Goal: Task Accomplishment & Management: Manage account settings

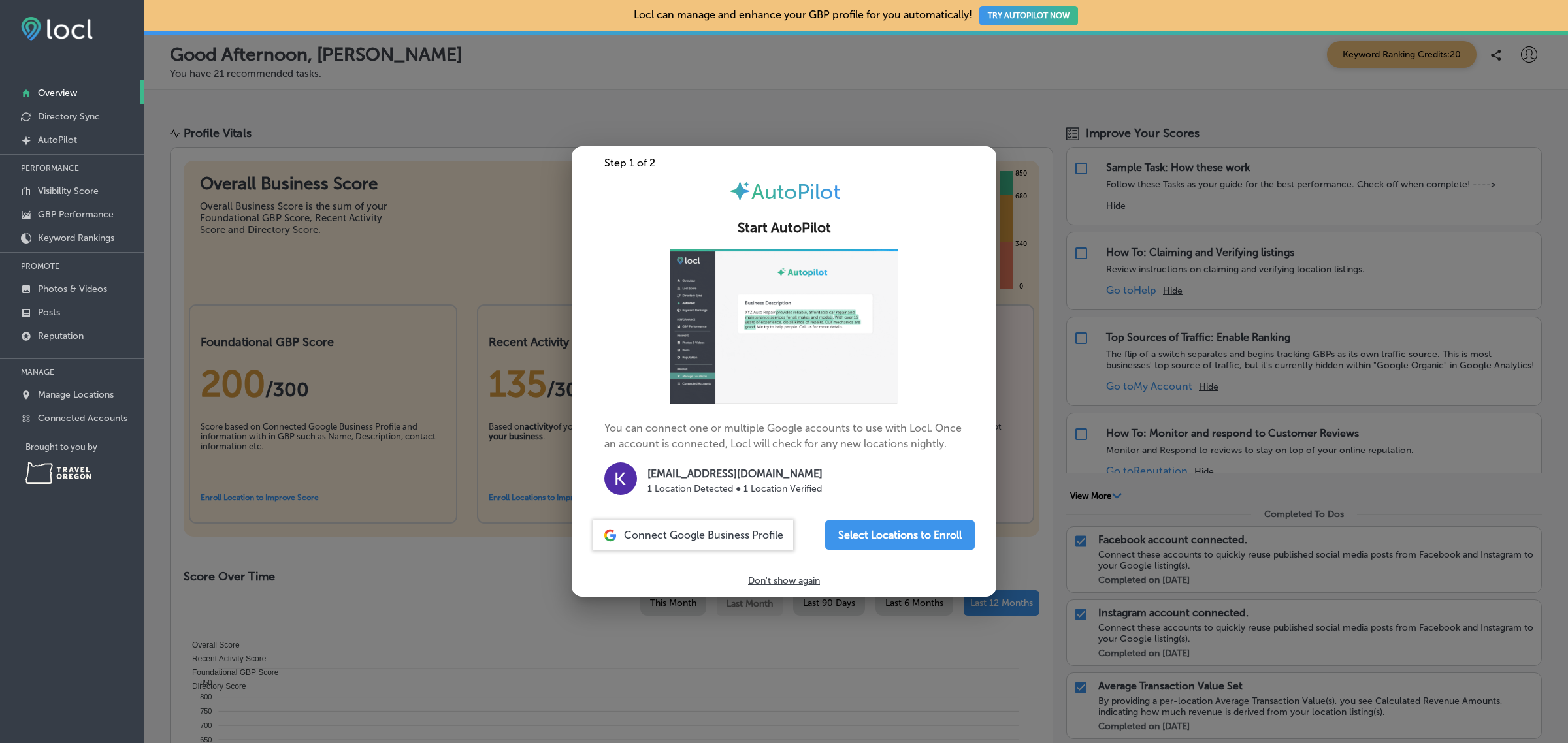
click at [739, 536] on span "Connect Google Business Profile" at bounding box center [704, 535] width 159 height 12
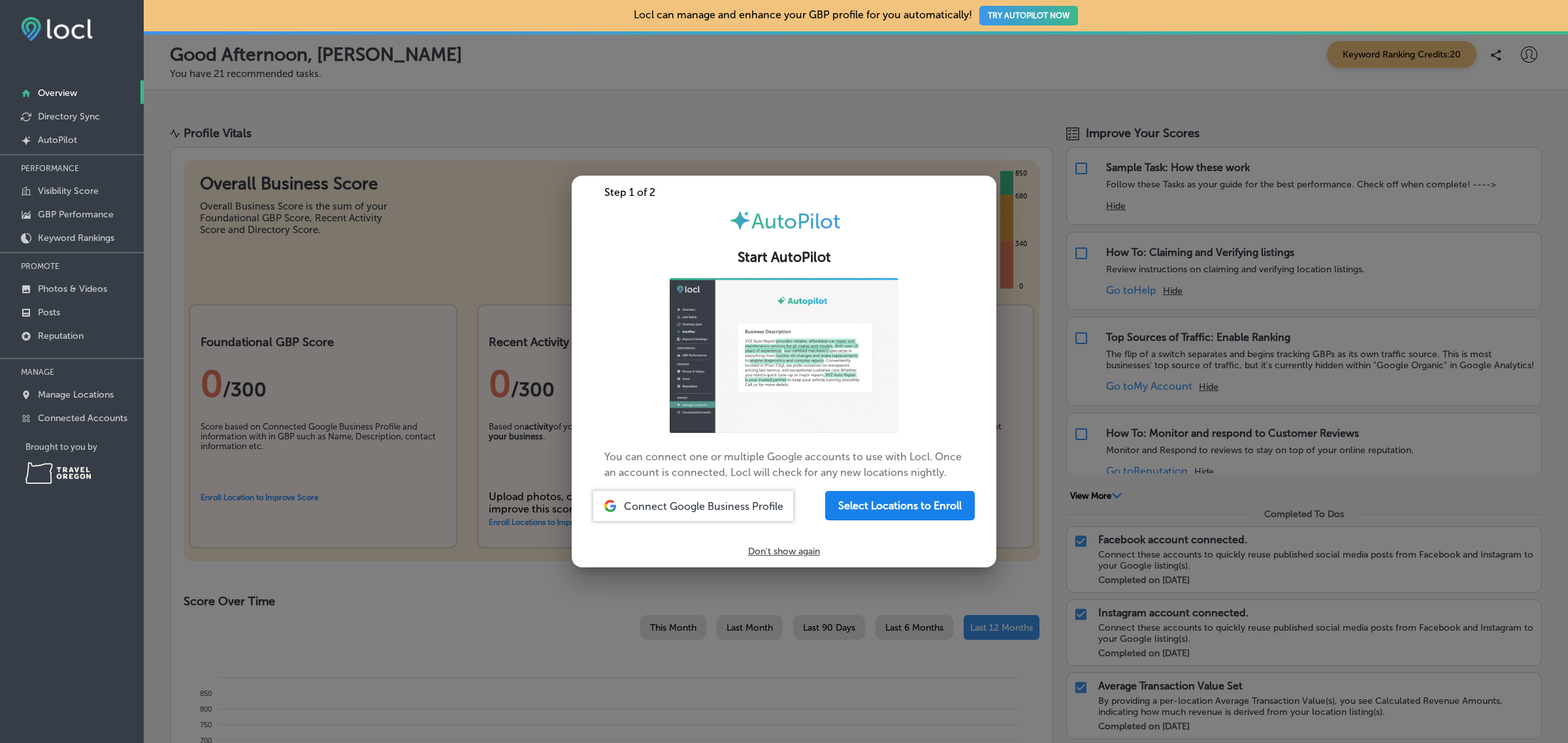
click at [886, 521] on button "Select Locations to Enroll" at bounding box center [900, 506] width 150 height 29
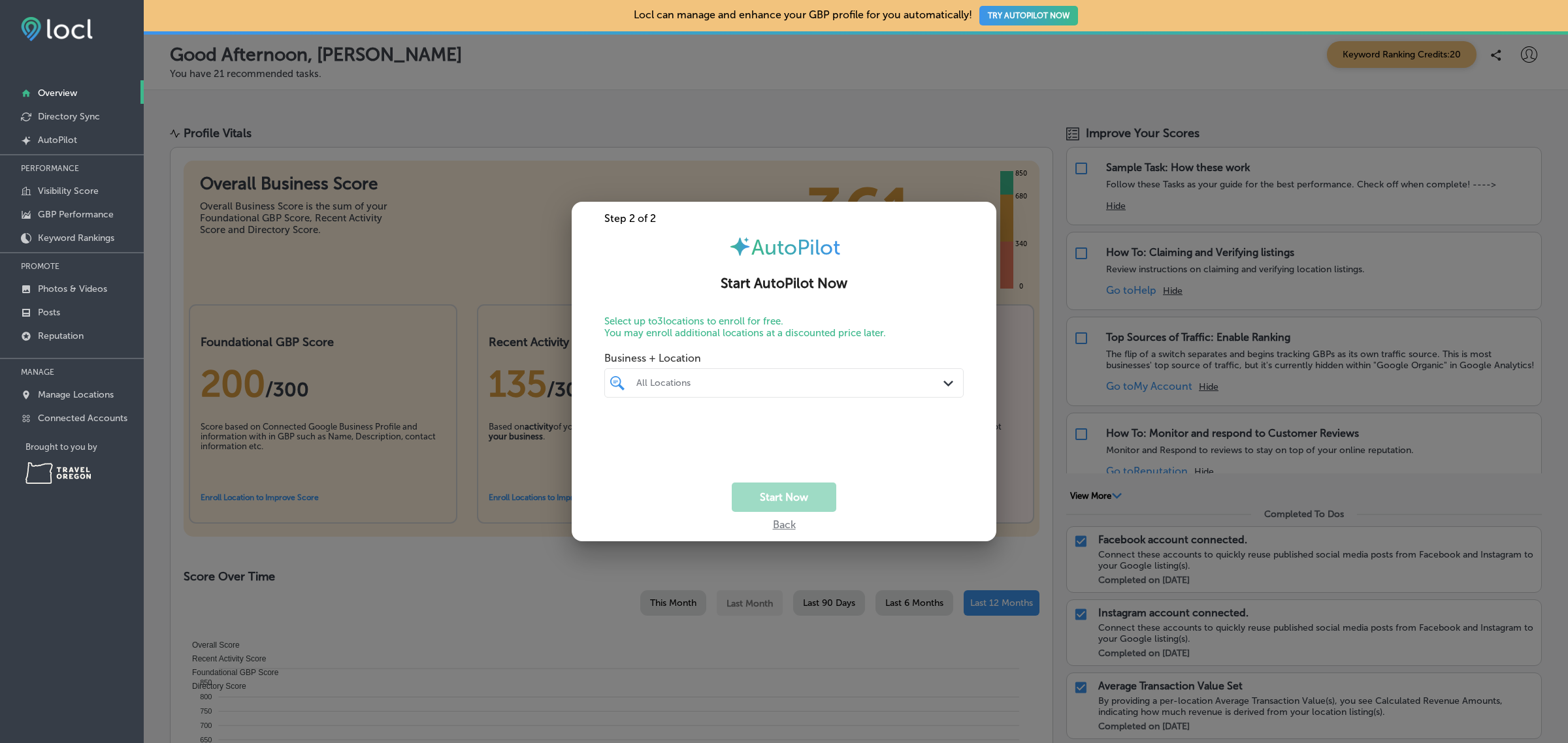
click at [923, 384] on div "All Locations" at bounding box center [790, 383] width 308 height 11
click at [914, 320] on p "Select up to 3 locations to enroll for free. You may enroll additional location…" at bounding box center [784, 327] width 359 height 24
click at [787, 529] on div "Back" at bounding box center [784, 521] width 23 height 19
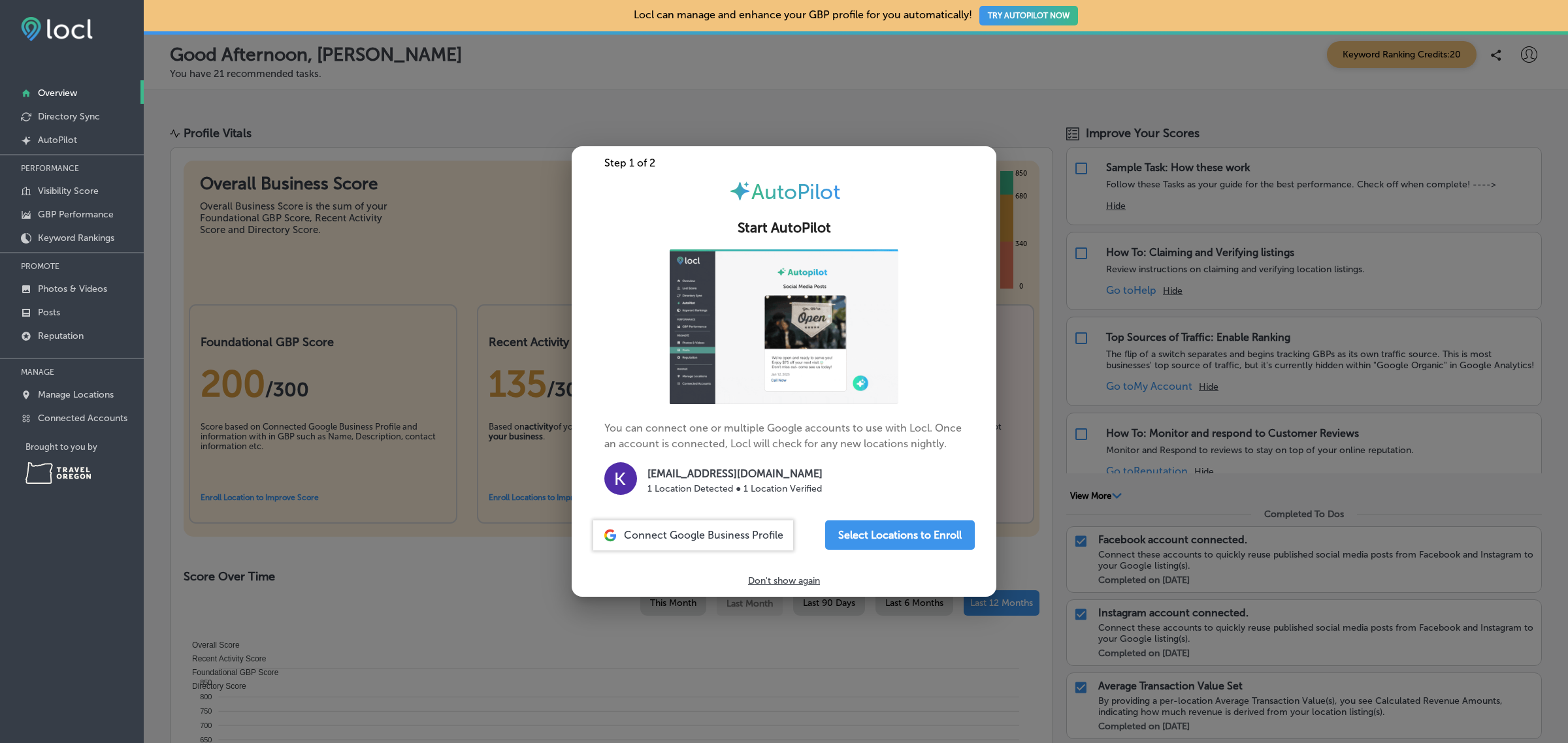
click at [105, 536] on div "iconmonstr-menu-thin copy Created with Sketch. Overview Directory Sync Created …" at bounding box center [71, 372] width 143 height 743
click at [385, 129] on div at bounding box center [784, 372] width 1568 height 743
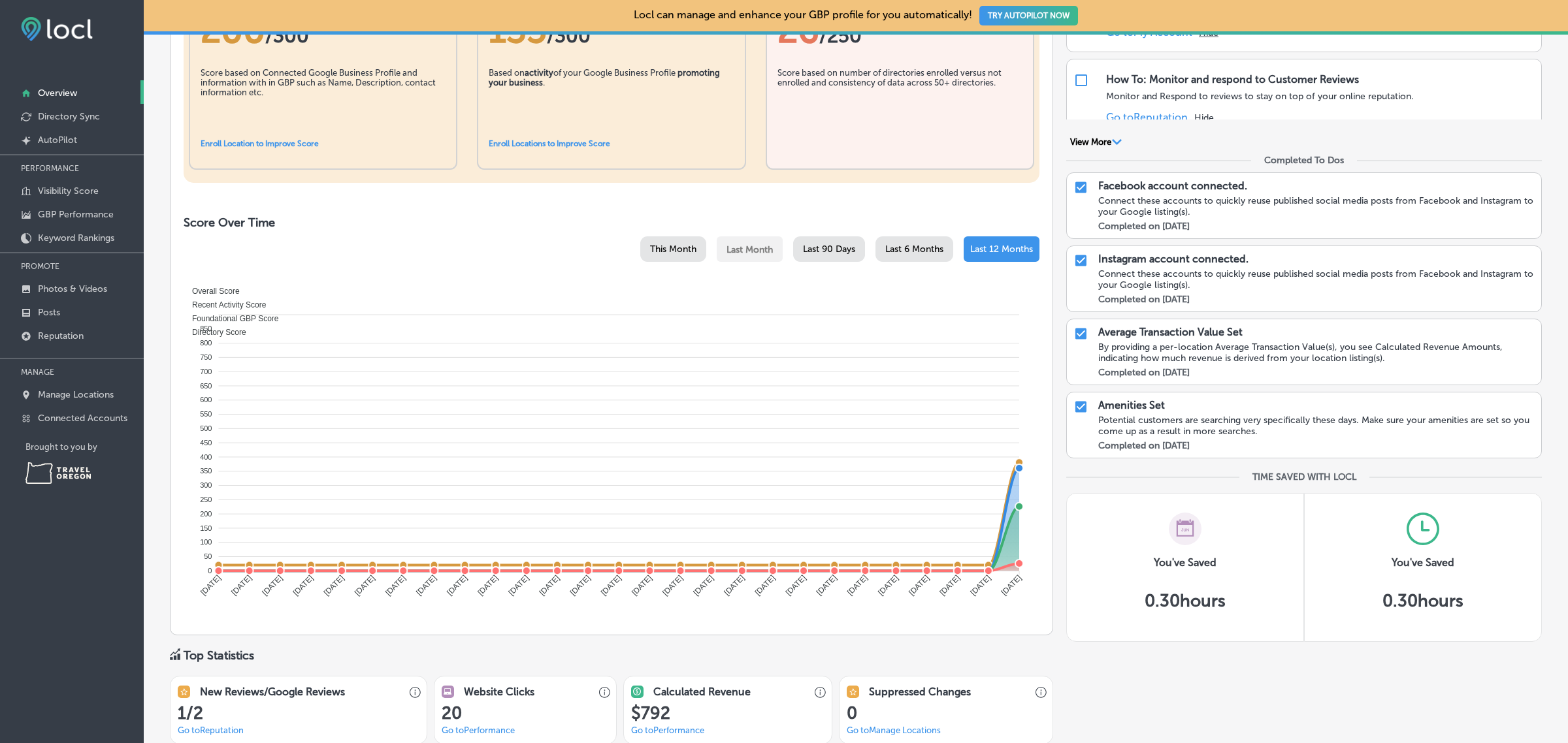
scroll to position [256, 0]
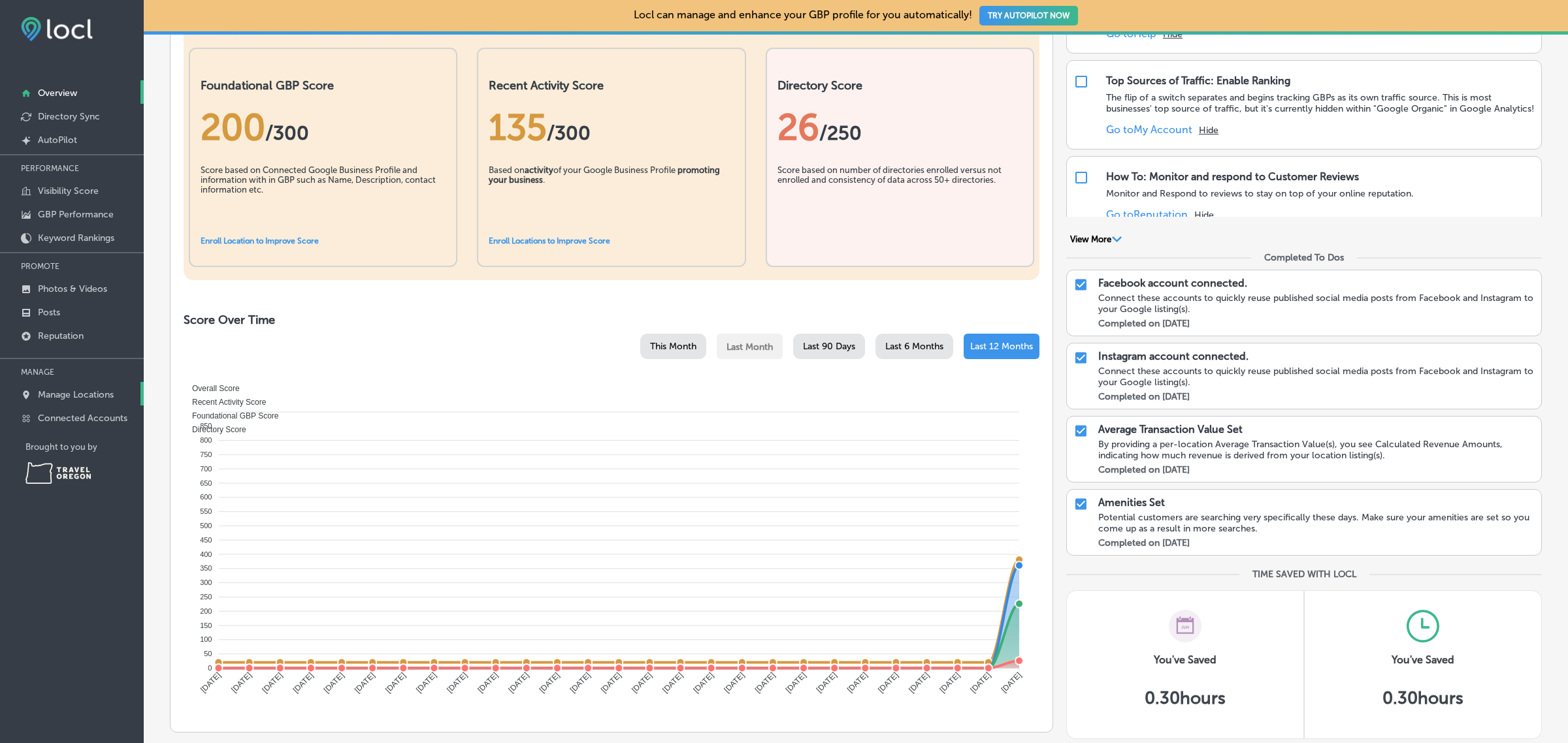
click at [90, 399] on p "Manage Locations" at bounding box center [76, 395] width 76 height 11
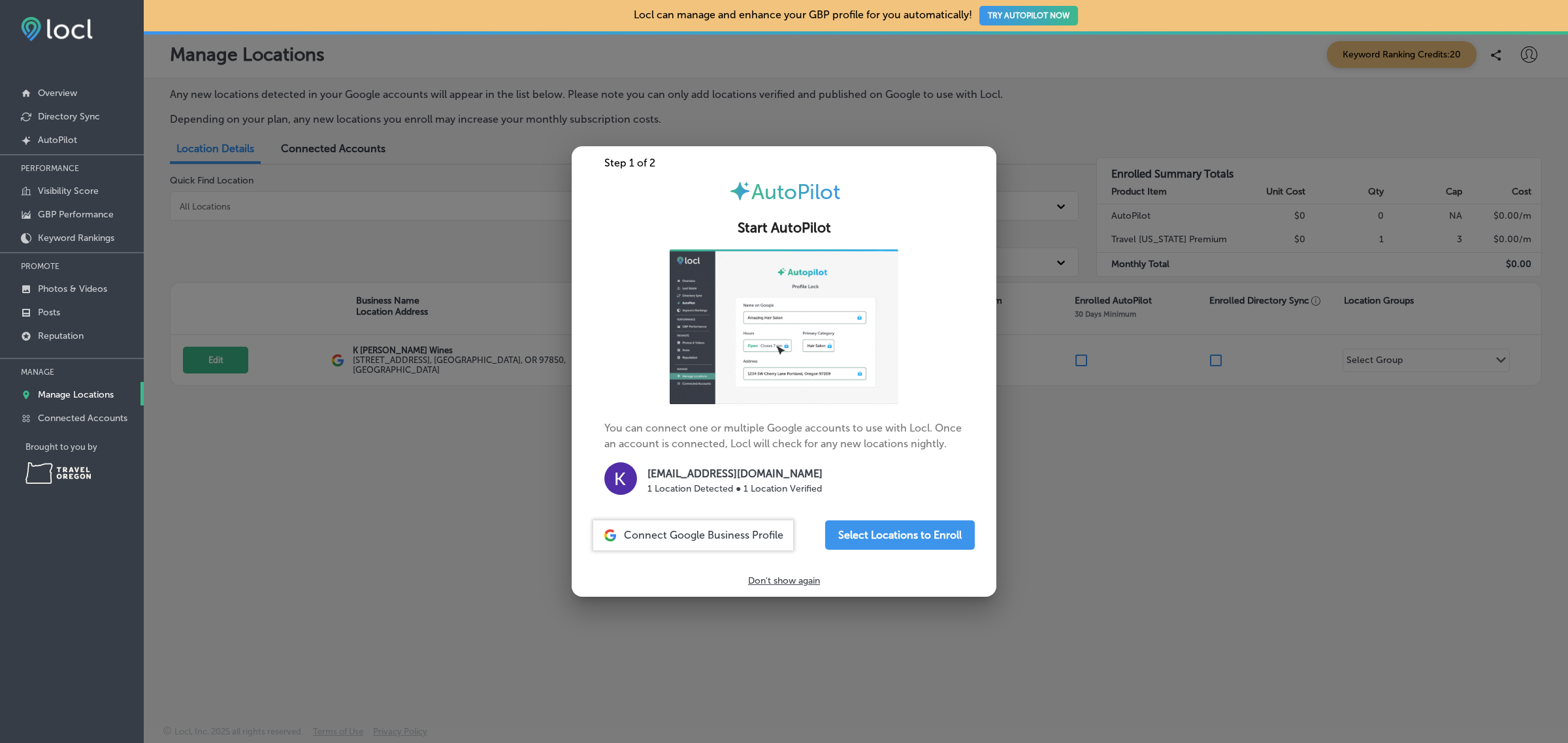
click at [395, 555] on div at bounding box center [784, 372] width 1568 height 743
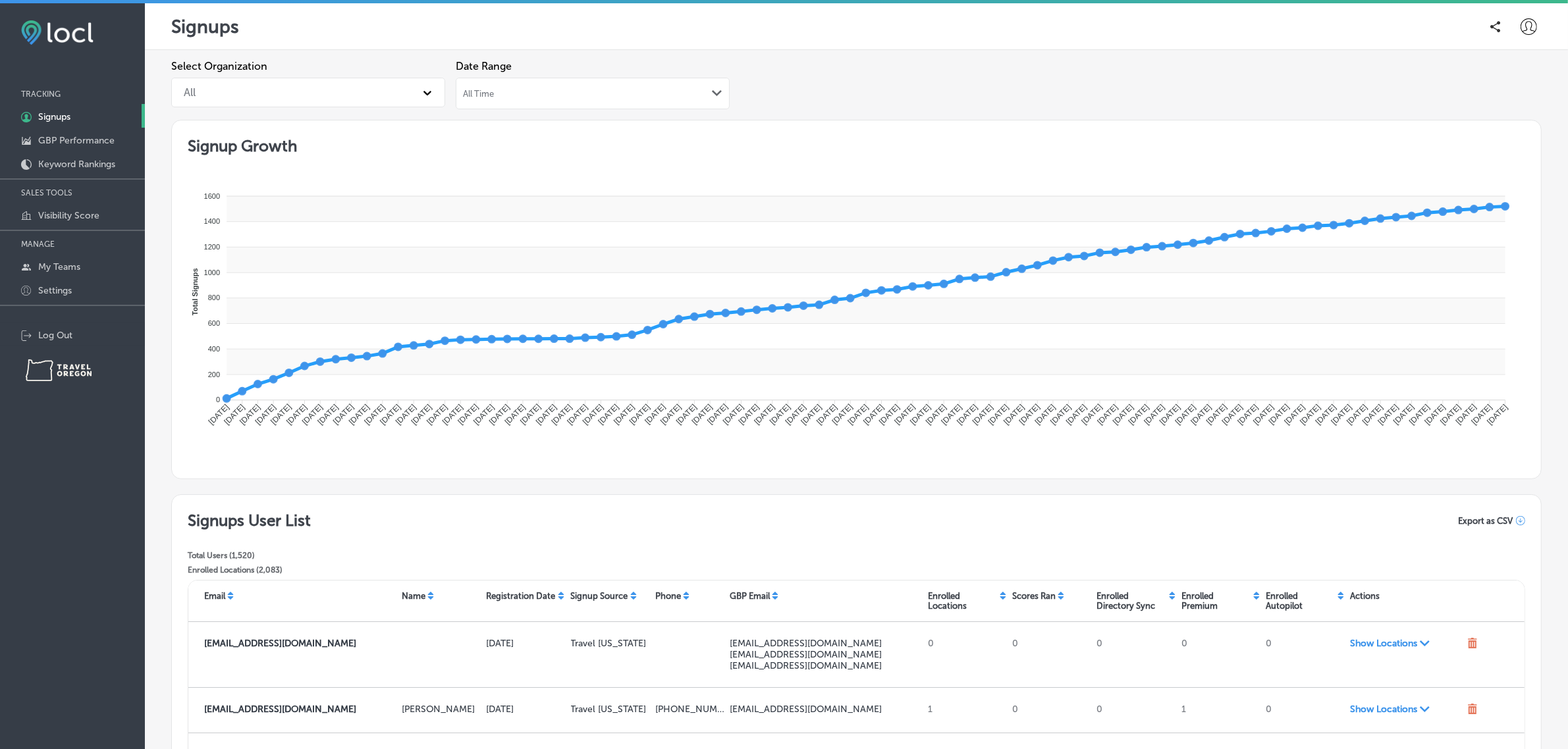
click at [334, 85] on div "All" at bounding box center [296, 92] width 238 height 23
click at [285, 152] on div "Travel Oregon" at bounding box center [308, 154] width 274 height 23
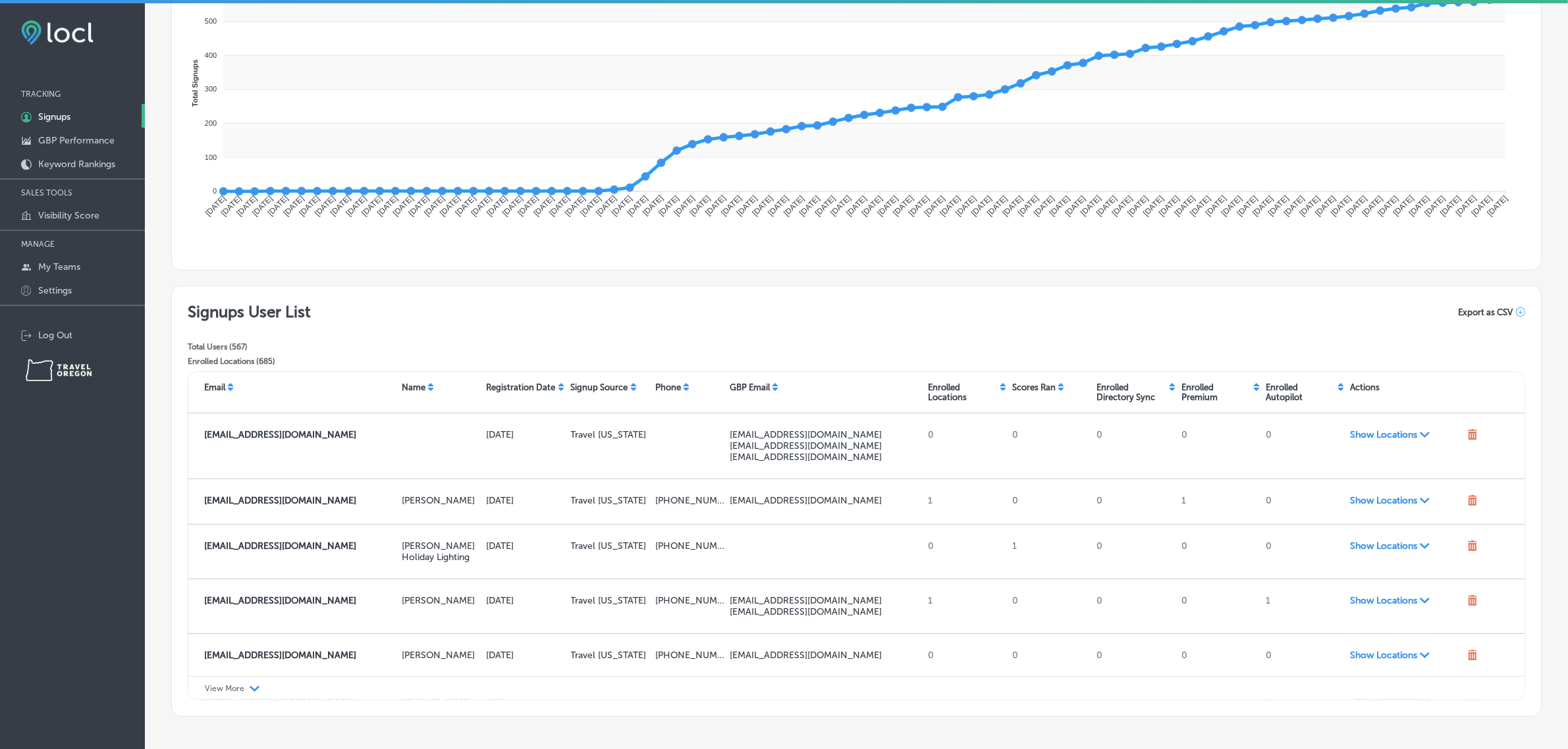
scroll to position [252, 0]
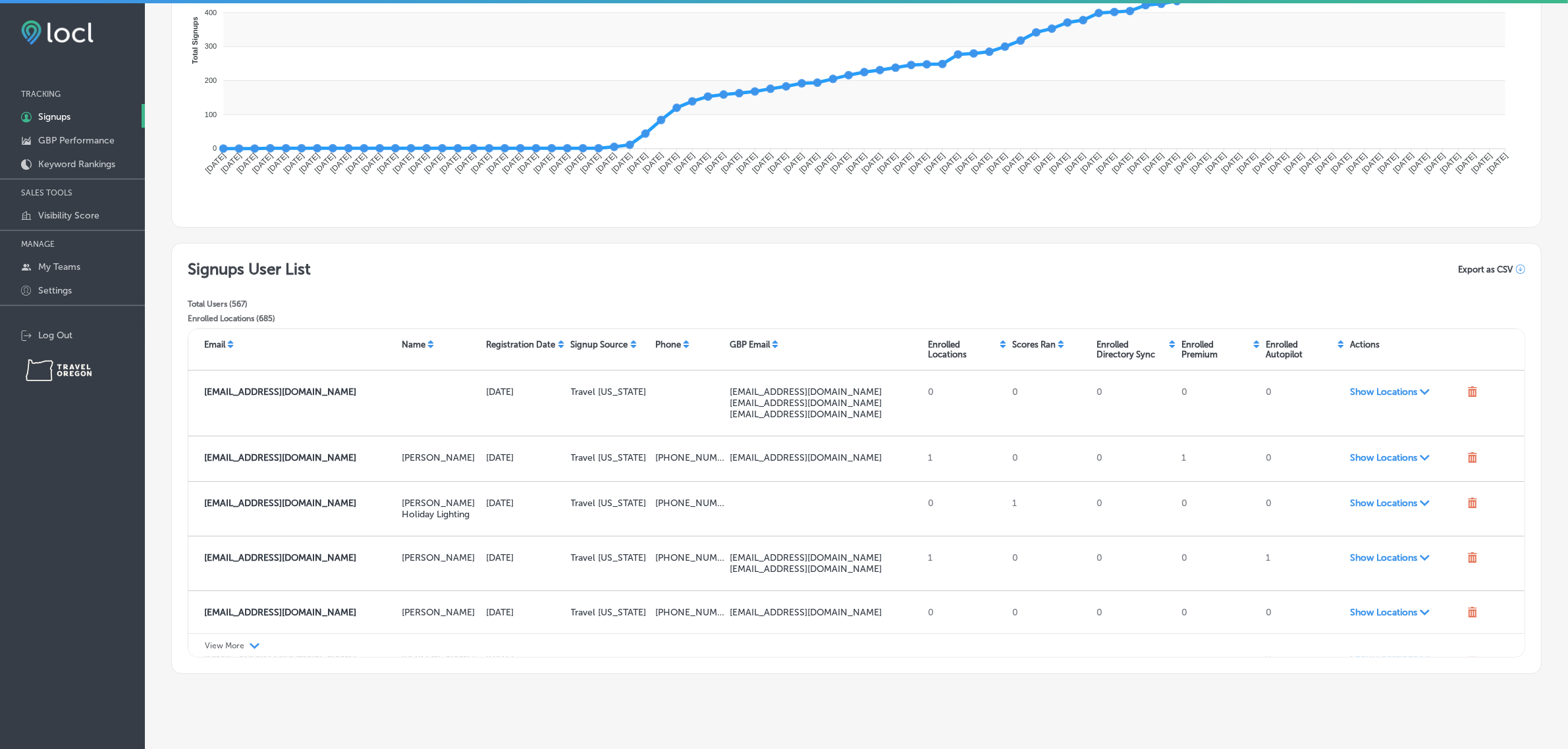
click at [239, 650] on div "View More Path Created with Sketch." at bounding box center [857, 646] width 1336 height 24
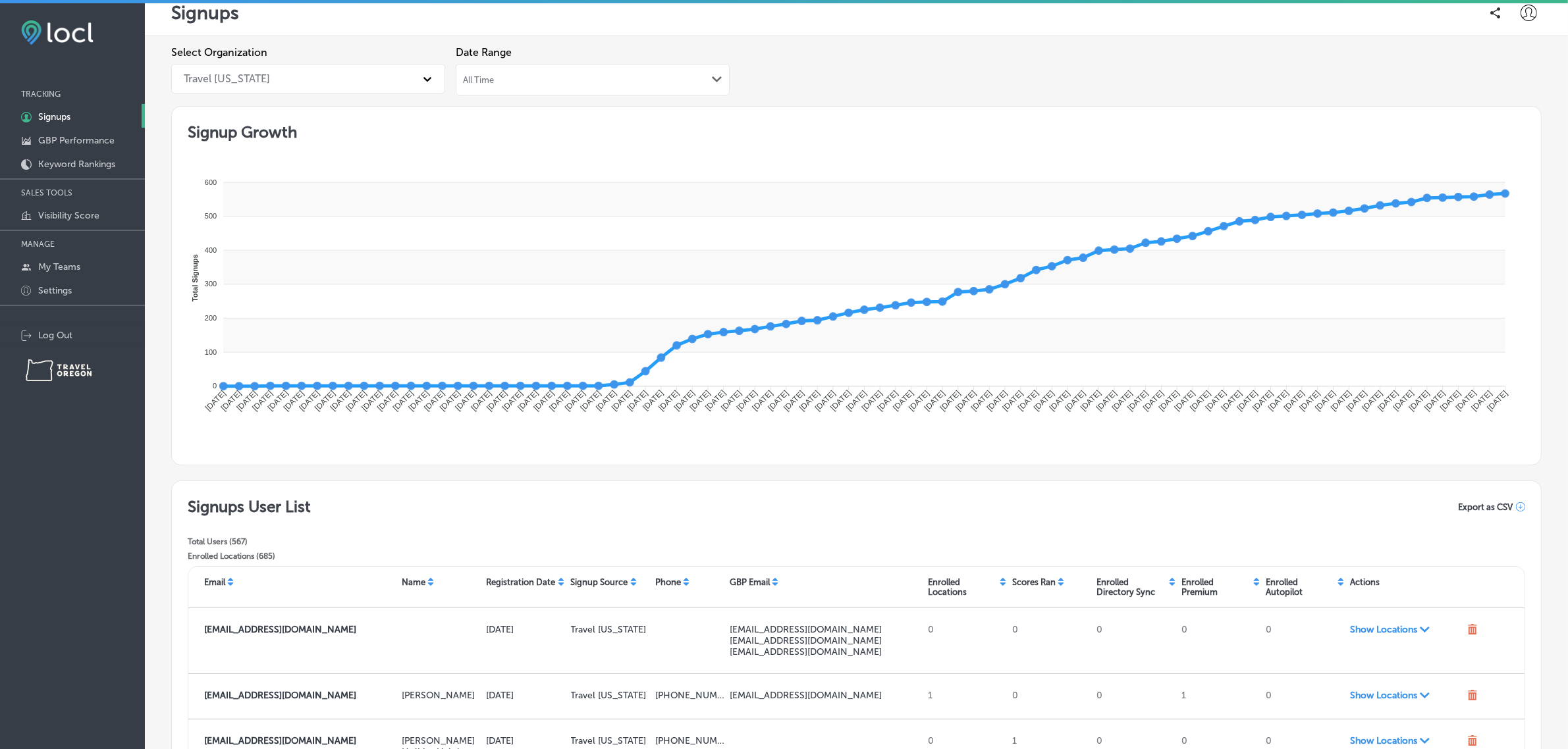
scroll to position [13, 0]
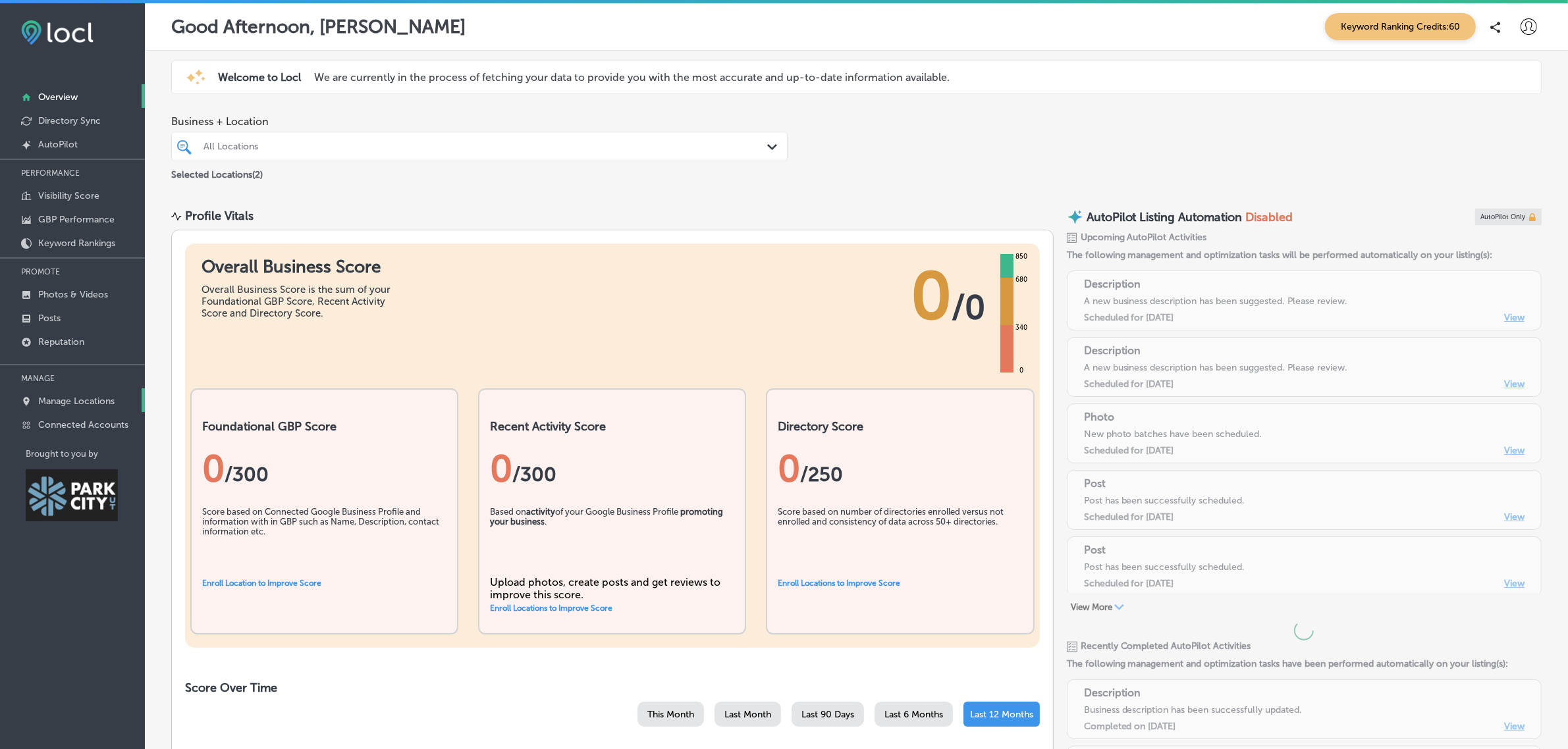
click at [68, 405] on p "Manage Locations" at bounding box center [76, 401] width 76 height 11
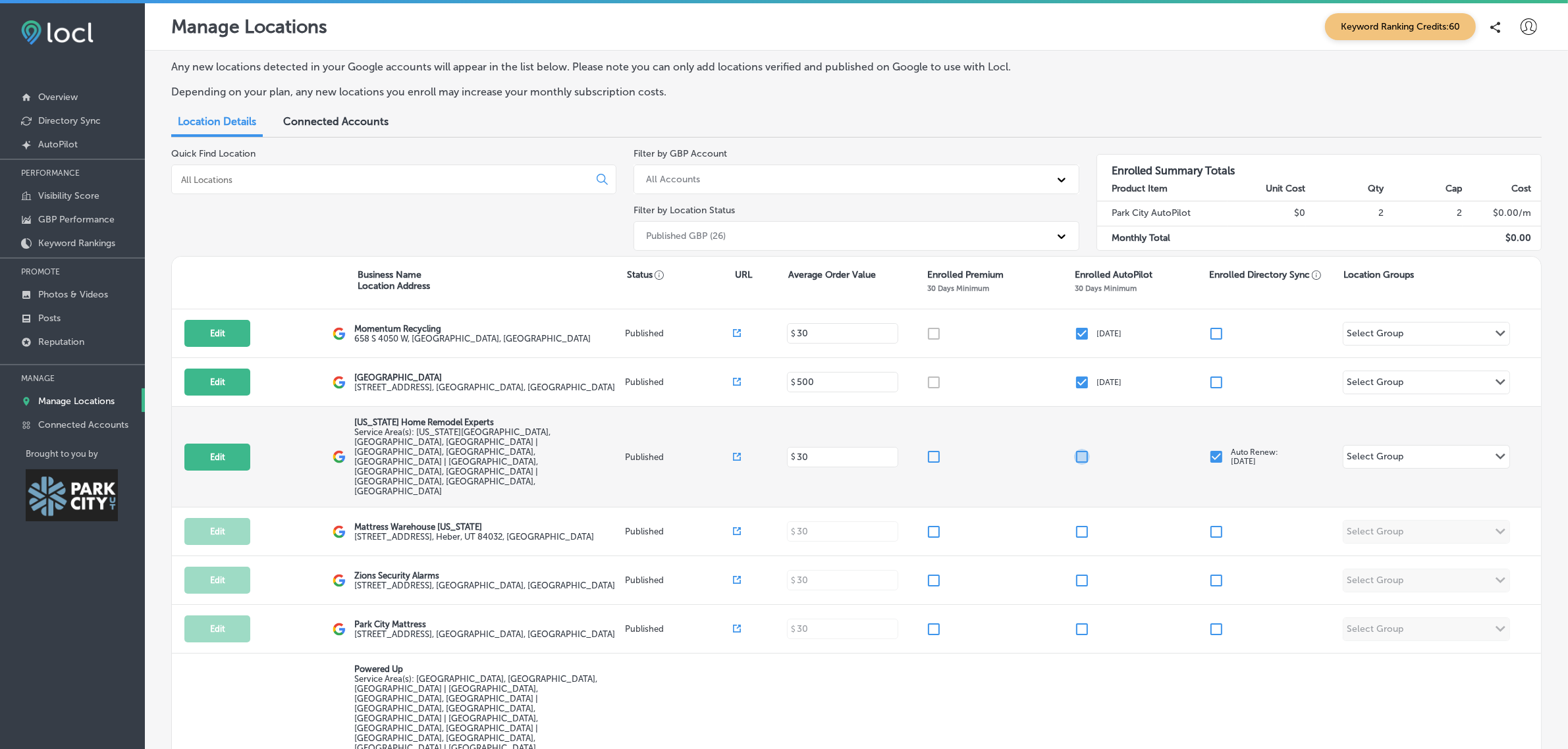
click at [1074, 449] on input "checkbox" at bounding box center [1082, 457] width 16 height 16
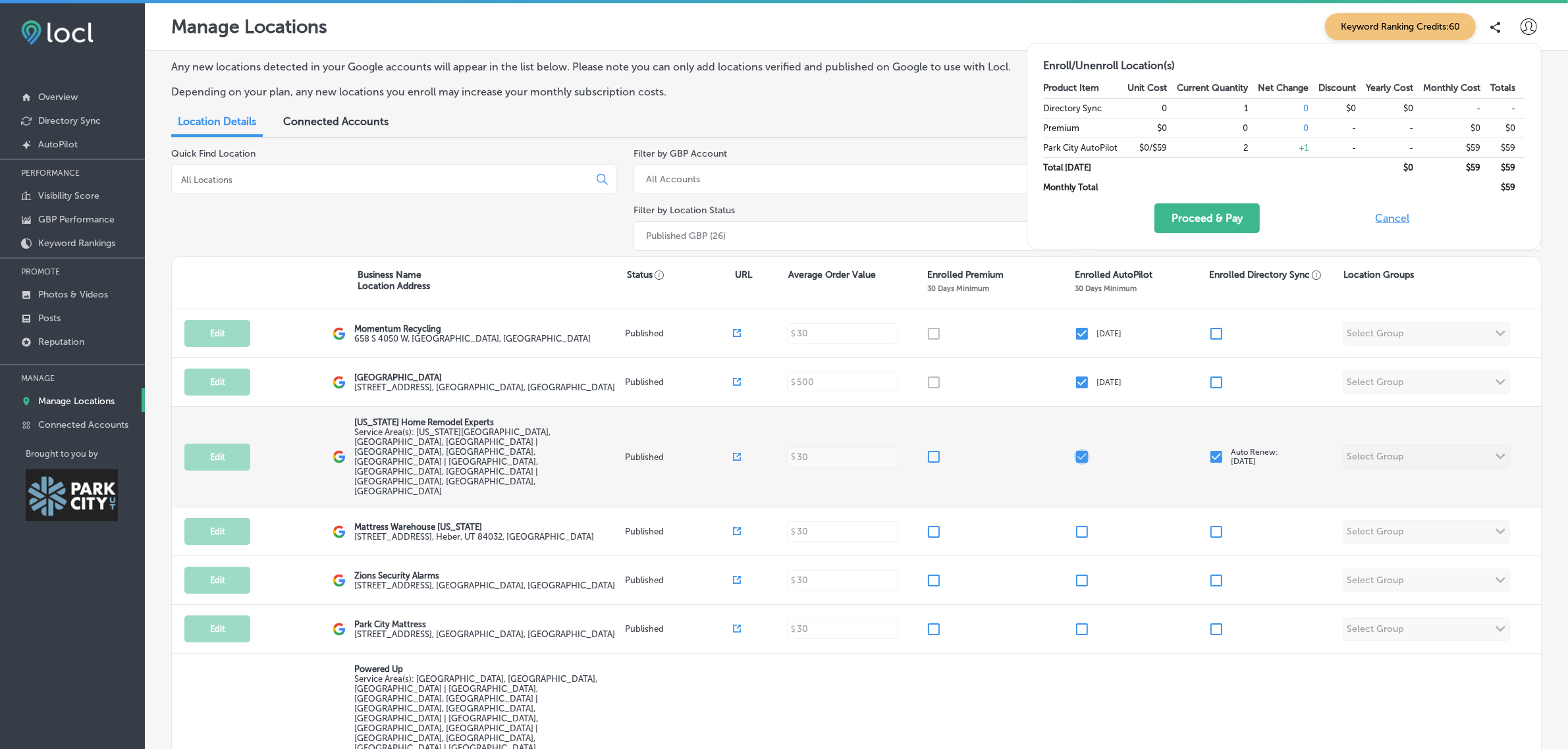
click at [1074, 449] on input "checkbox" at bounding box center [1082, 457] width 16 height 16
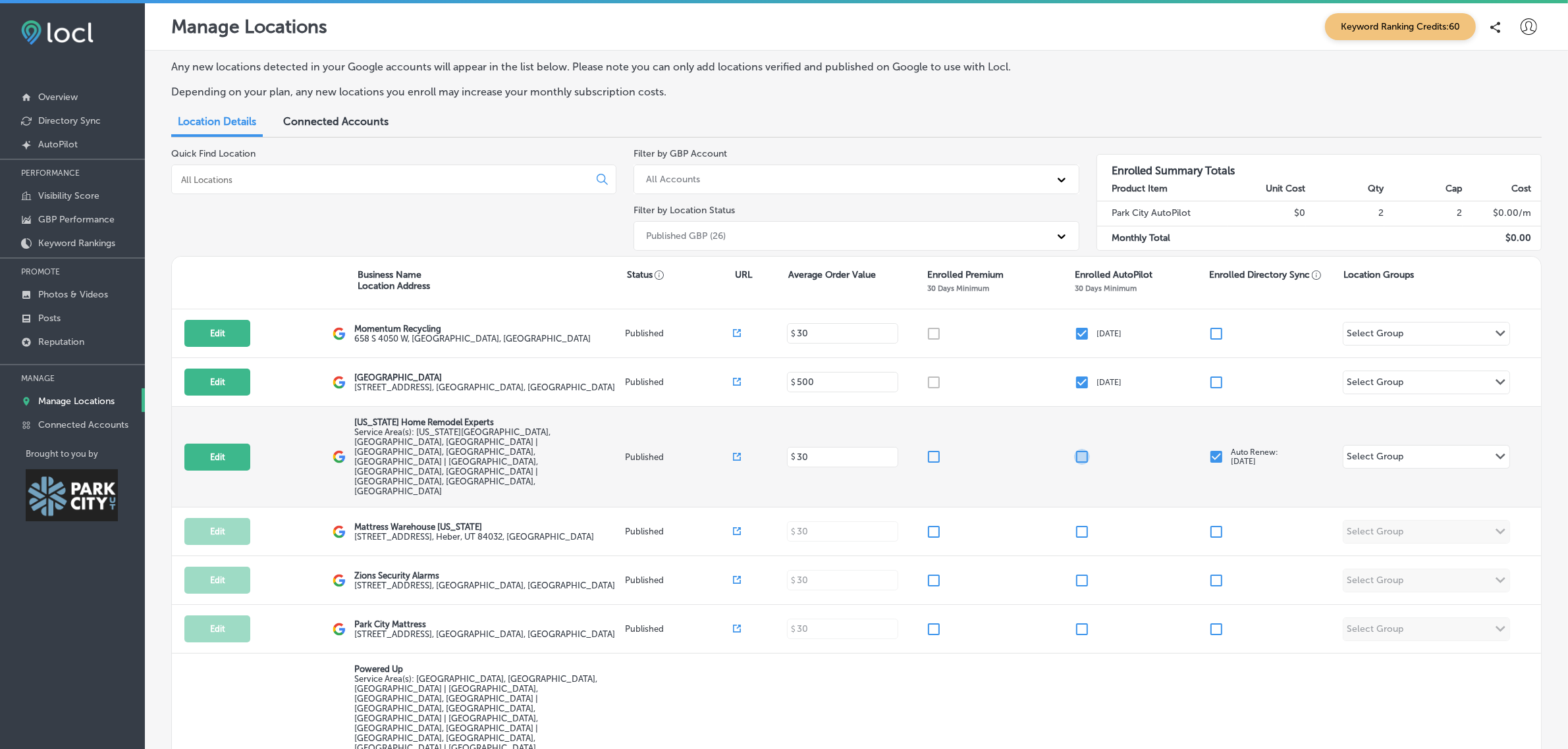
click at [1074, 449] on input "checkbox" at bounding box center [1082, 457] width 16 height 16
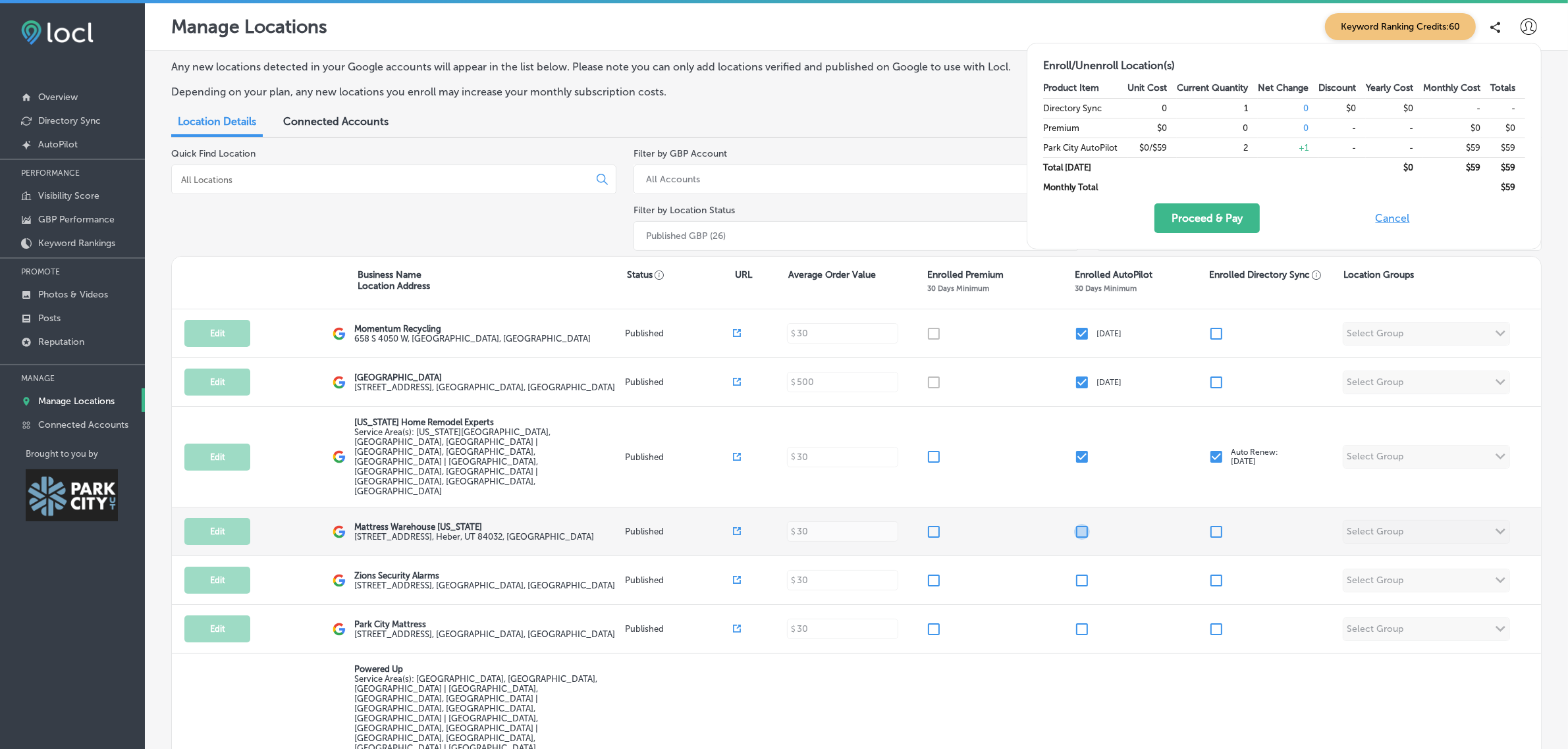
click at [1074, 524] on input "checkbox" at bounding box center [1082, 532] width 16 height 16
checkbox input "true"
checkbox input "false"
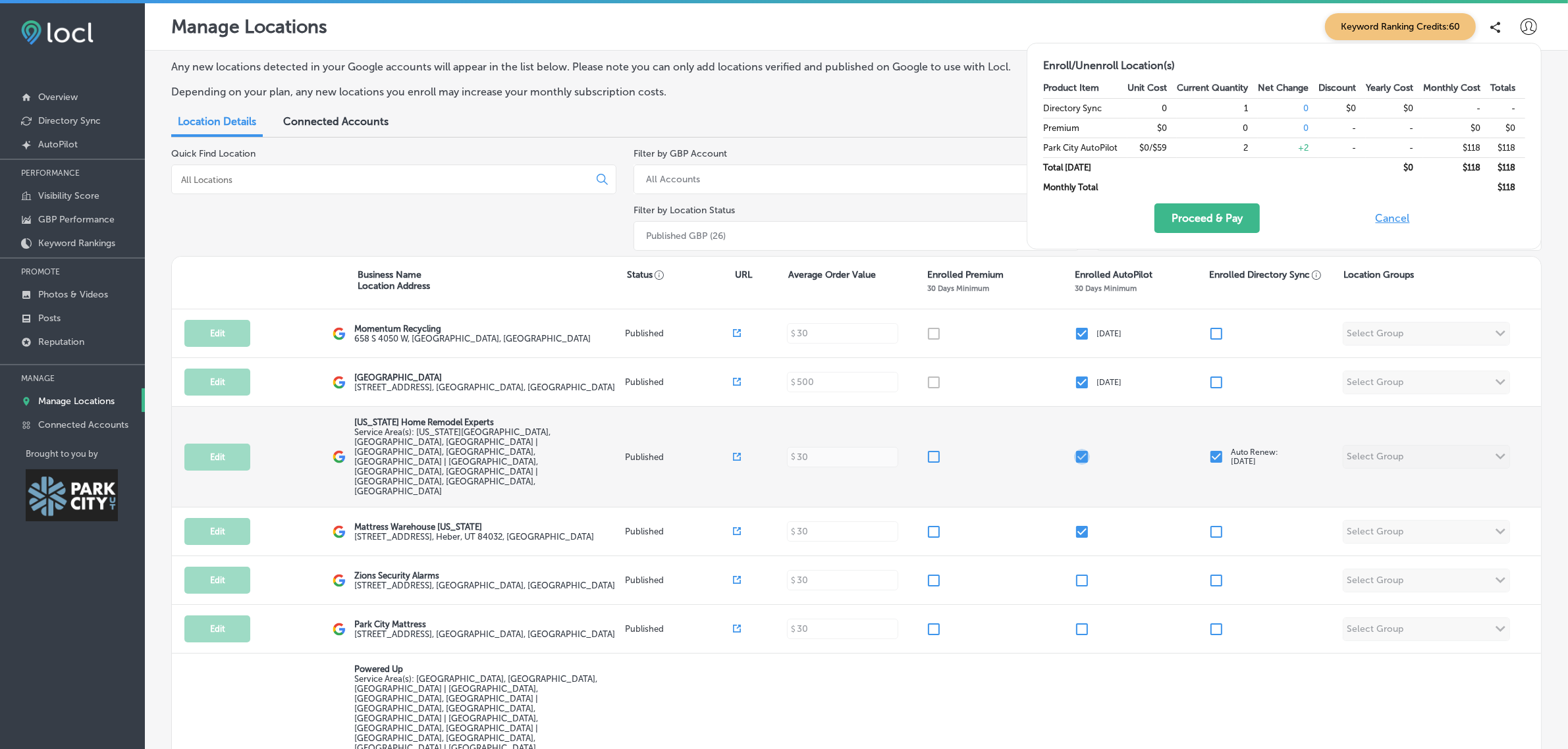
click at [1074, 449] on input "checkbox" at bounding box center [1082, 457] width 16 height 16
checkbox input "true"
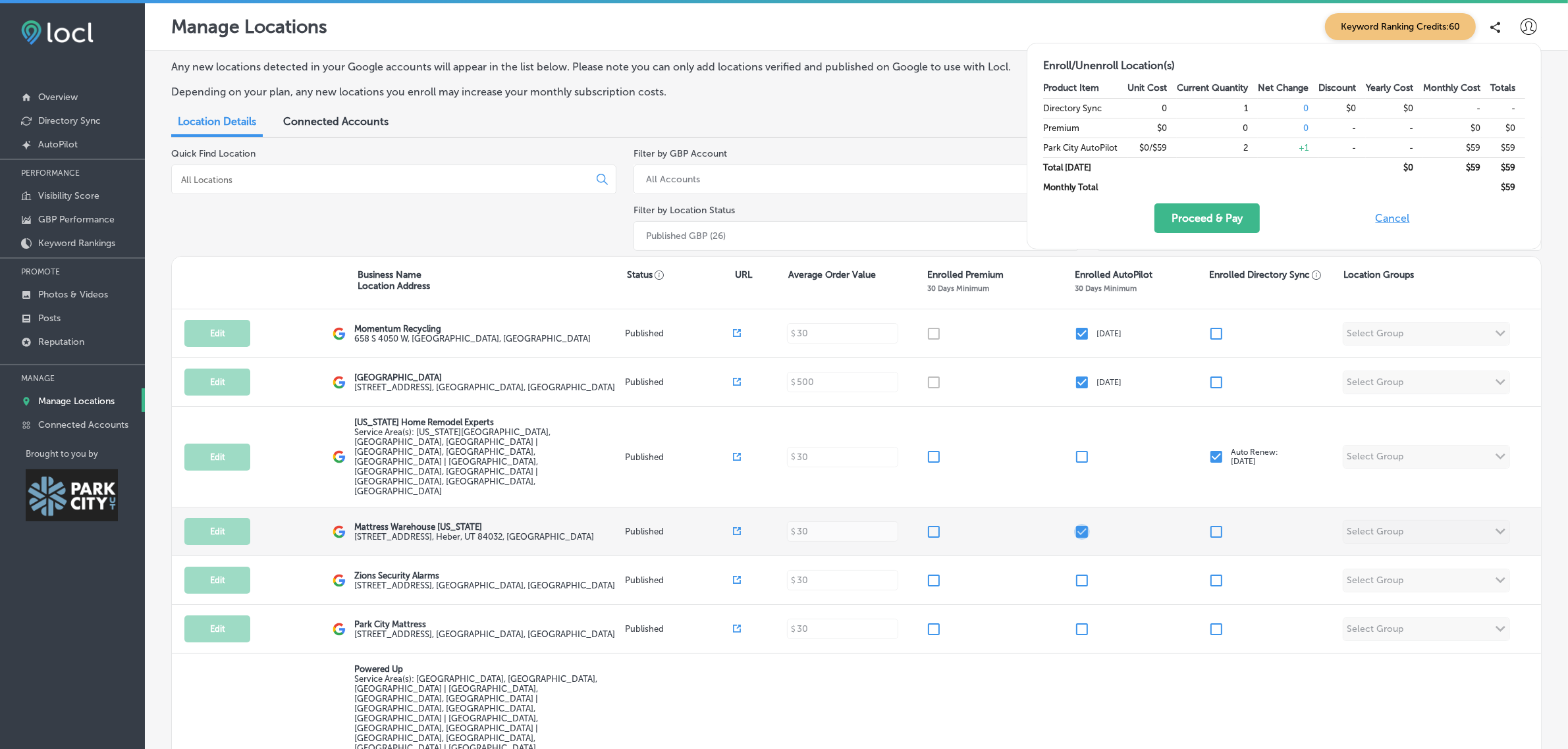
click at [1074, 524] on input "checkbox" at bounding box center [1082, 532] width 16 height 16
checkbox input "false"
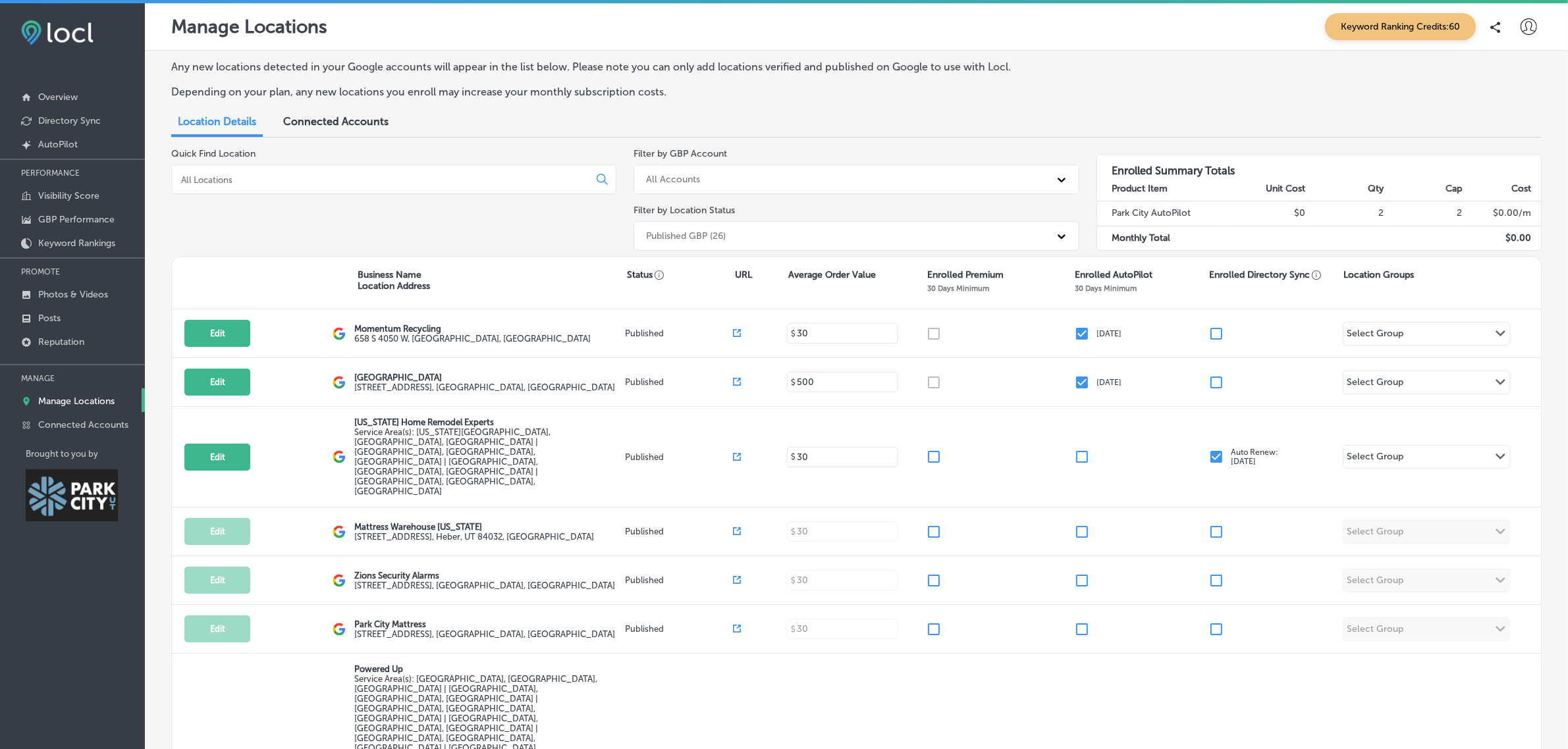
click at [973, 97] on p "Depending on your plan, any new locations you enroll may increase your monthly …" at bounding box center [616, 92] width 891 height 13
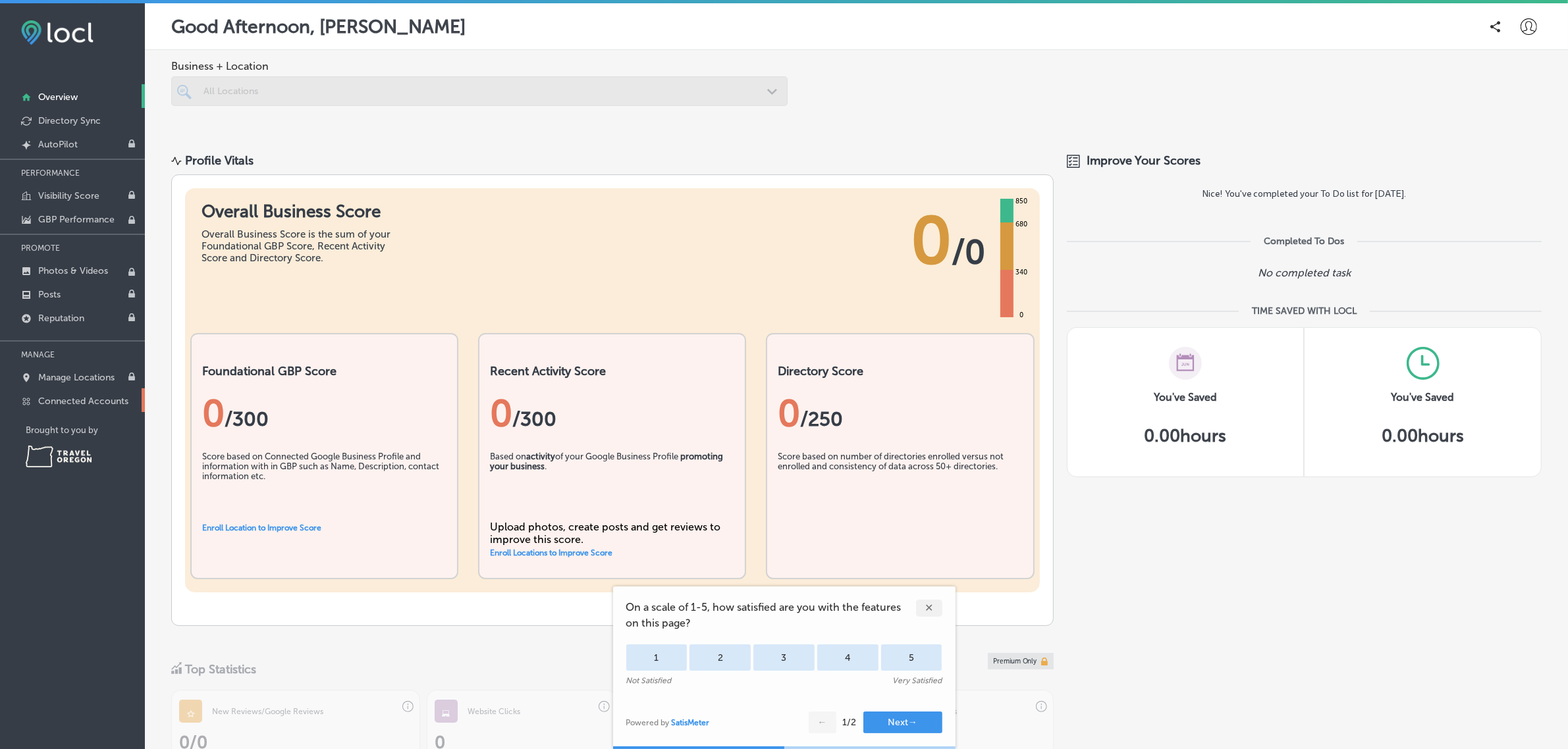
click at [83, 402] on p "Connected Accounts" at bounding box center [83, 401] width 90 height 11
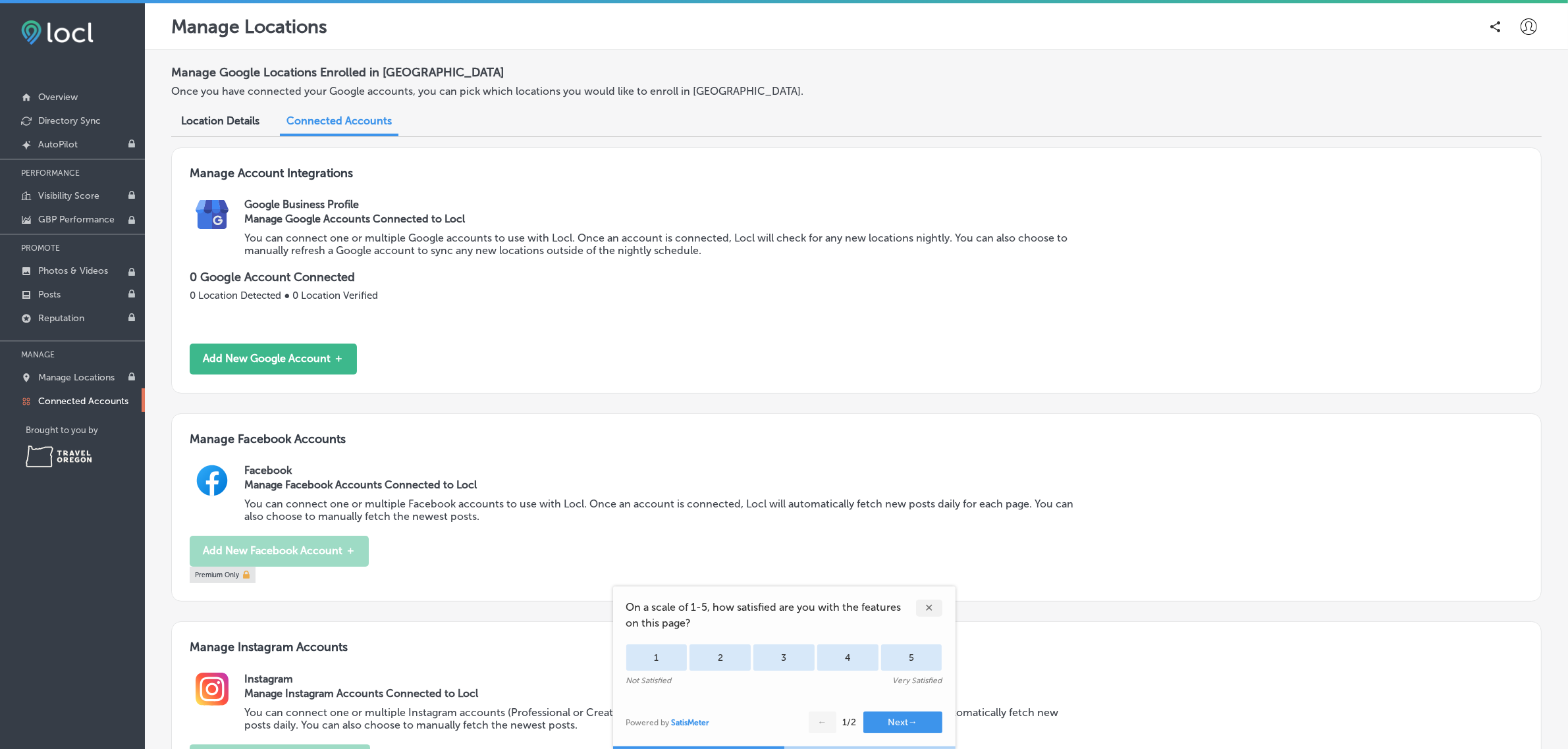
scroll to position [168, 0]
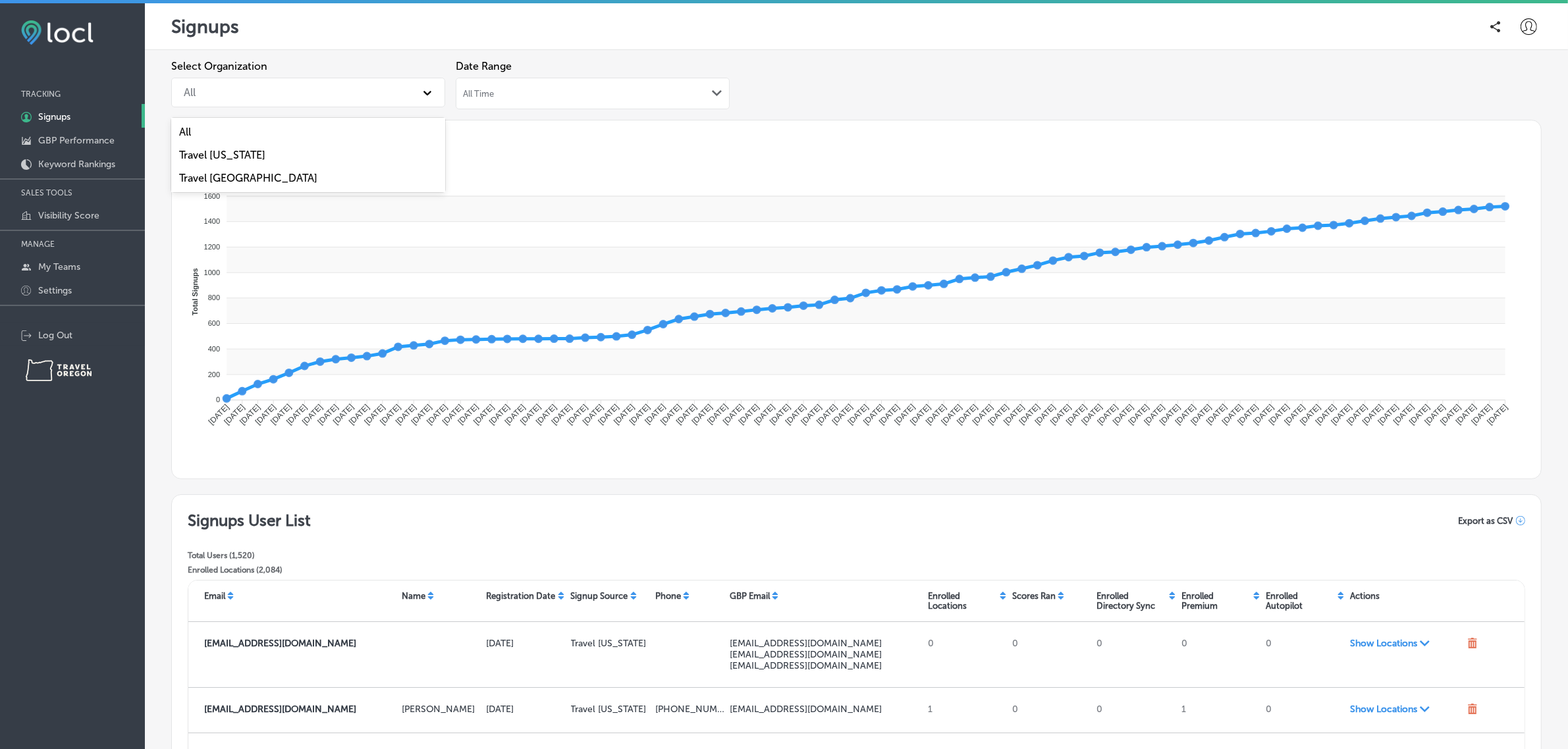
click at [294, 103] on div "All" at bounding box center [296, 92] width 238 height 23
click at [284, 152] on div "Travel Oregon" at bounding box center [308, 154] width 274 height 23
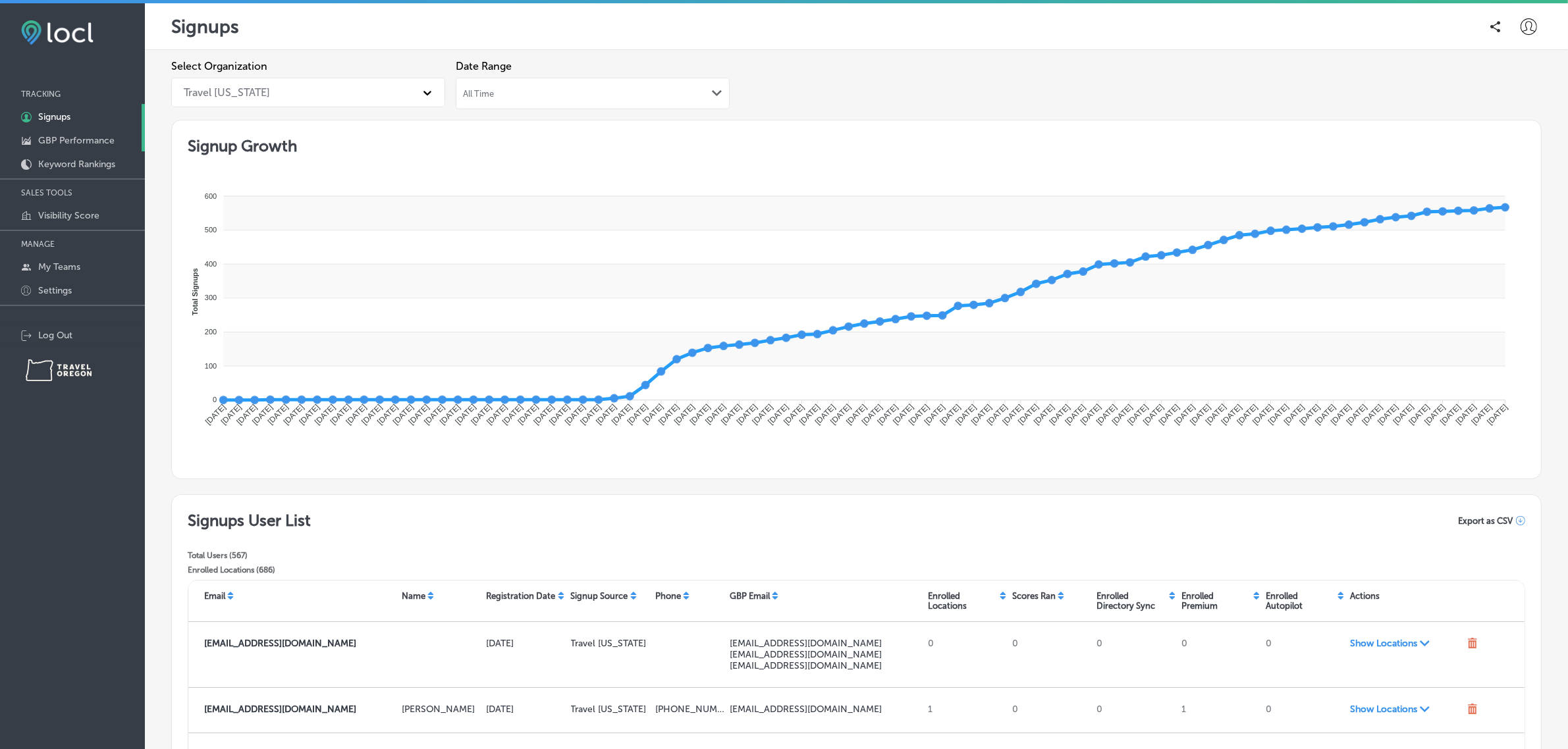
click at [70, 143] on p "GBP Performance" at bounding box center [76, 140] width 76 height 11
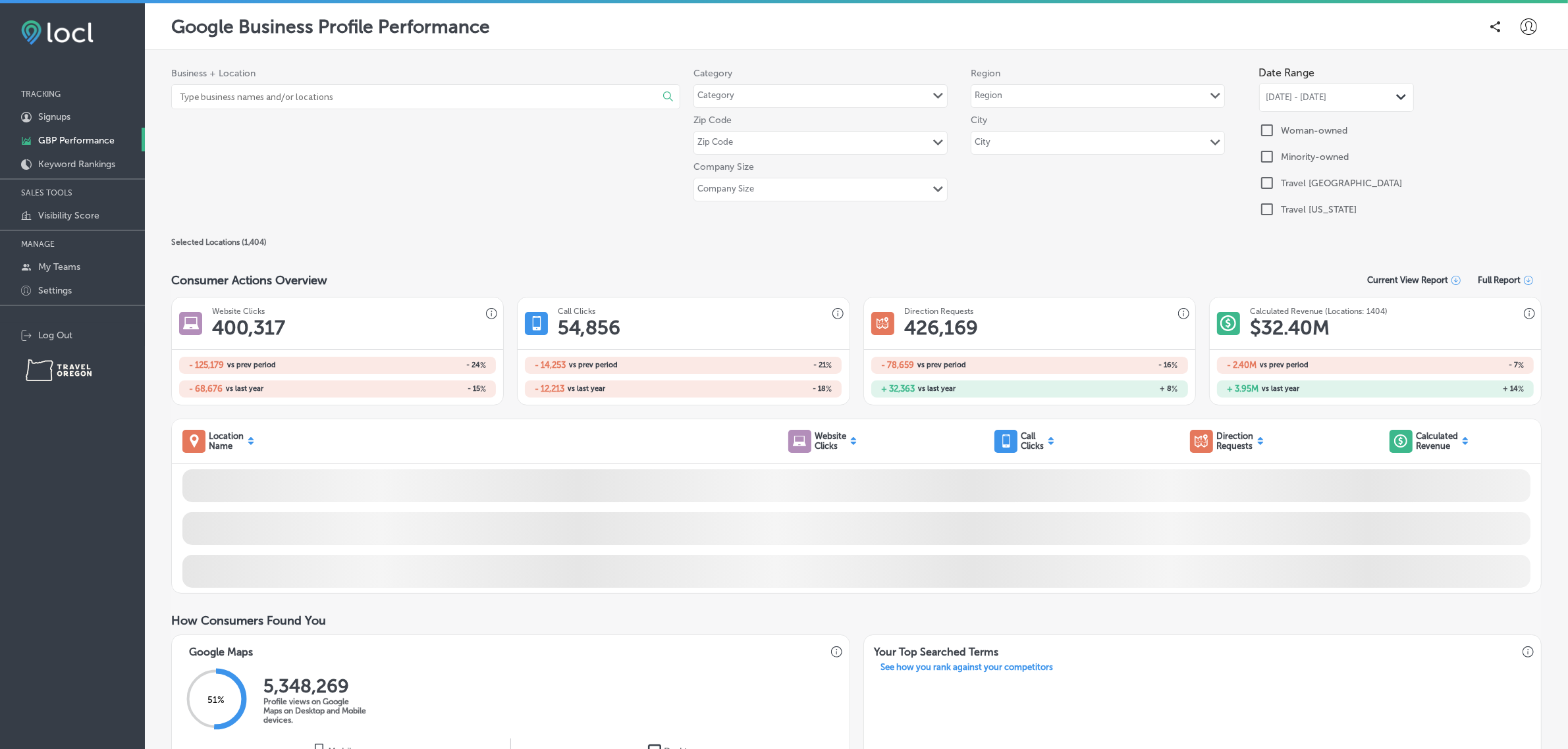
click at [1001, 145] on div "City Path Created with Sketch." at bounding box center [1098, 143] width 253 height 22
click at [831, 241] on div "Selected Locations ( 1,404 )" at bounding box center [856, 242] width 1370 height 16
click at [1302, 209] on label "Travel Oregon" at bounding box center [1319, 210] width 75 height 11
click at [1260, 209] on input "checkbox" at bounding box center [1267, 209] width 16 height 16
checkbox input "true"
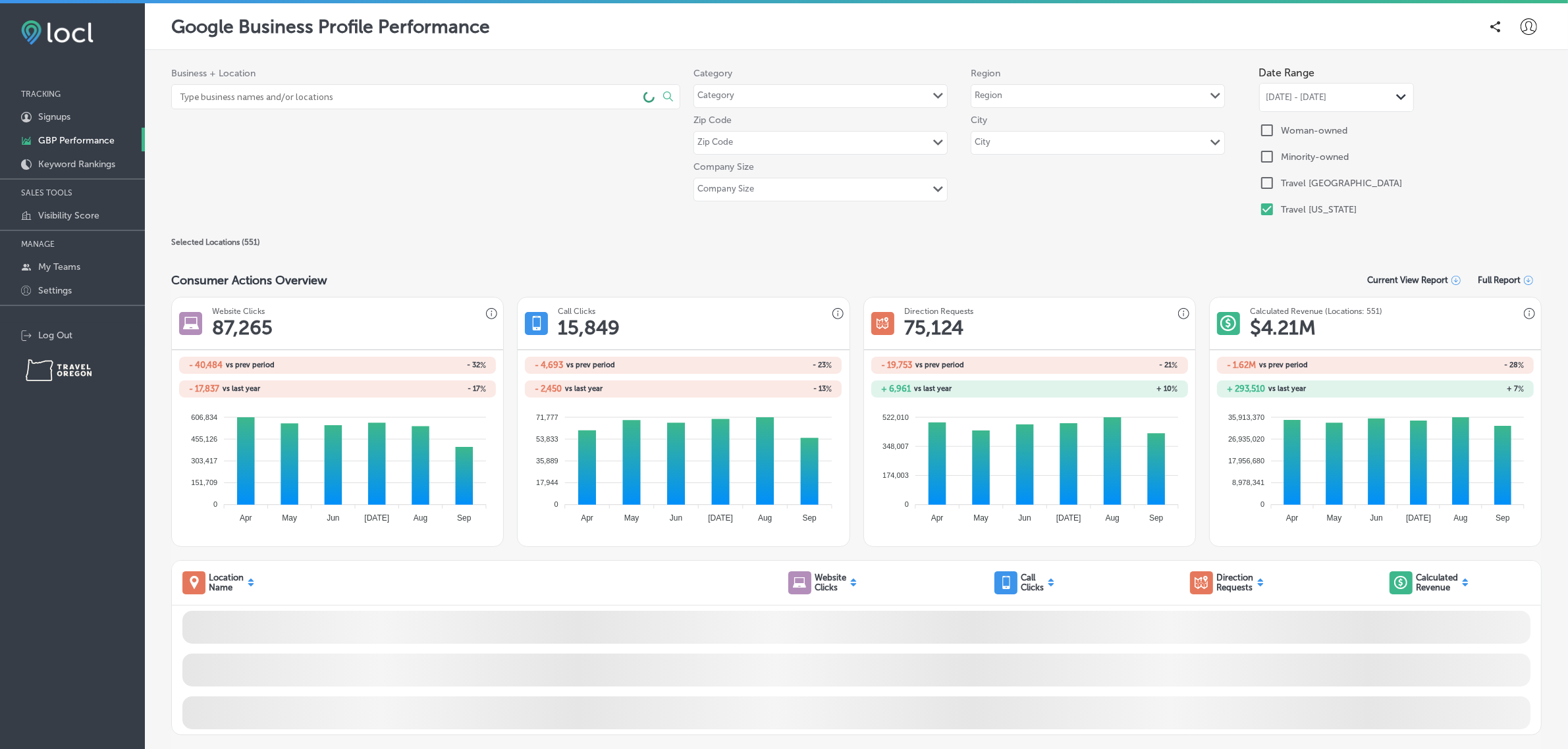
click at [1064, 139] on div "City Path Created with Sketch." at bounding box center [1098, 143] width 253 height 22
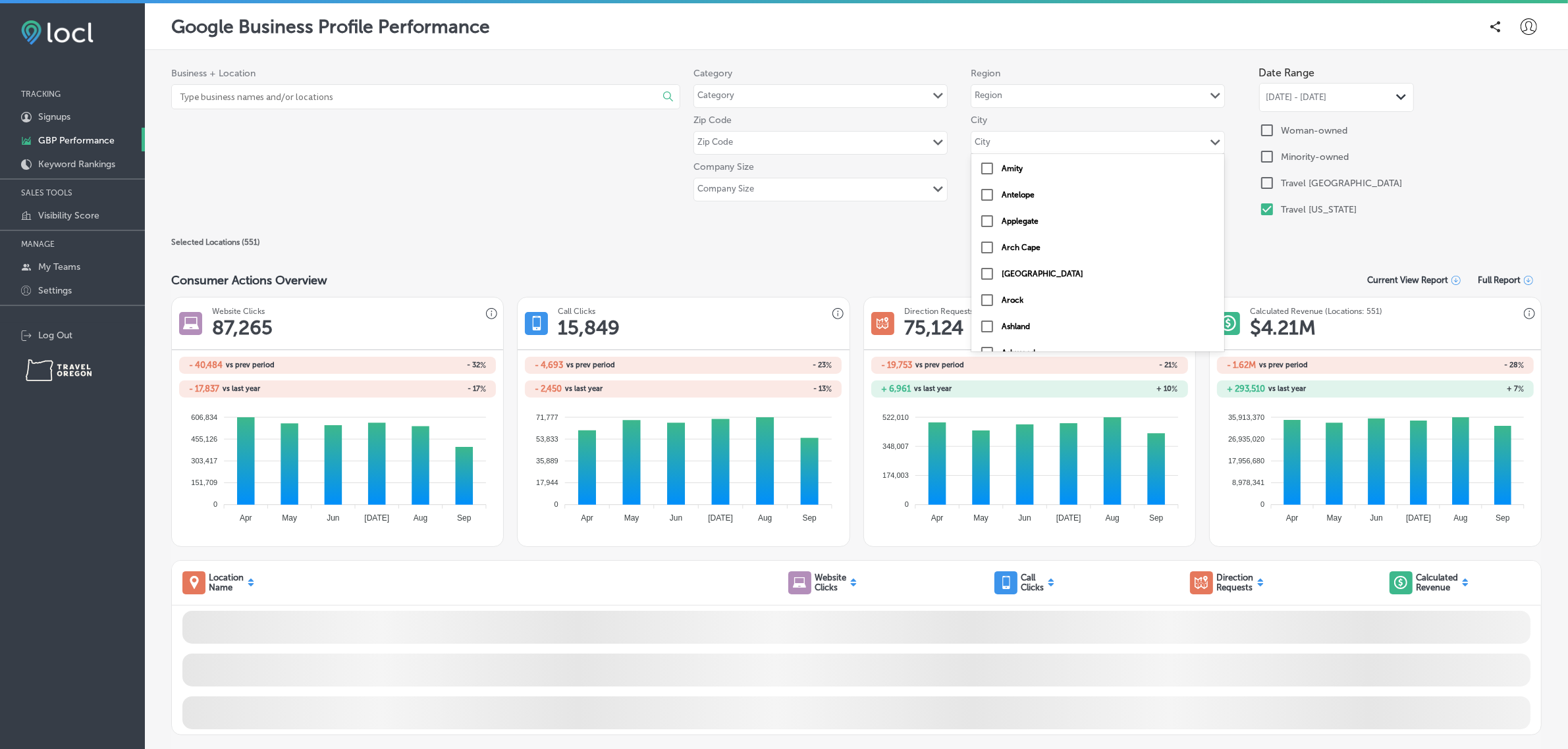
scroll to position [291, 0]
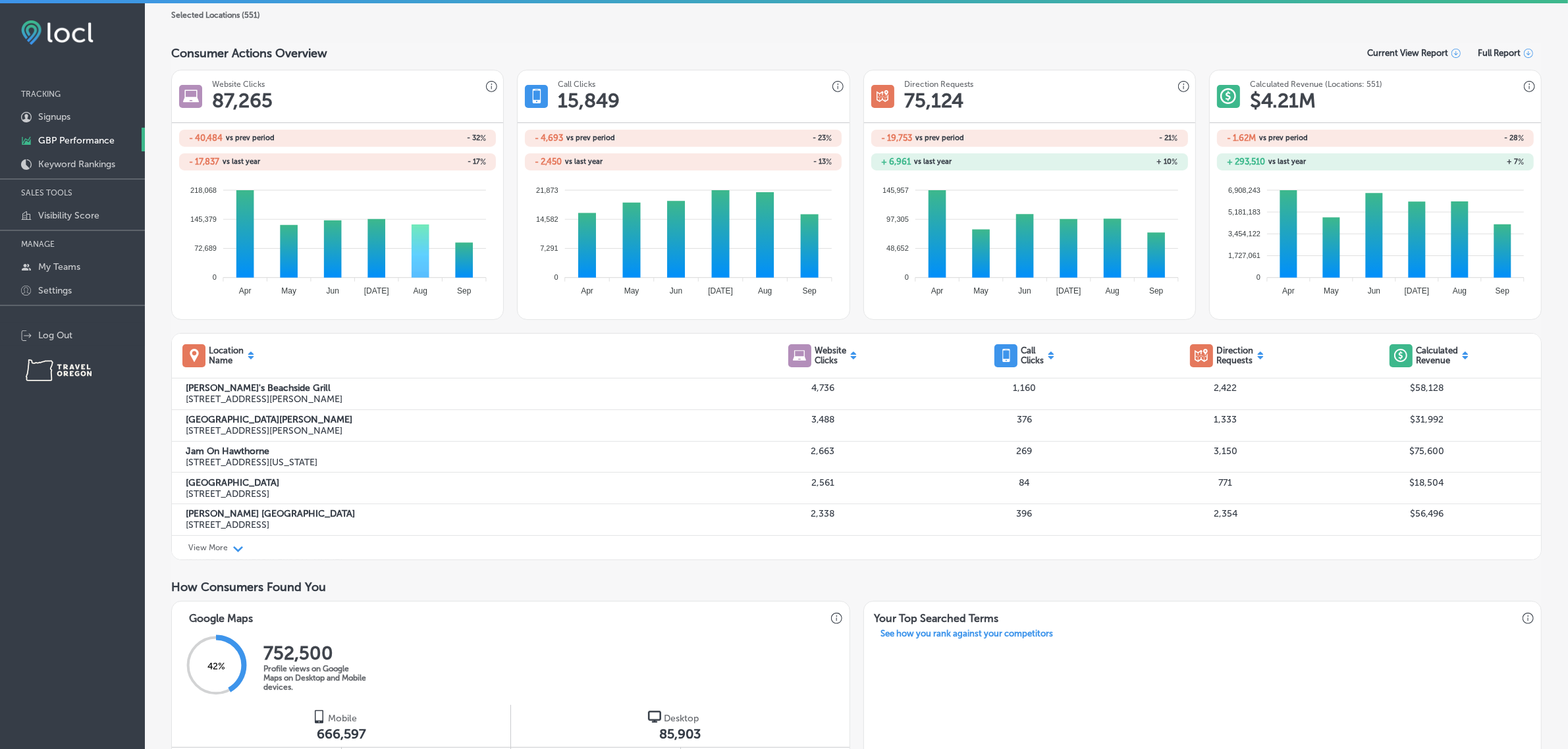
scroll to position [228, 0]
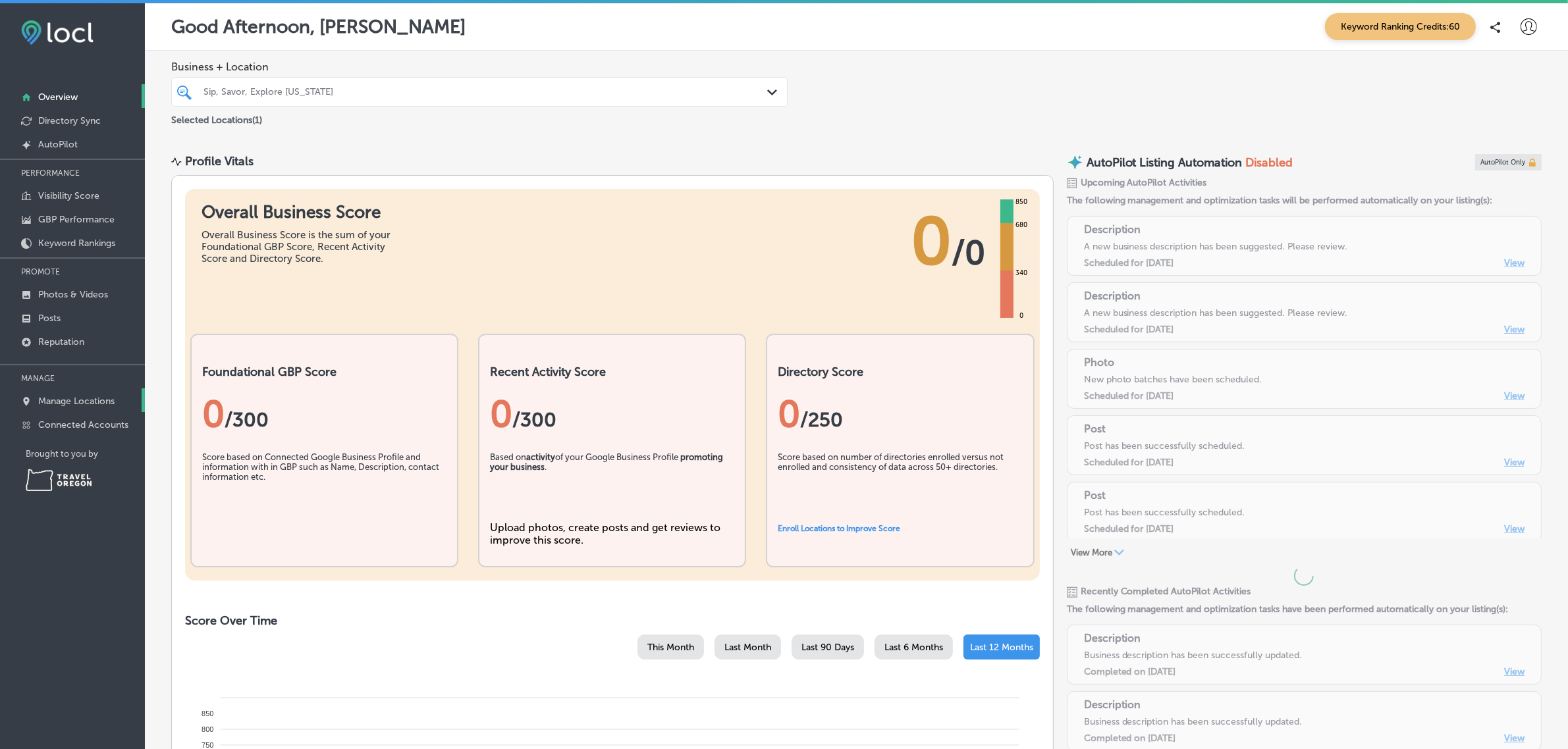
click at [73, 407] on p "Manage Locations" at bounding box center [76, 401] width 76 height 11
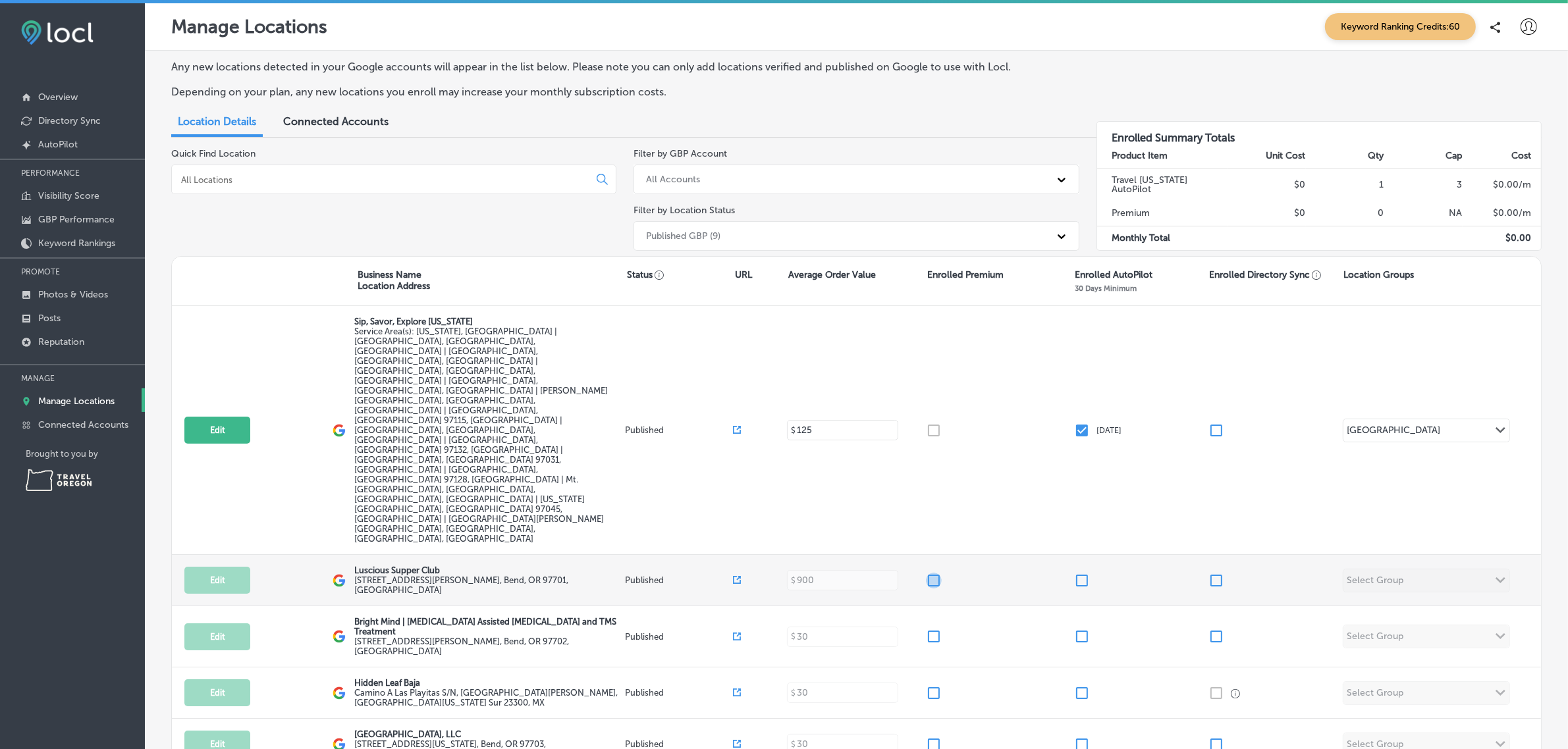
click at [926, 573] on input "checkbox" at bounding box center [934, 581] width 16 height 16
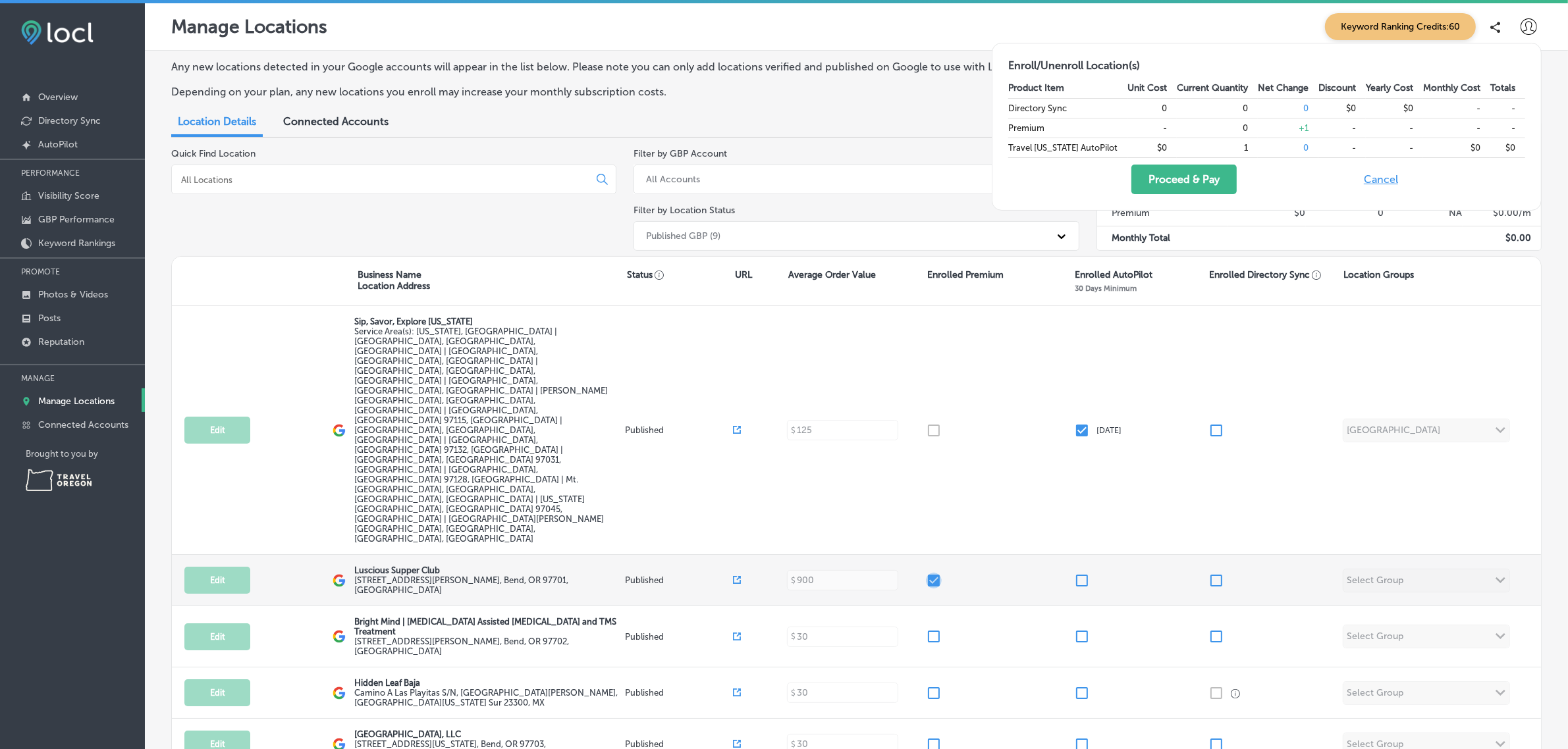
click at [926, 573] on input "checkbox" at bounding box center [934, 581] width 16 height 16
checkbox input "false"
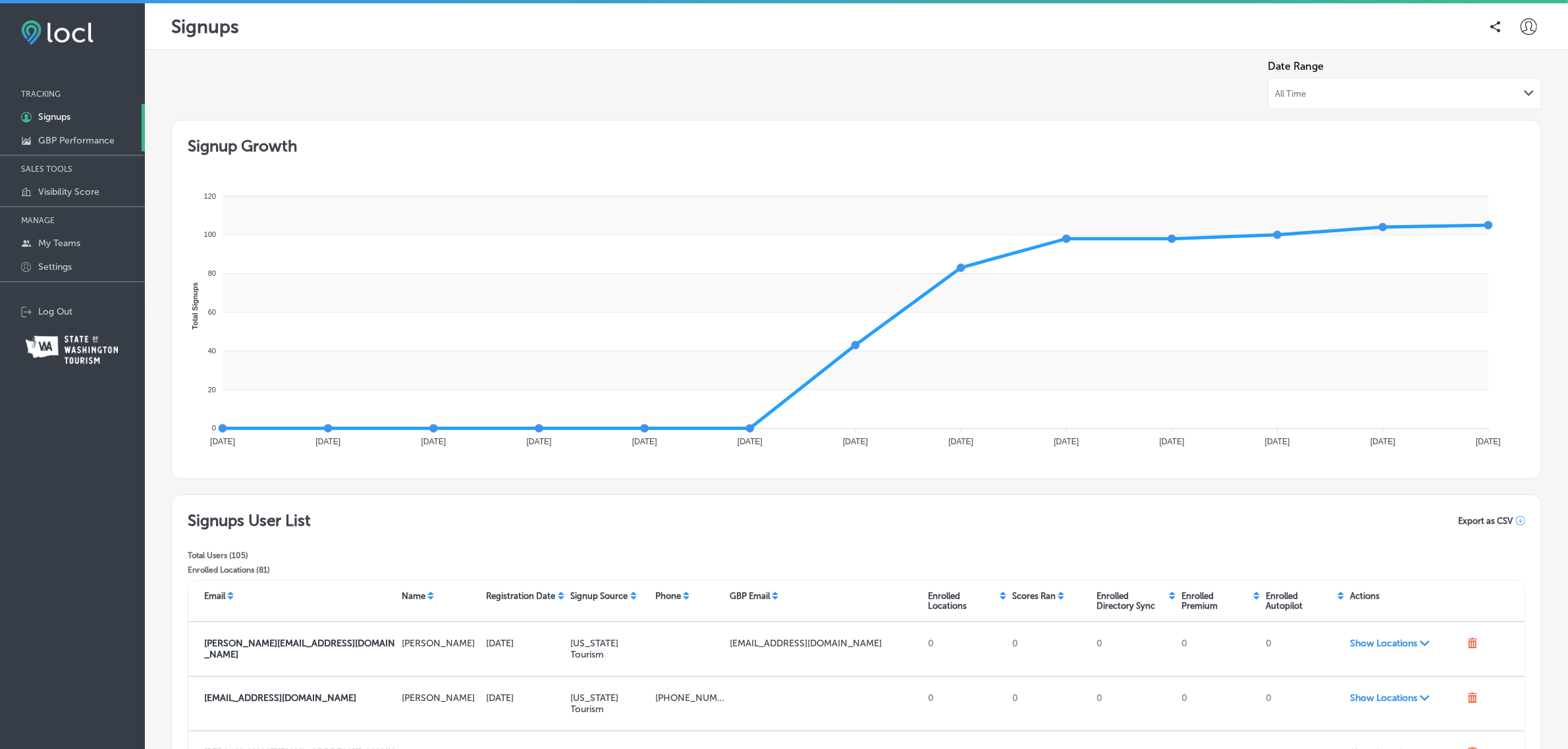
click at [76, 143] on p "GBP Performance" at bounding box center [76, 140] width 76 height 11
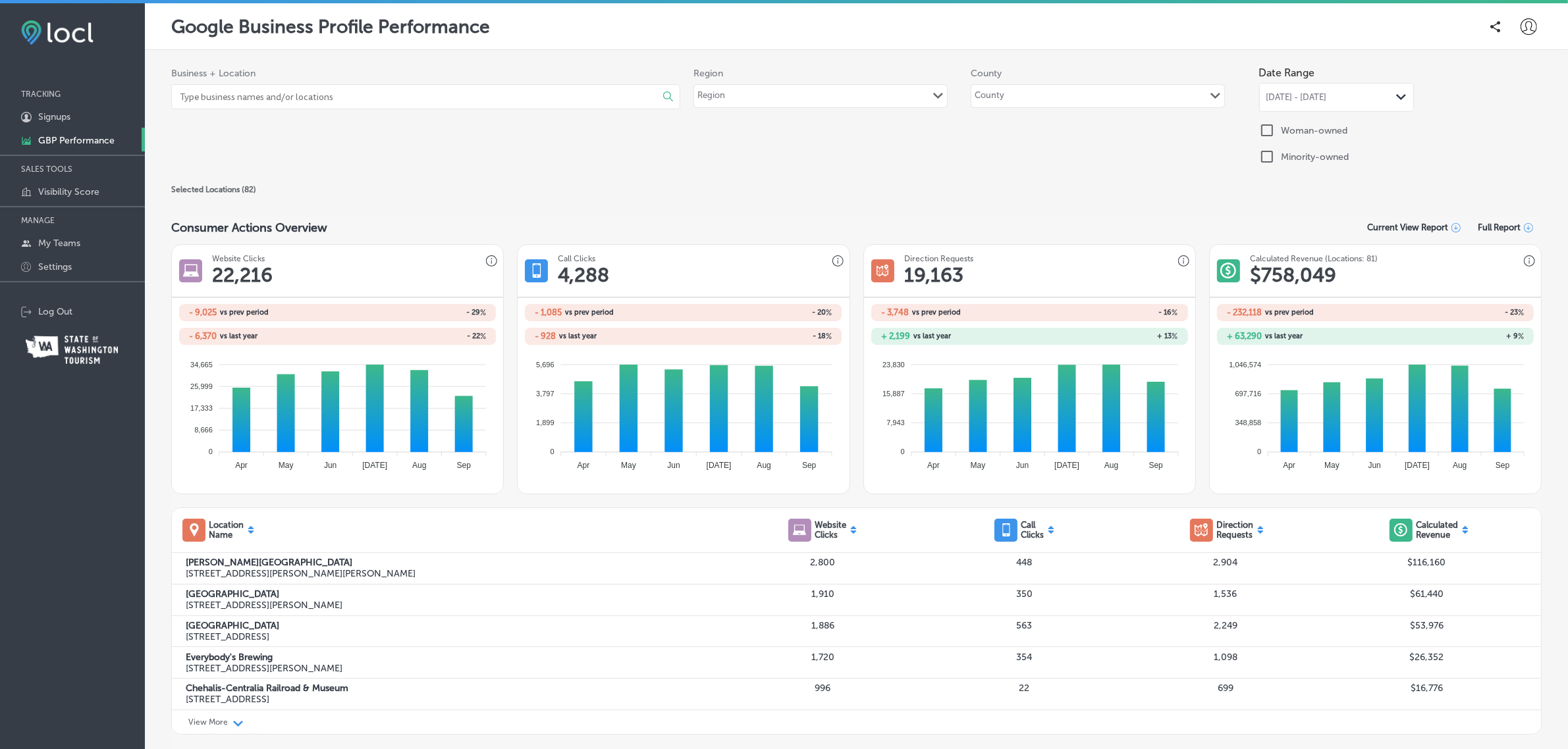
click at [1302, 89] on div "[DATE] - [DATE] Path Created with Sketch." at bounding box center [1336, 97] width 154 height 29
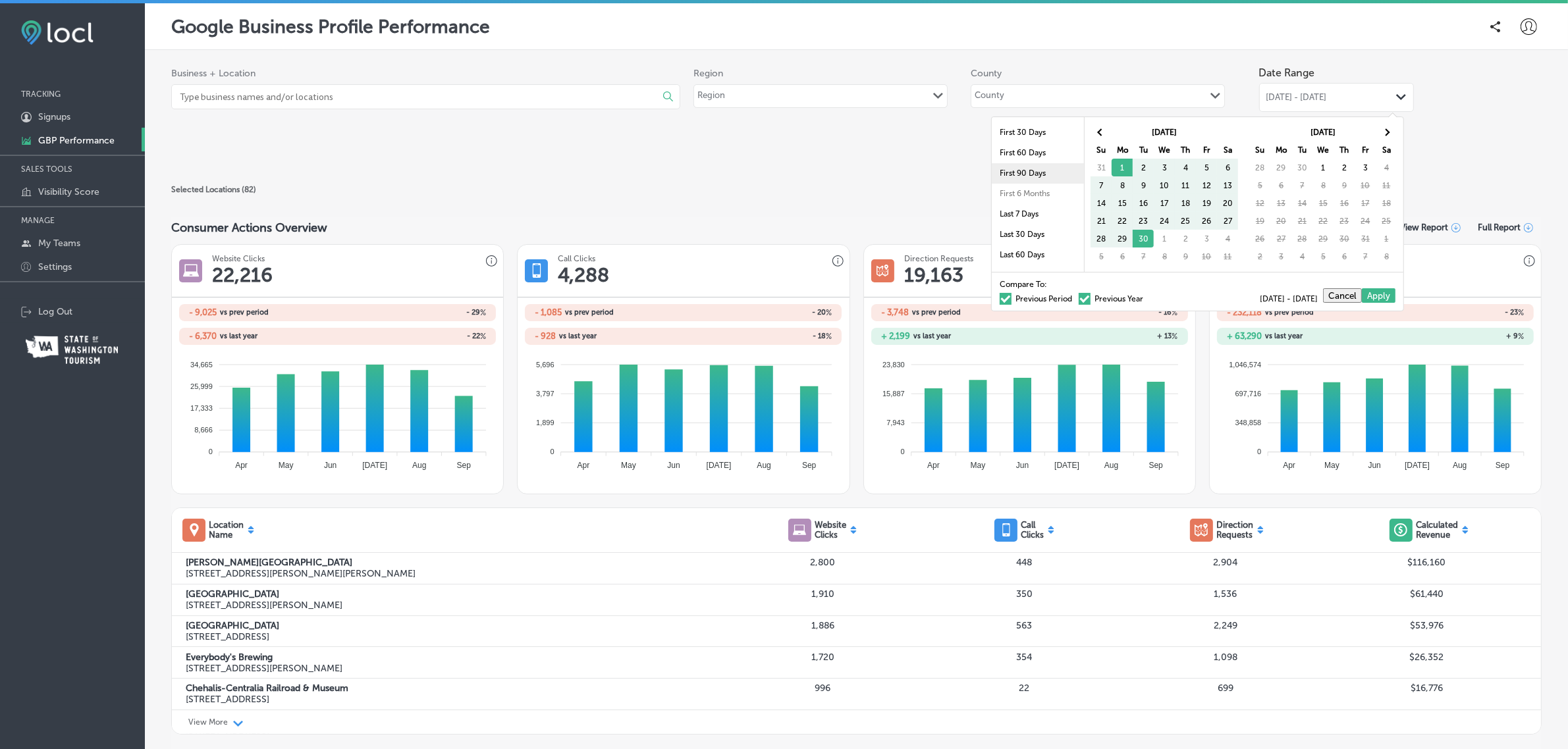
click at [1027, 169] on li "First 90 Days" at bounding box center [1038, 173] width 92 height 20
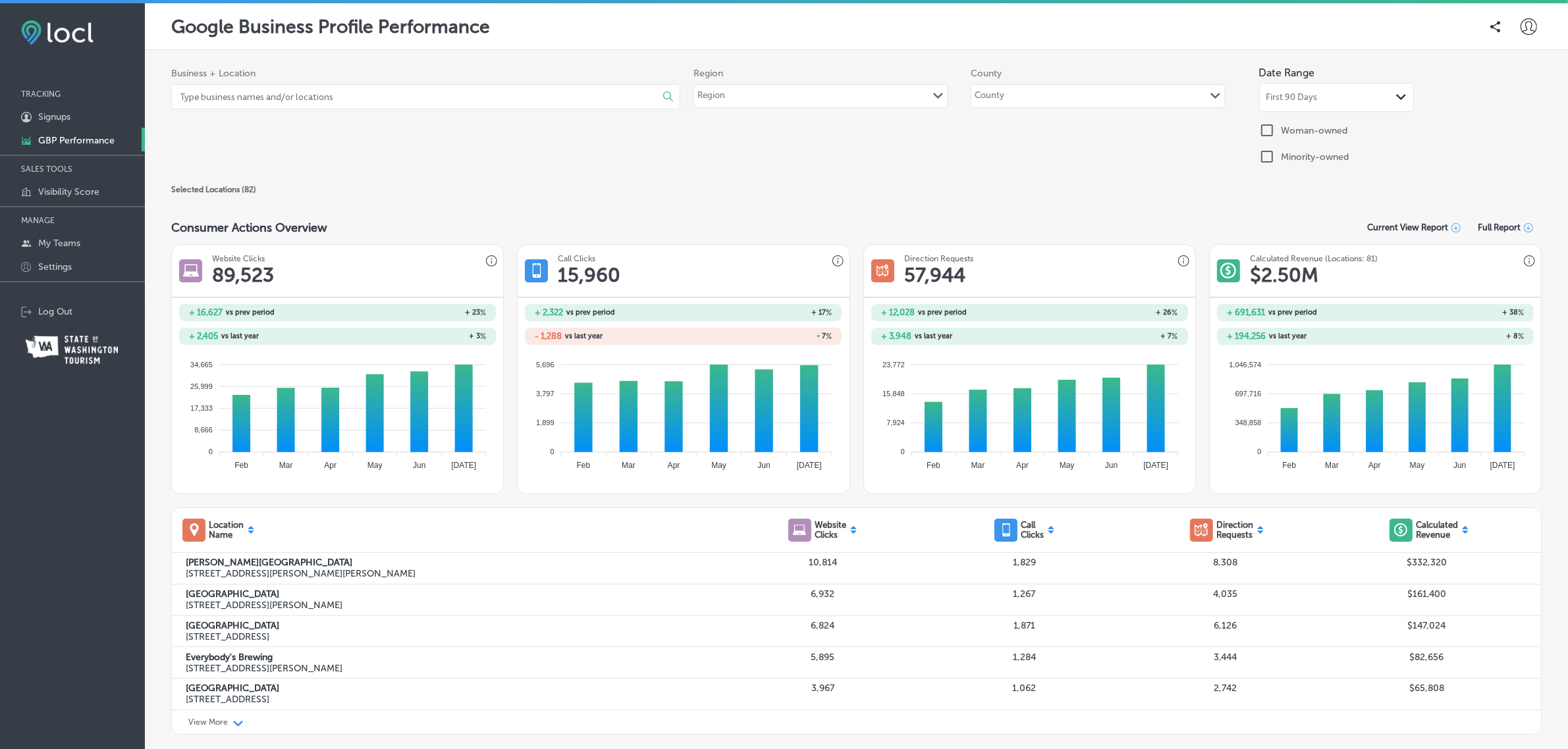
click at [1319, 94] on div "First 90 Days Path Created with Sketch." at bounding box center [1336, 97] width 140 height 10
click at [806, 224] on div "Consumer Actions Overview Current View Report Full Report" at bounding box center [856, 227] width 1370 height 20
click at [71, 114] on p "Signups" at bounding box center [55, 117] width 32 height 11
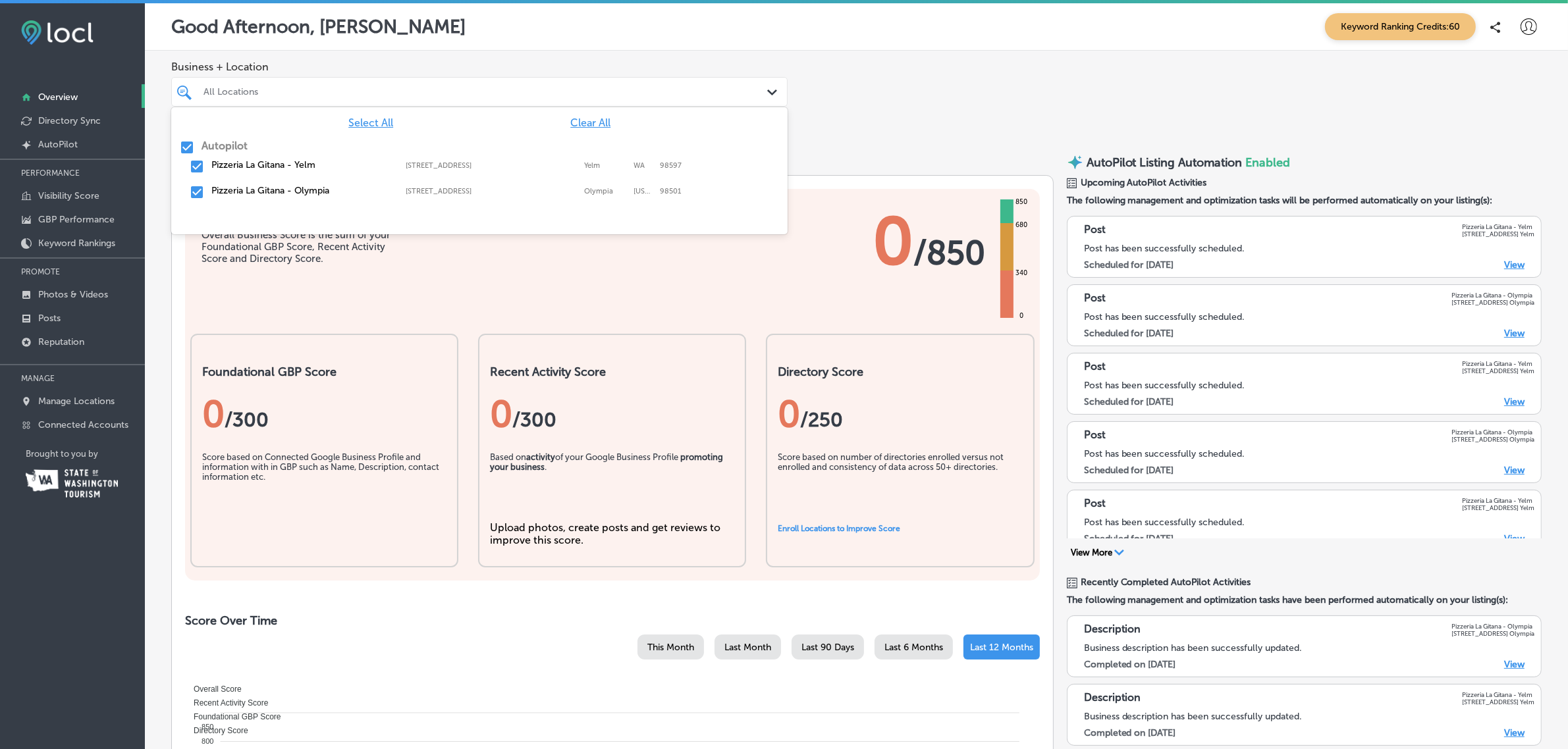
click at [749, 89] on div "All Locations" at bounding box center [486, 92] width 565 height 11
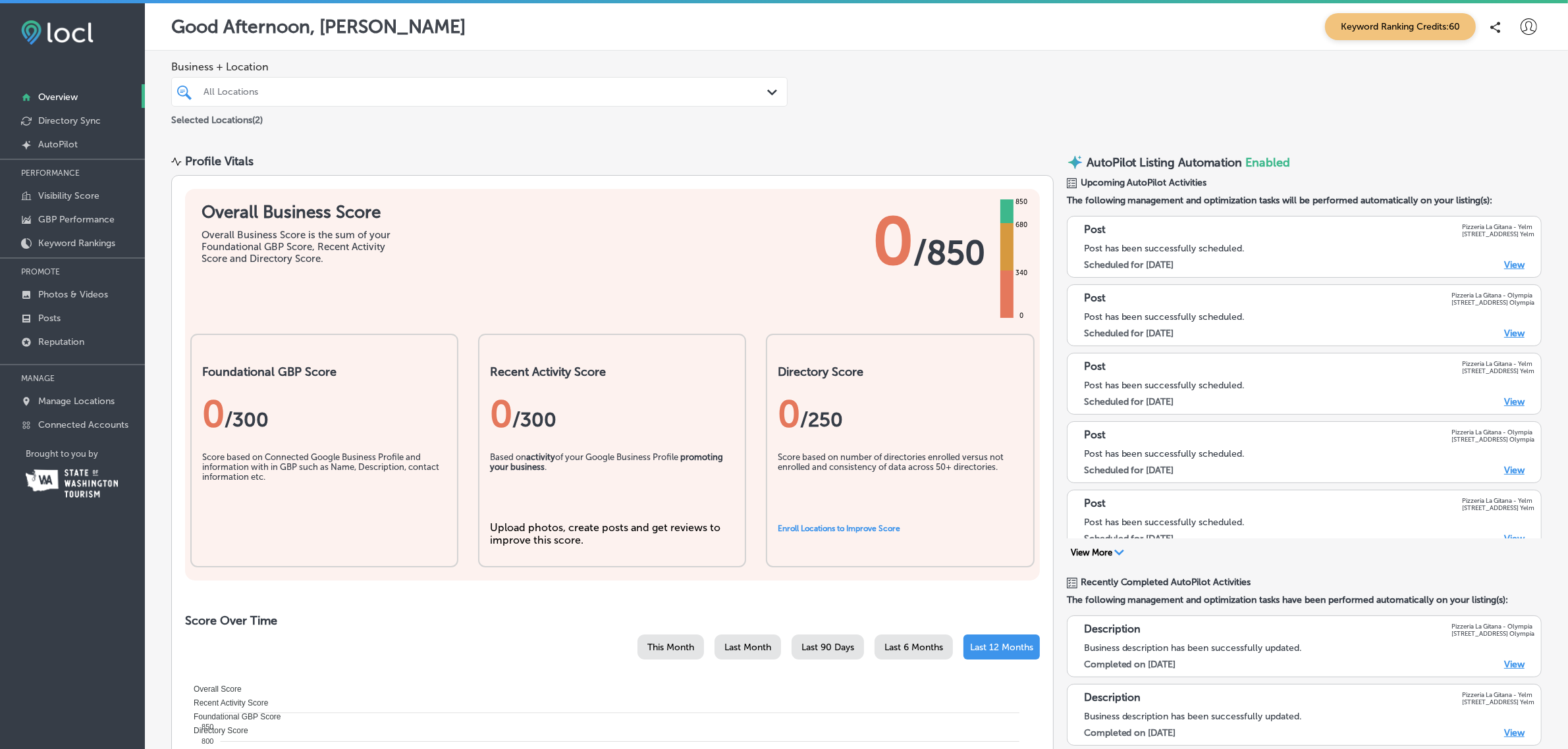
click at [886, 94] on div "Business + Location All Locations Path Created with Sketch. Selected Locations …" at bounding box center [856, 94] width 1423 height 87
click at [90, 242] on p "Keyword Rankings" at bounding box center [77, 243] width 77 height 11
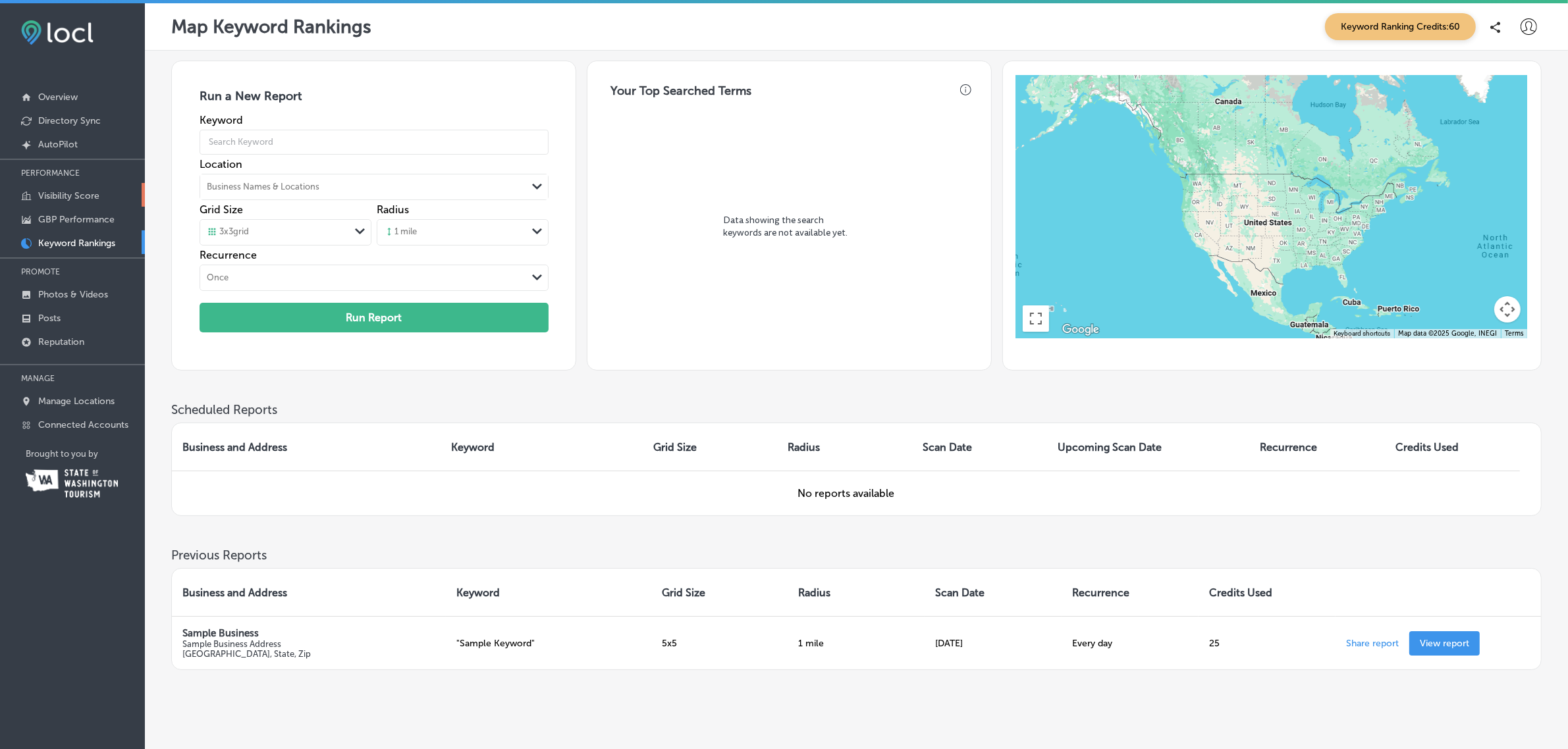
click at [83, 201] on p "Visibility Score" at bounding box center [69, 196] width 61 height 11
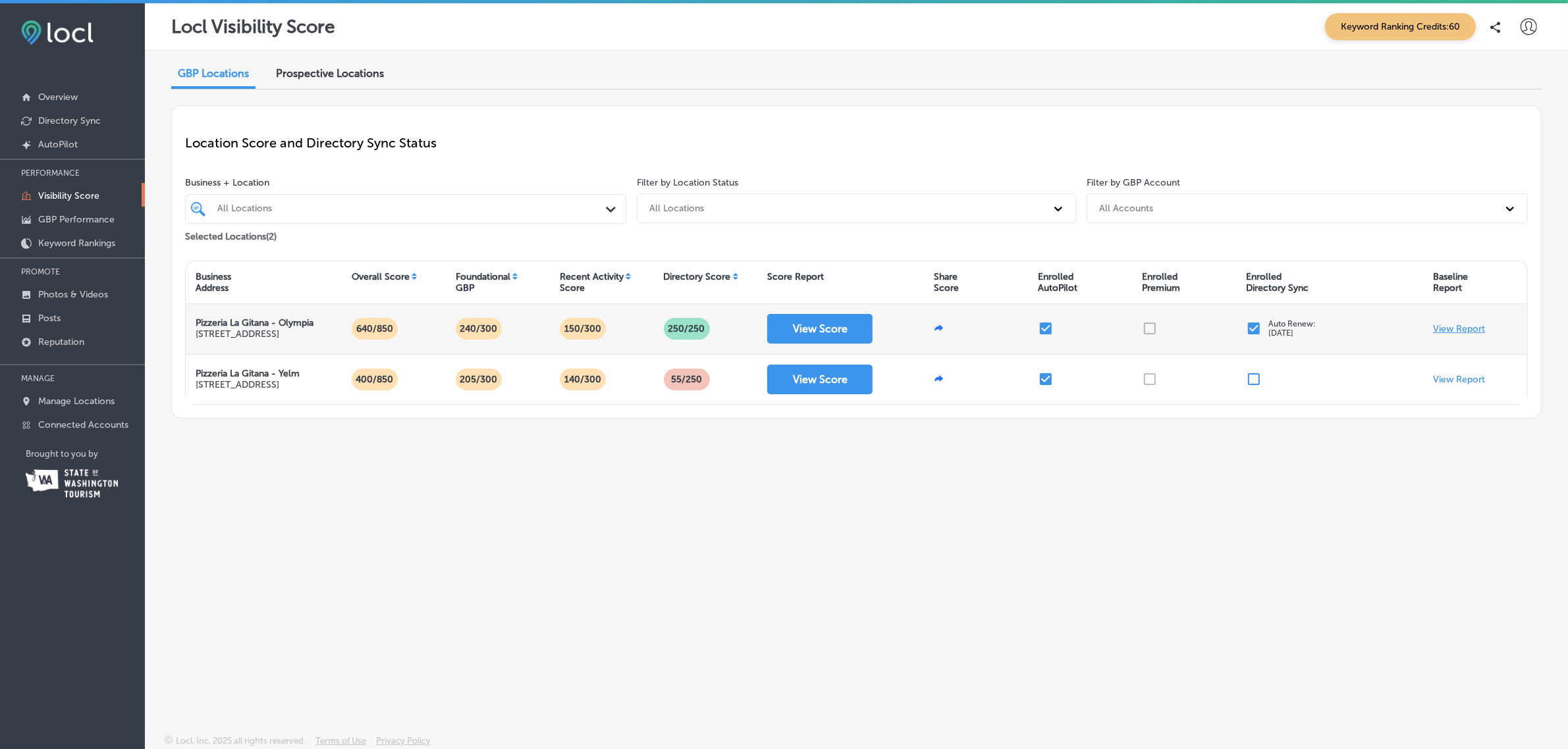
click at [1452, 330] on p "View Report" at bounding box center [1459, 329] width 52 height 11
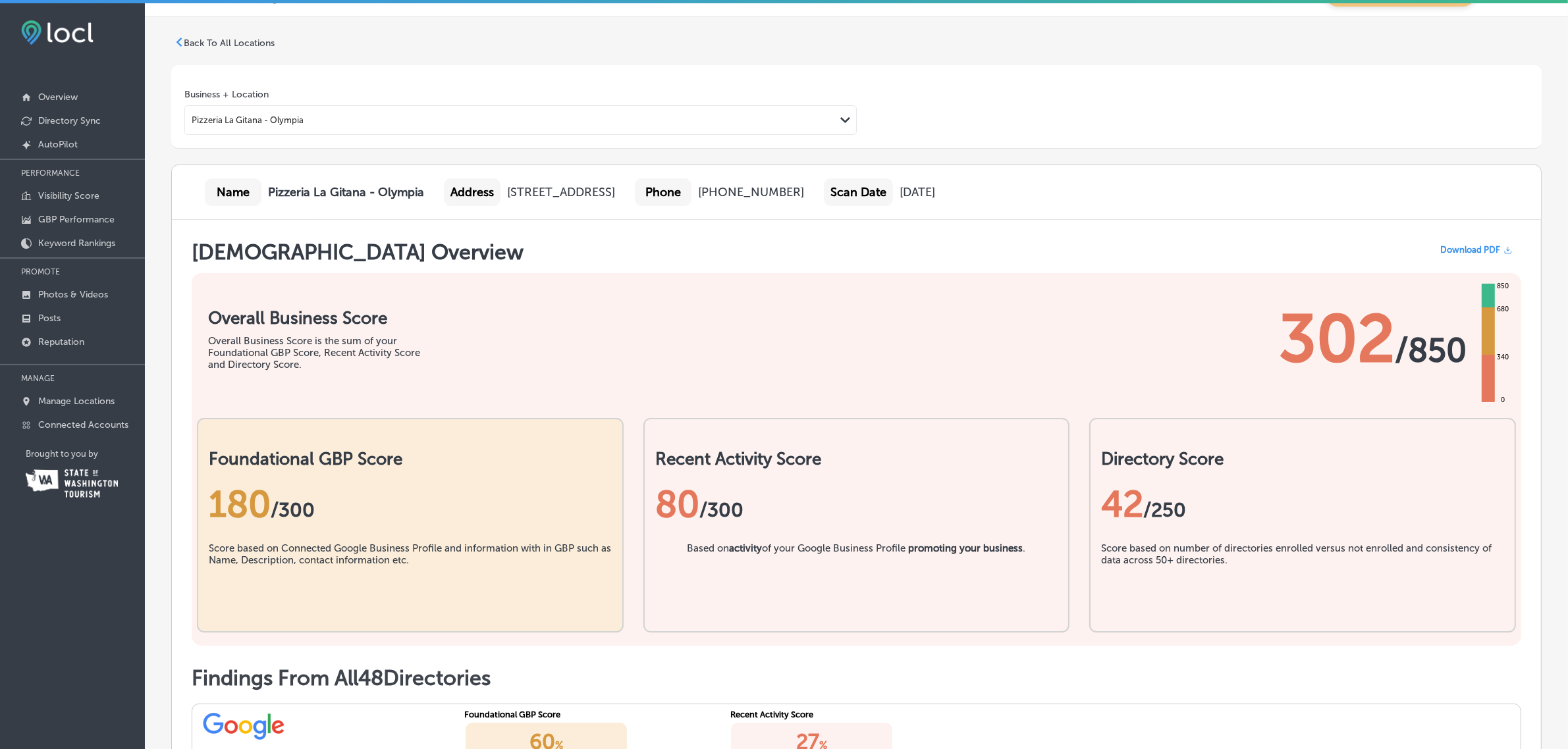
scroll to position [28, 0]
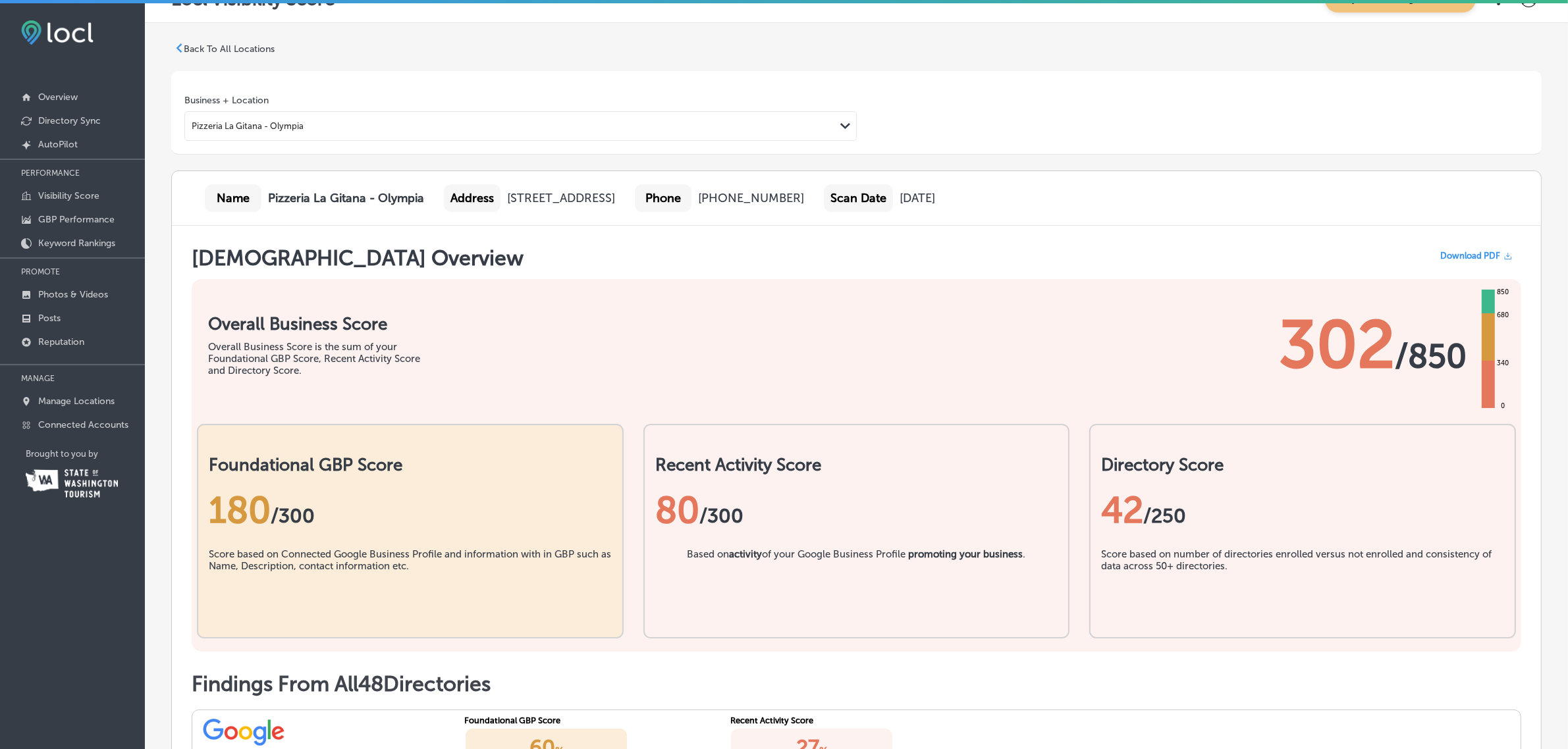
click at [264, 54] on p "Back To All Locations" at bounding box center [229, 49] width 91 height 11
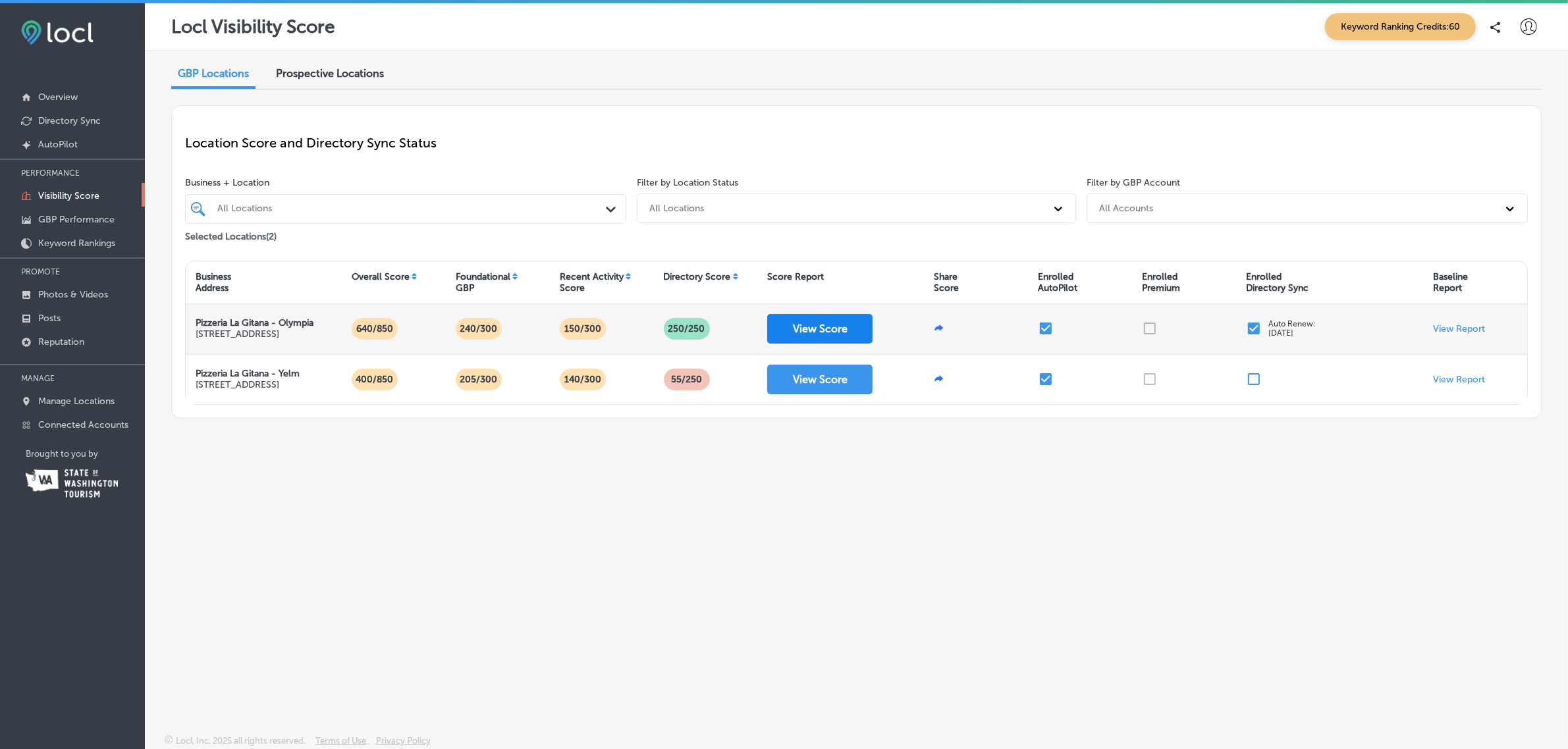
click at [787, 337] on button "View Score" at bounding box center [820, 329] width 106 height 29
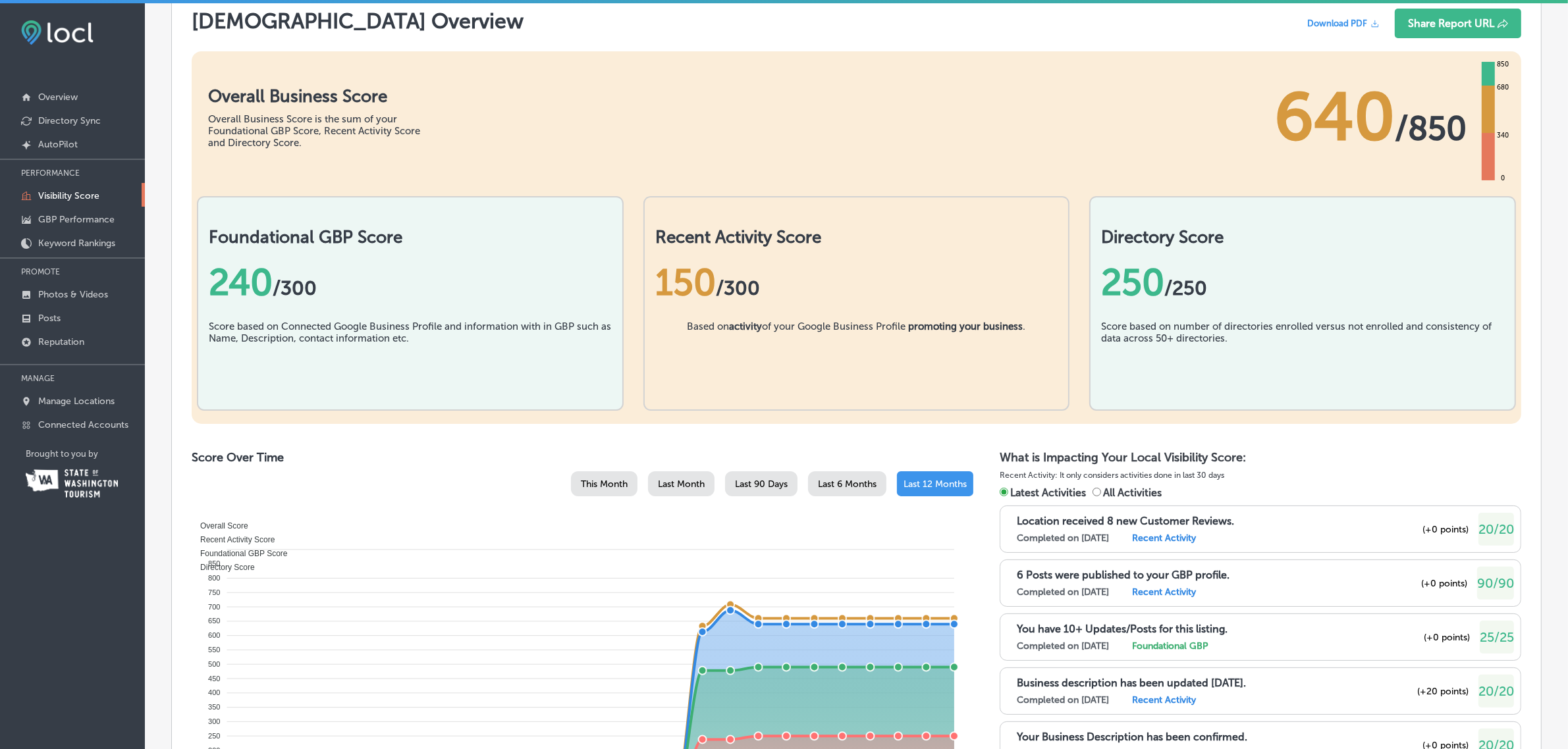
scroll to position [258, 0]
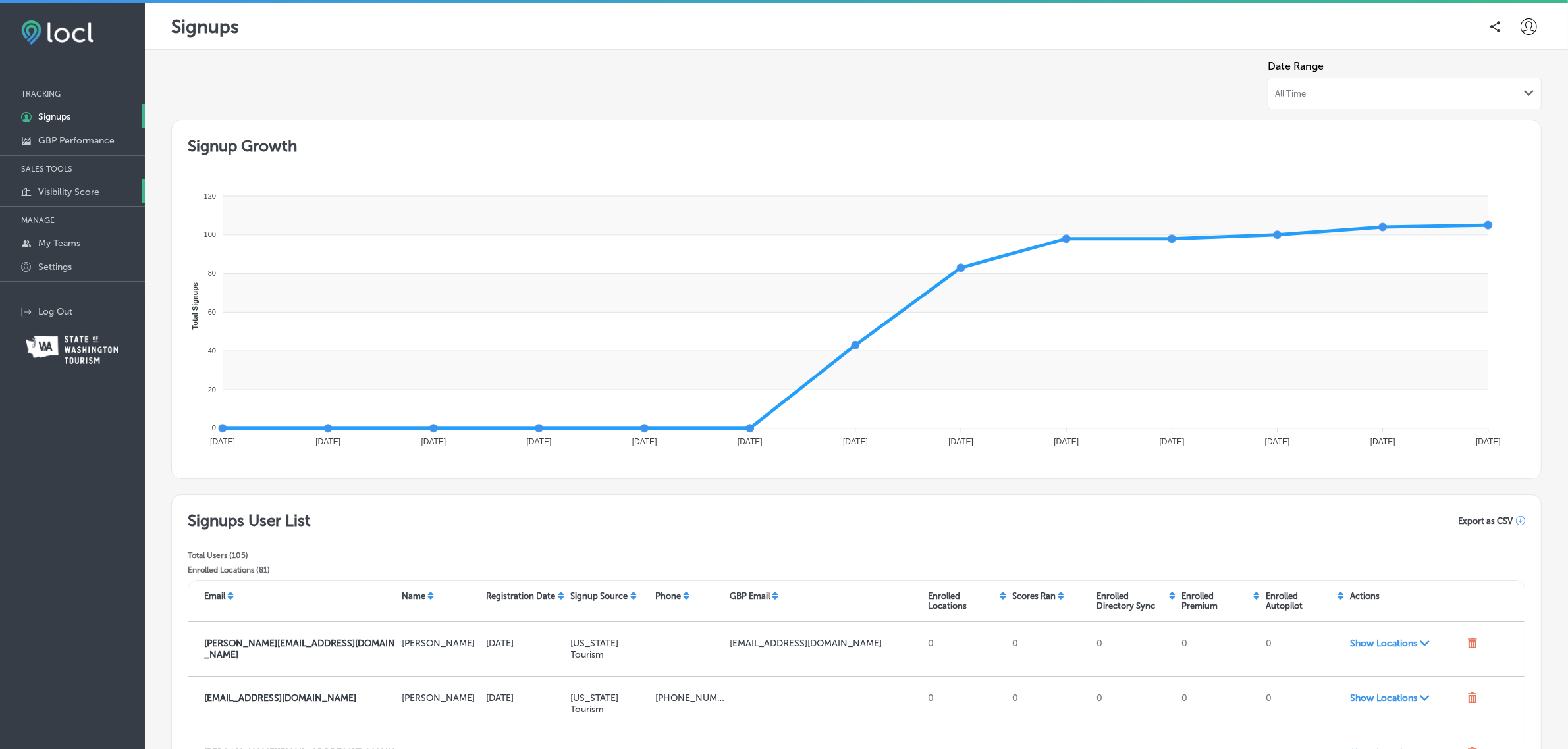
click at [73, 196] on p "Visibility Score" at bounding box center [69, 192] width 61 height 11
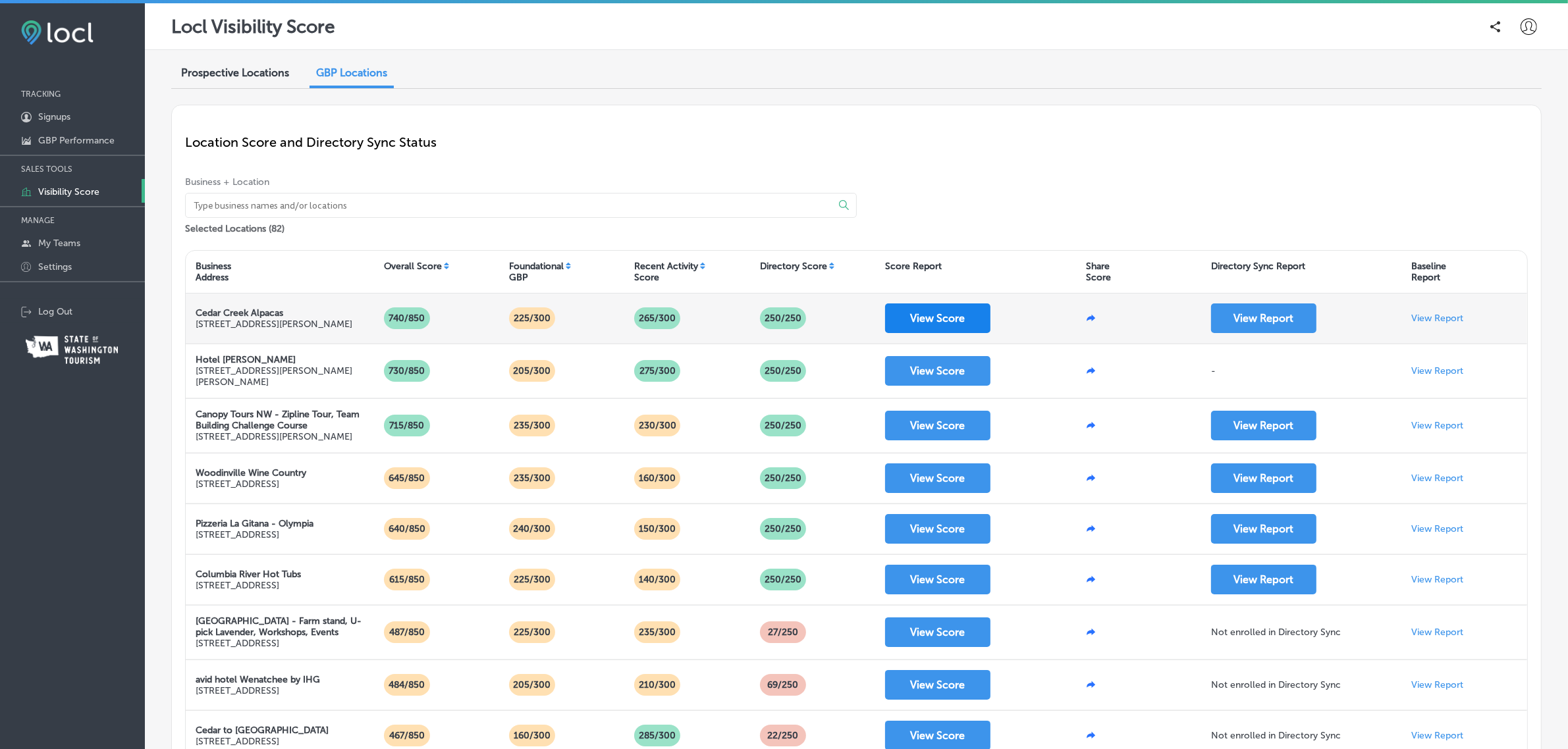
click at [945, 314] on button "View Score" at bounding box center [938, 318] width 106 height 29
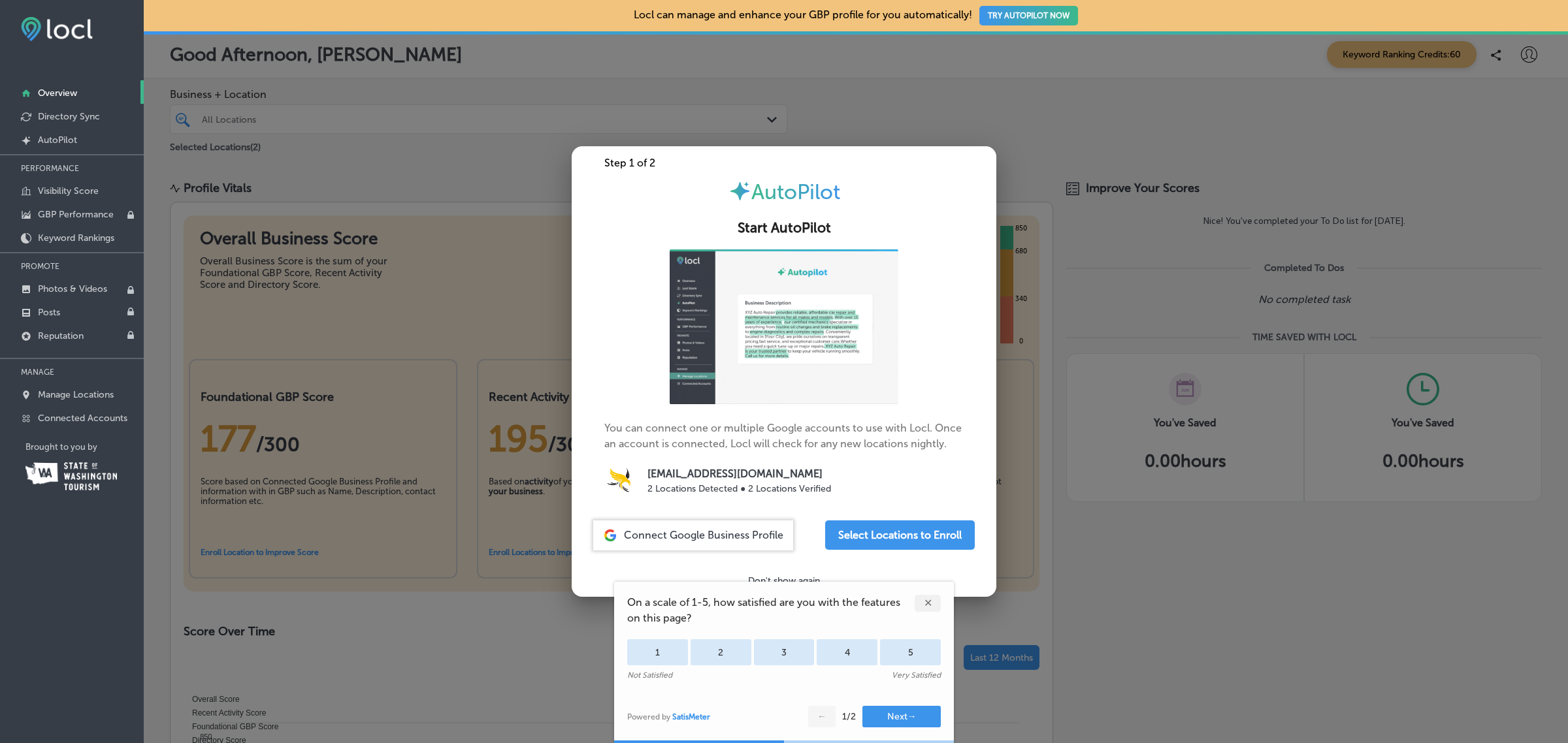
click at [80, 565] on div "iconmonstr-menu-thin copy Created with Sketch. Overview Directory Sync Created …" at bounding box center [71, 372] width 143 height 743
click at [926, 602] on div "✕" at bounding box center [927, 604] width 26 height 17
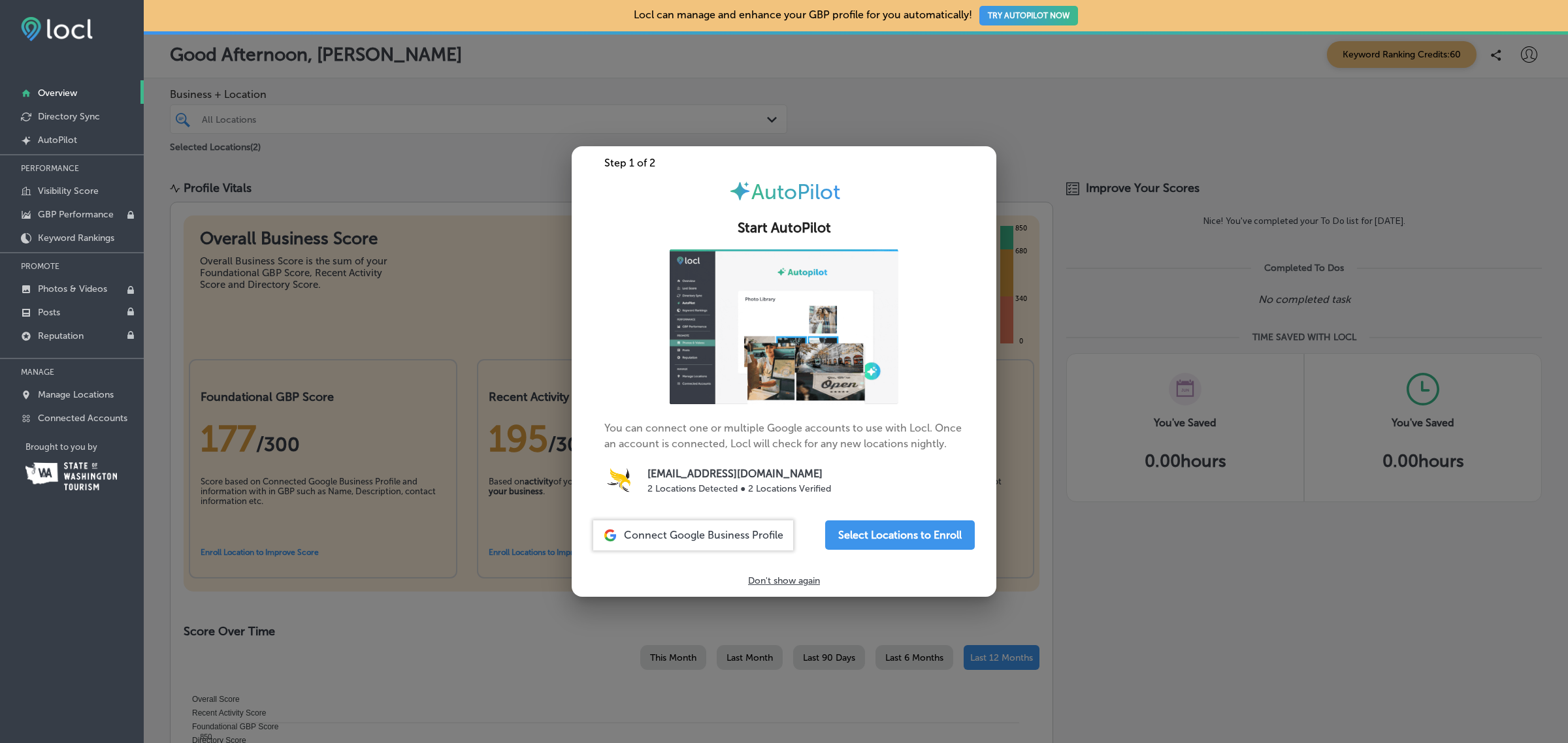
click at [503, 152] on div at bounding box center [784, 372] width 1568 height 743
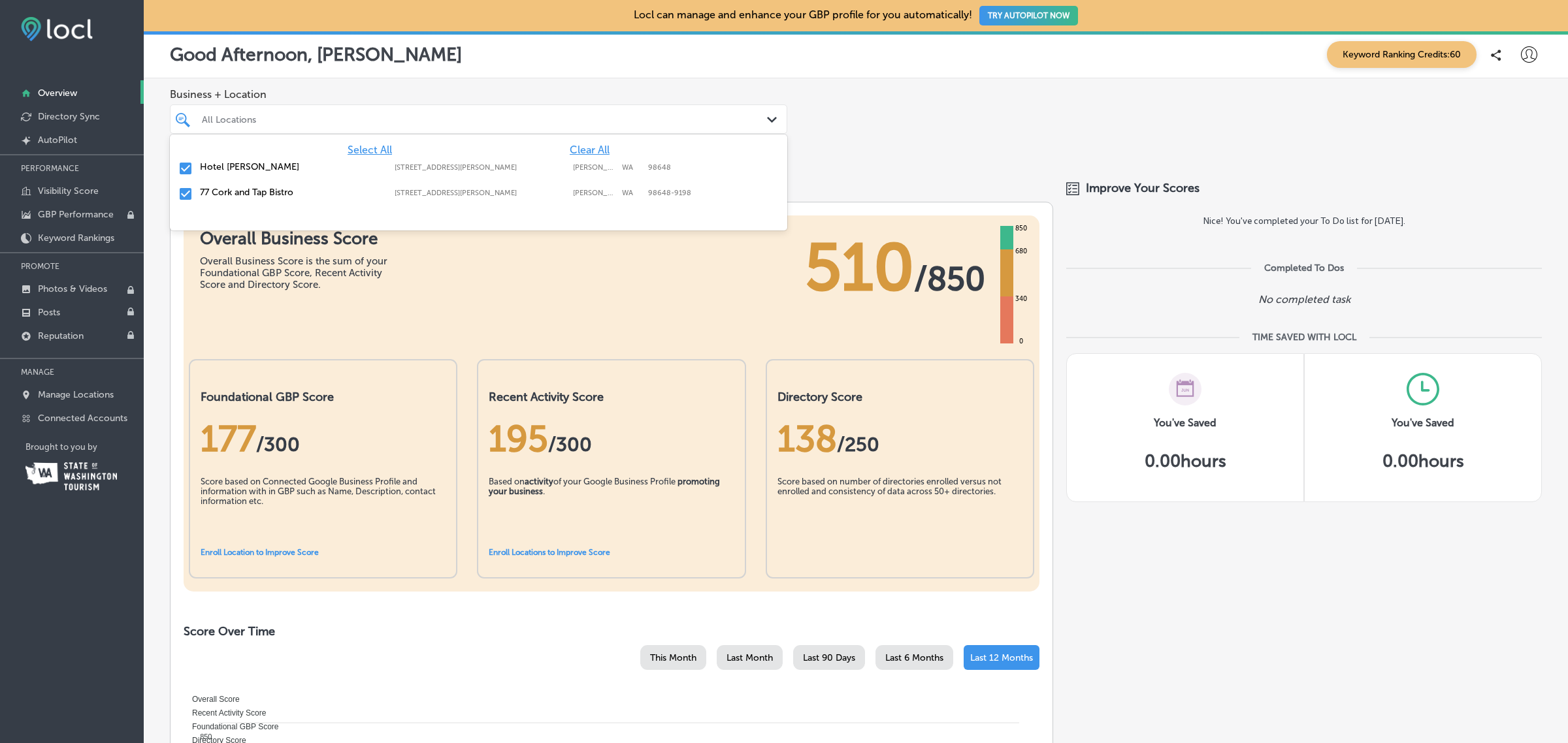
click at [307, 126] on div at bounding box center [451, 119] width 500 height 17
click at [186, 190] on input "checkbox" at bounding box center [185, 194] width 16 height 16
click at [873, 137] on div "Business + Location option 77 Southwest Russell Avenue, deselected. option 77 S…" at bounding box center [855, 121] width 1424 height 86
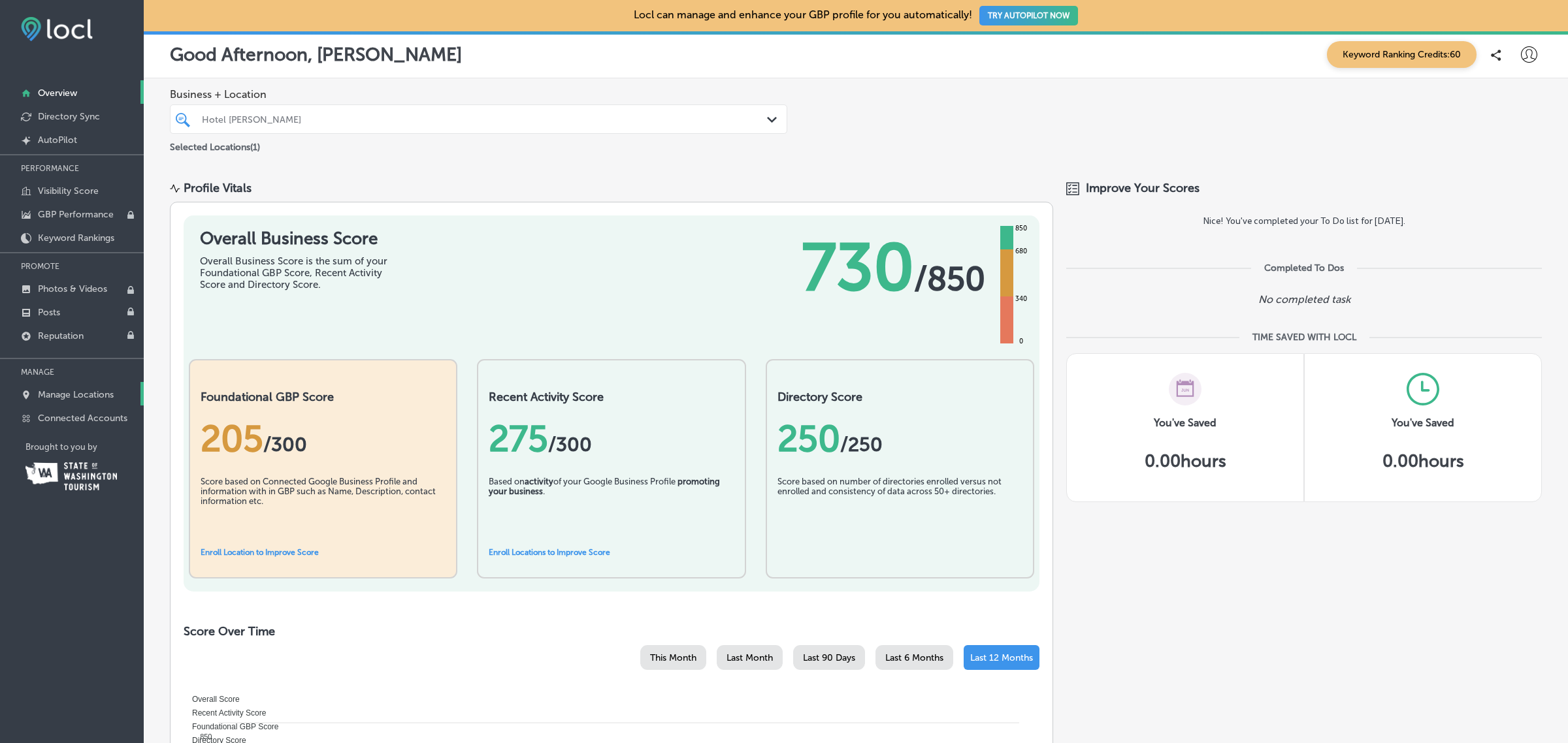
click at [86, 395] on p "Manage Locations" at bounding box center [76, 395] width 76 height 11
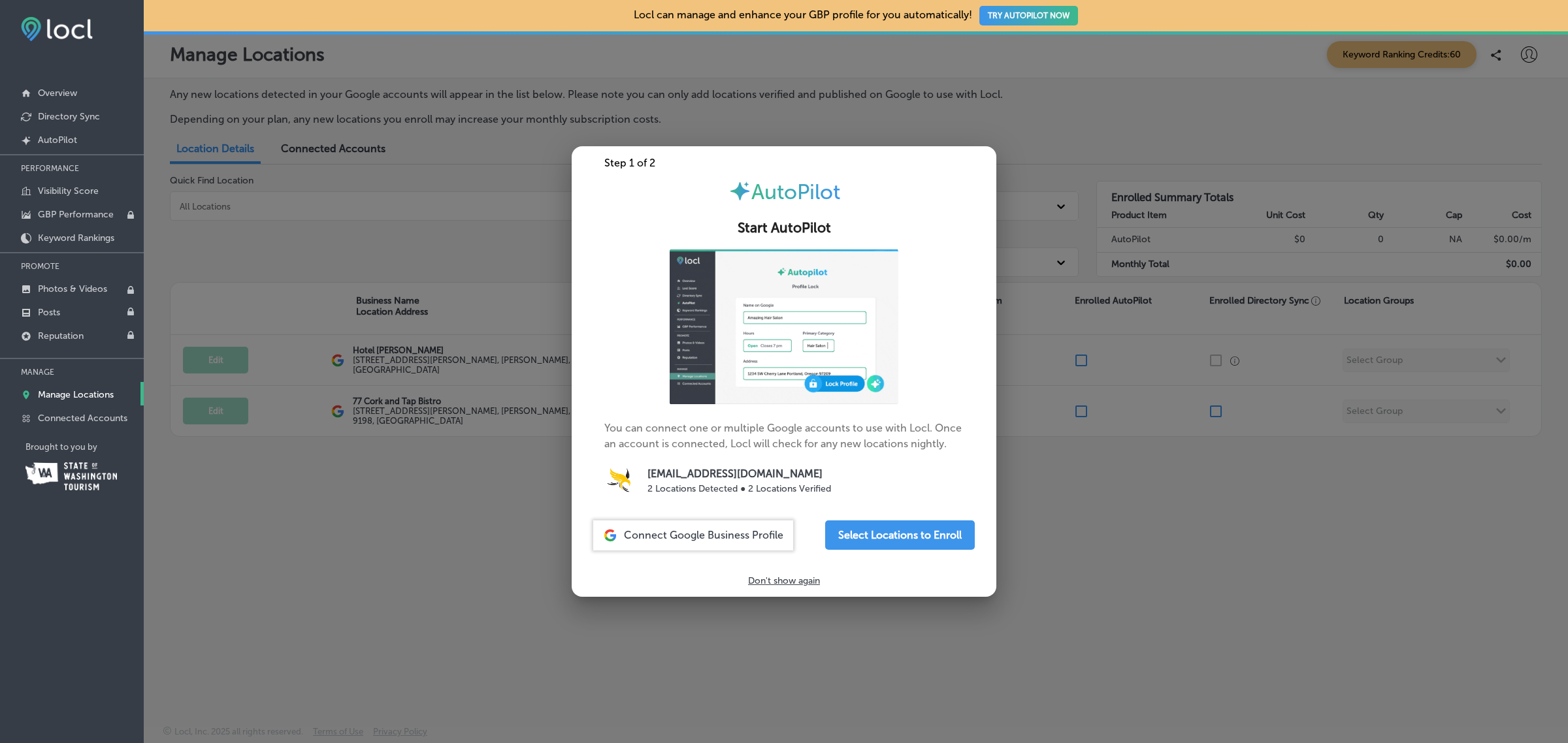
click at [590, 503] on div "You can connect one or multiple Google accounts to use with Locl. Once an accou…" at bounding box center [784, 380] width 425 height 261
click at [469, 510] on div at bounding box center [784, 372] width 1568 height 743
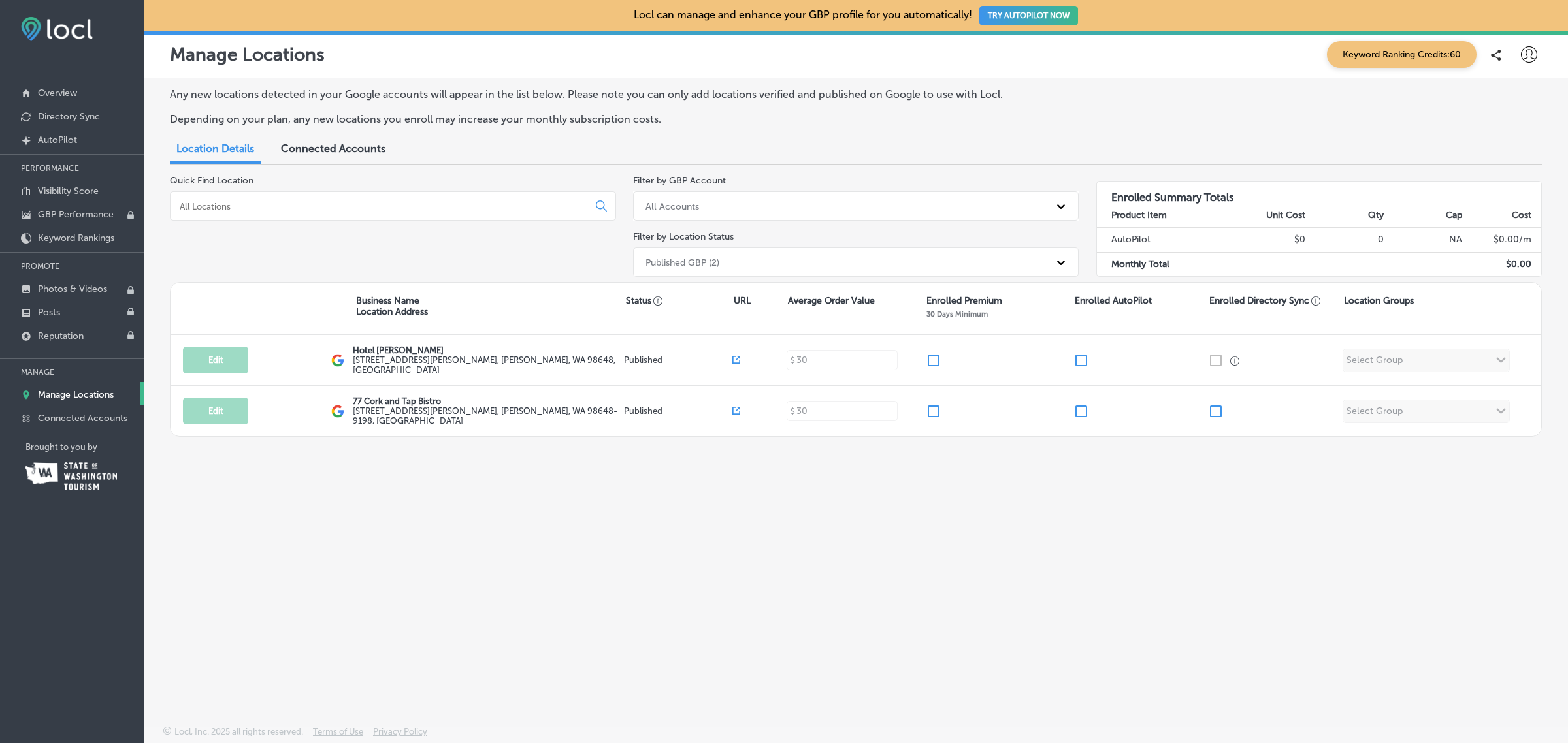
click at [1526, 57] on icon at bounding box center [1529, 55] width 17 height 17
click at [1509, 102] on p "My Account" at bounding box center [1510, 102] width 59 height 16
select select "US"
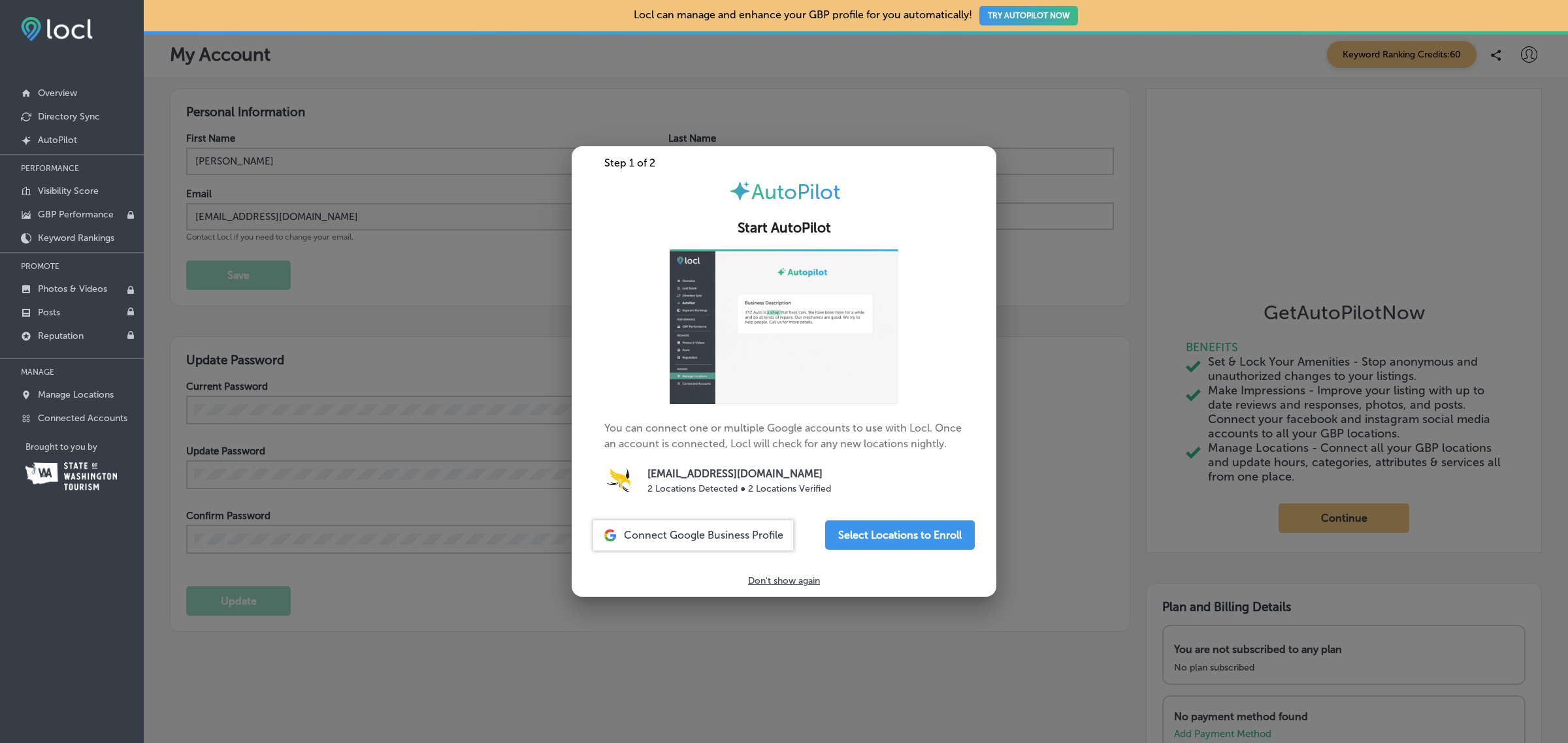
click at [1046, 330] on div at bounding box center [784, 372] width 1568 height 743
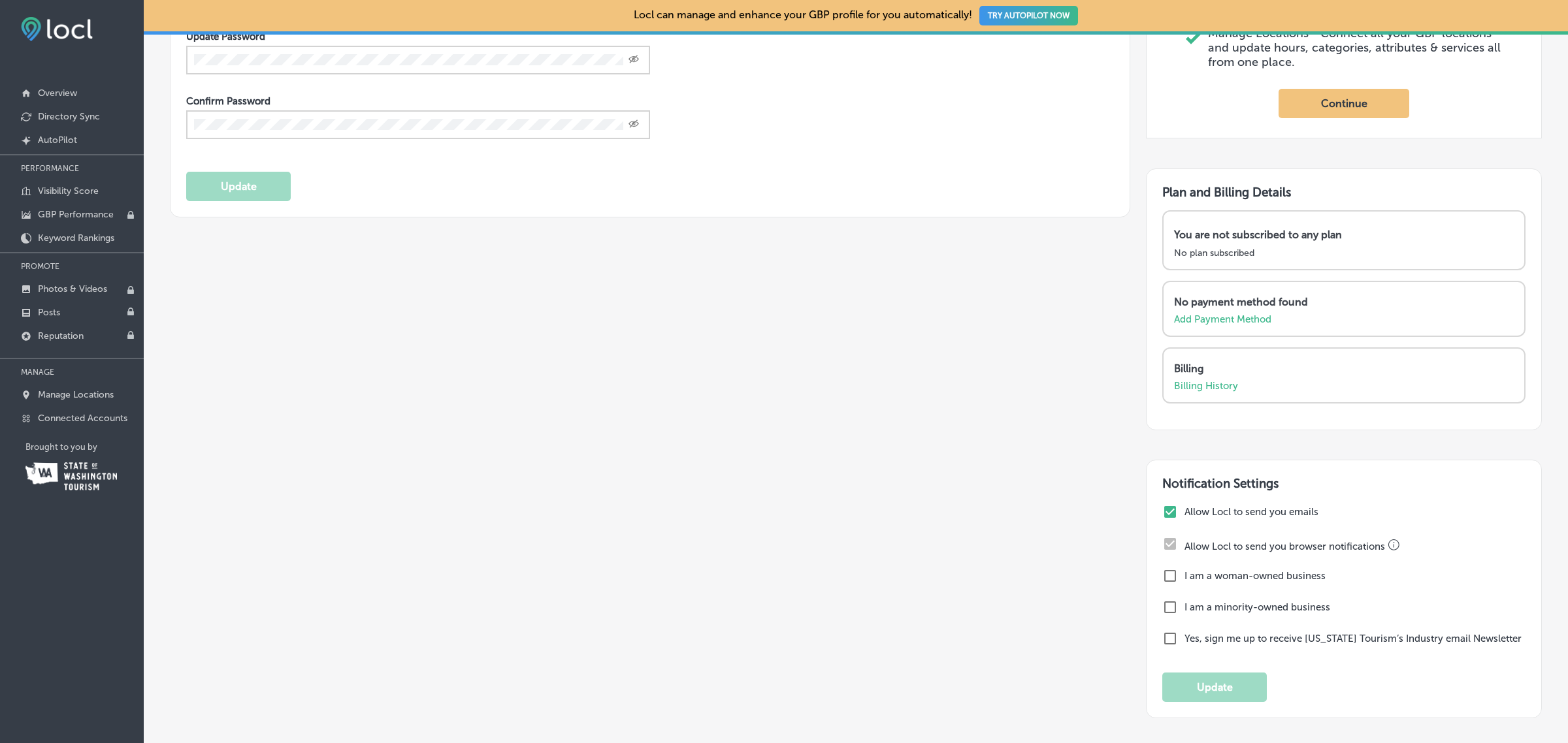
scroll to position [415, 0]
click at [1192, 391] on p "Billing History" at bounding box center [1205, 385] width 64 height 12
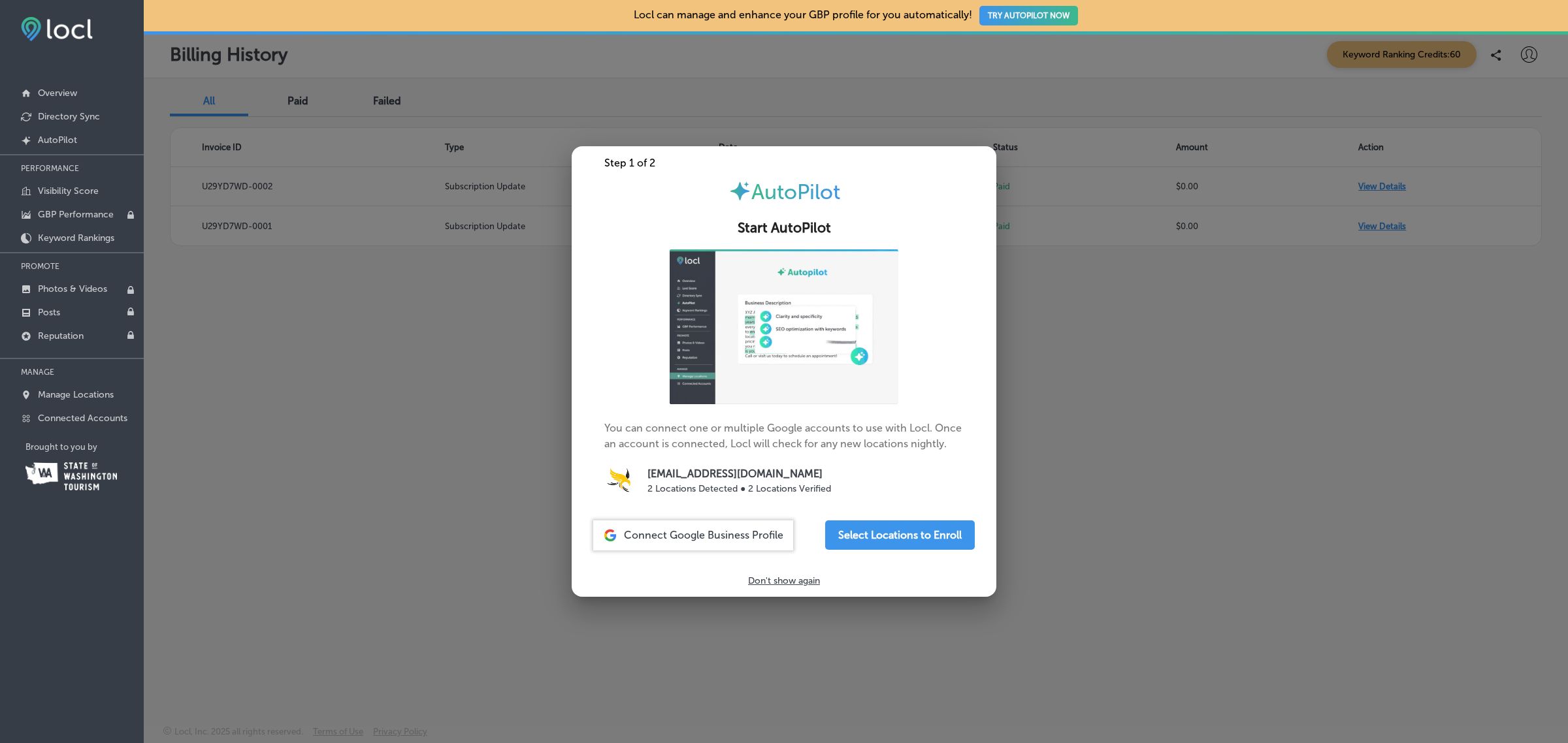
click at [1072, 453] on div at bounding box center [784, 372] width 1568 height 743
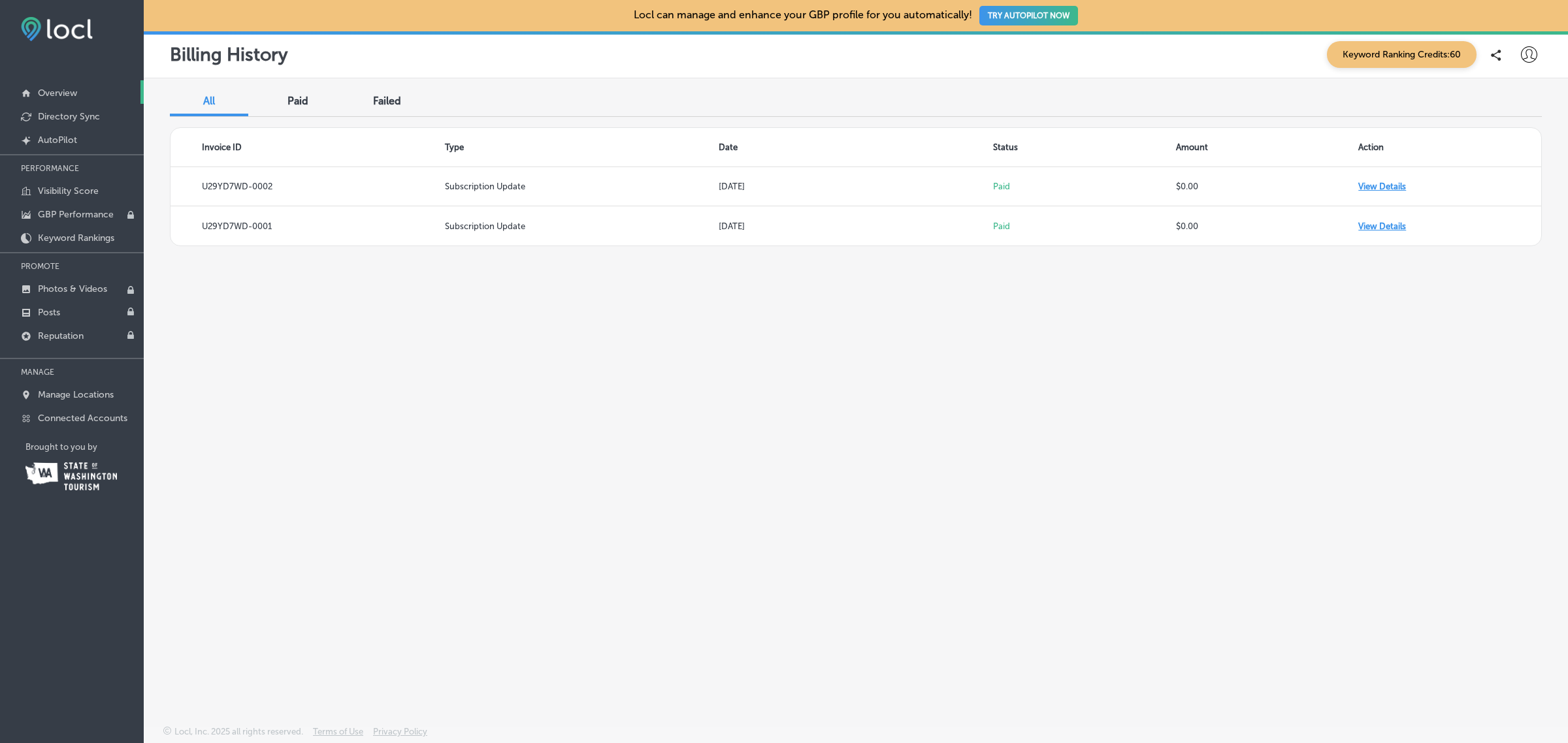
click at [67, 96] on p "Overview" at bounding box center [58, 93] width 40 height 11
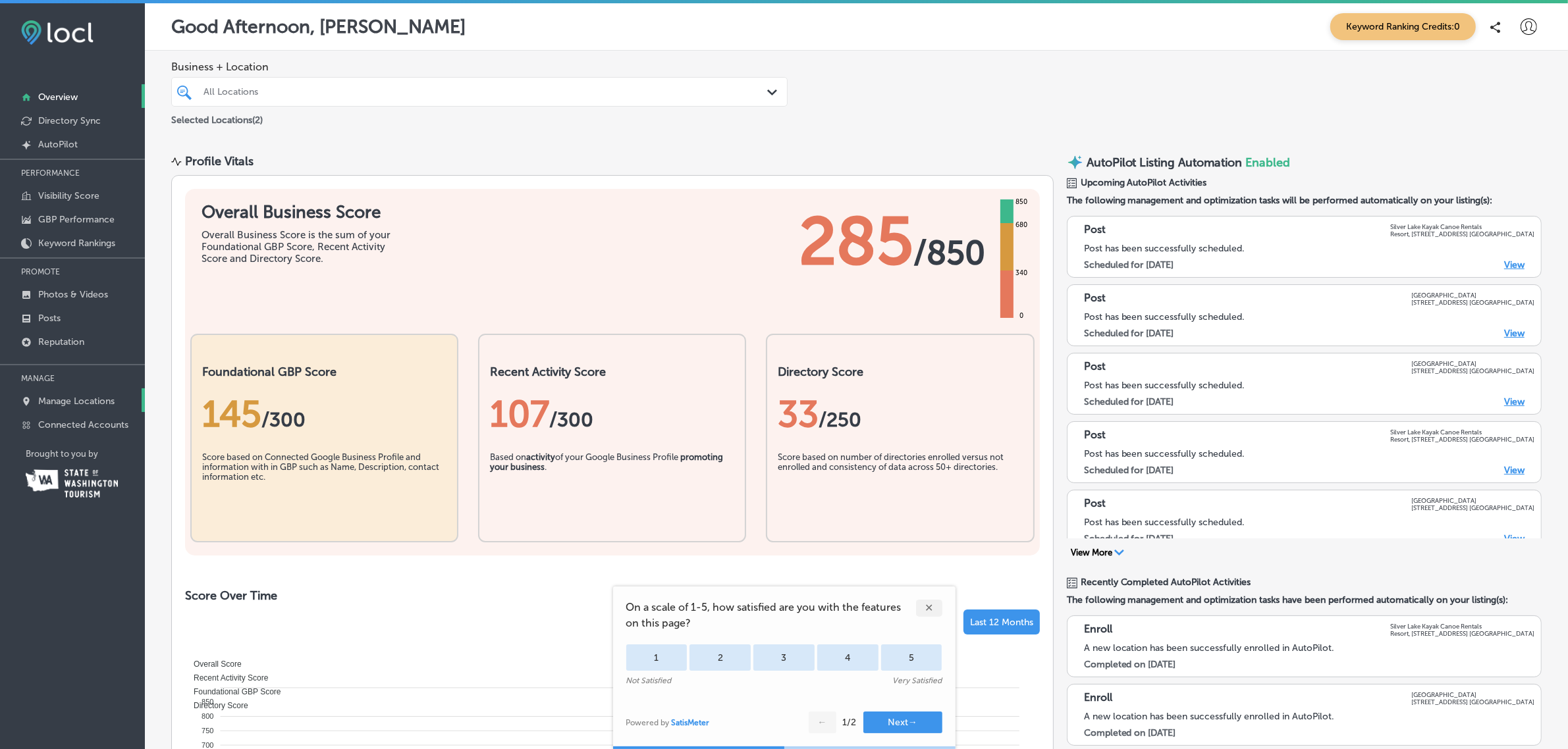
click at [45, 412] on link "Manage Locations" at bounding box center [72, 400] width 145 height 24
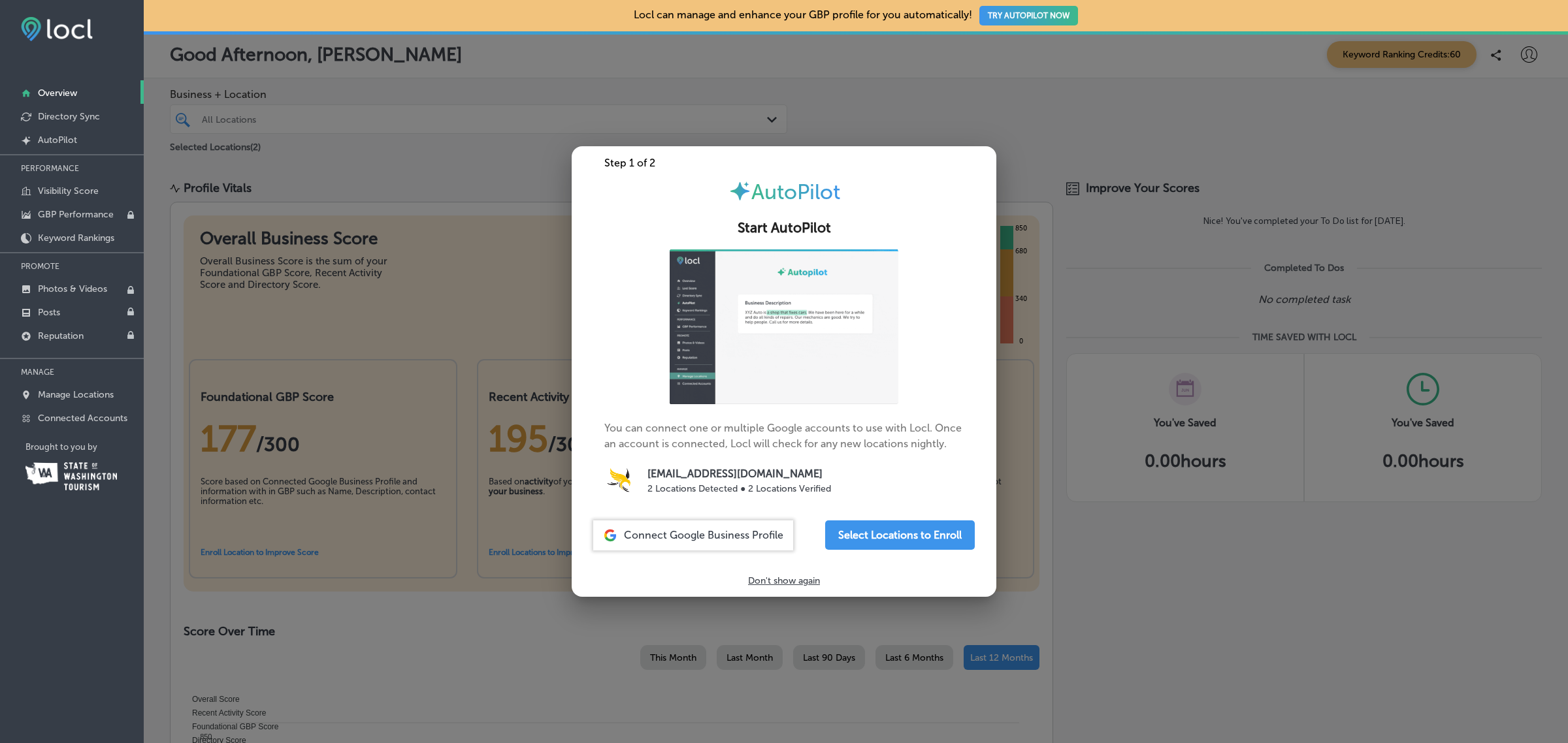
click at [468, 162] on div at bounding box center [784, 372] width 1568 height 743
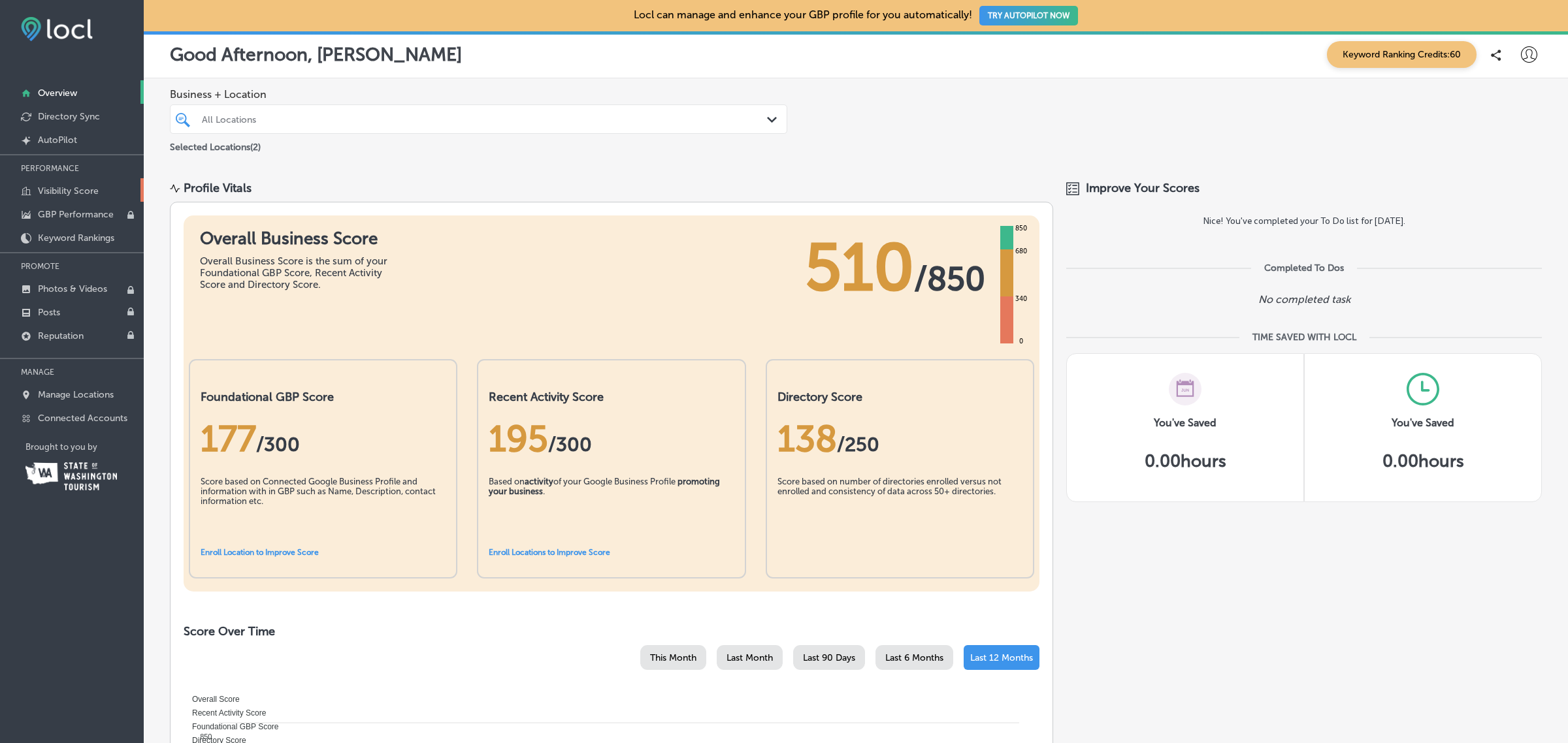
click at [62, 189] on p "Visibility Score" at bounding box center [69, 191] width 61 height 11
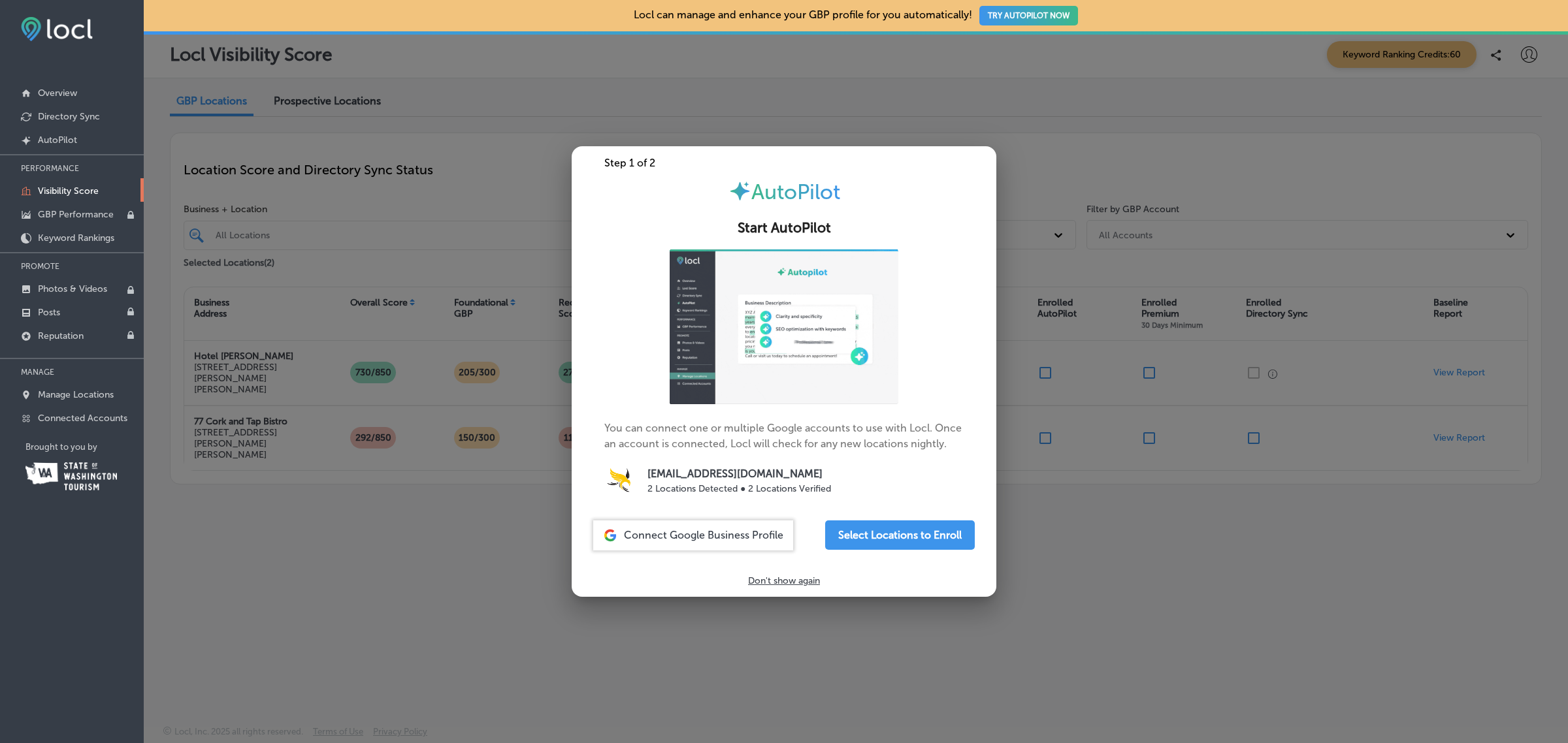
click at [318, 647] on div at bounding box center [784, 372] width 1568 height 743
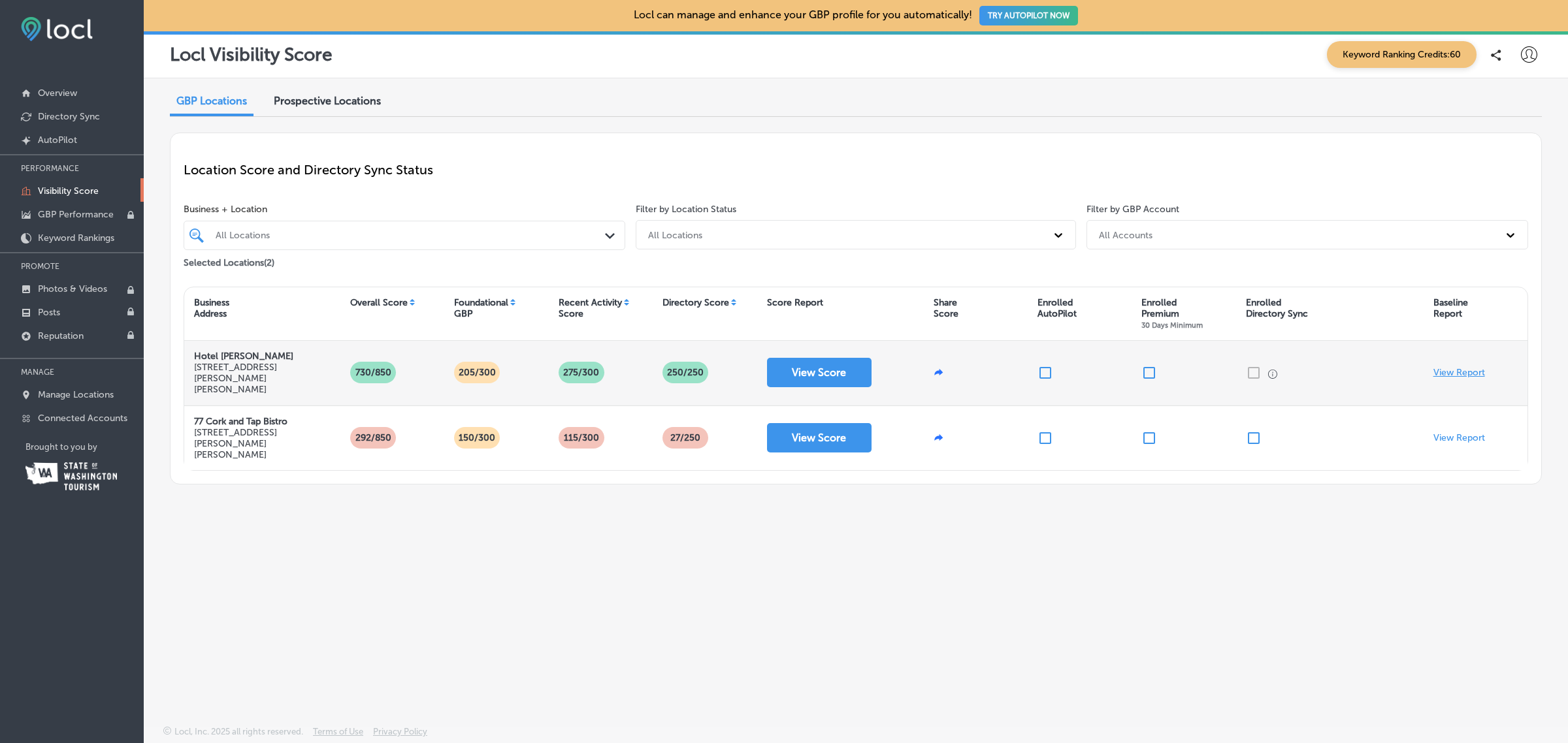
click at [1457, 373] on p "View Report" at bounding box center [1459, 373] width 51 height 11
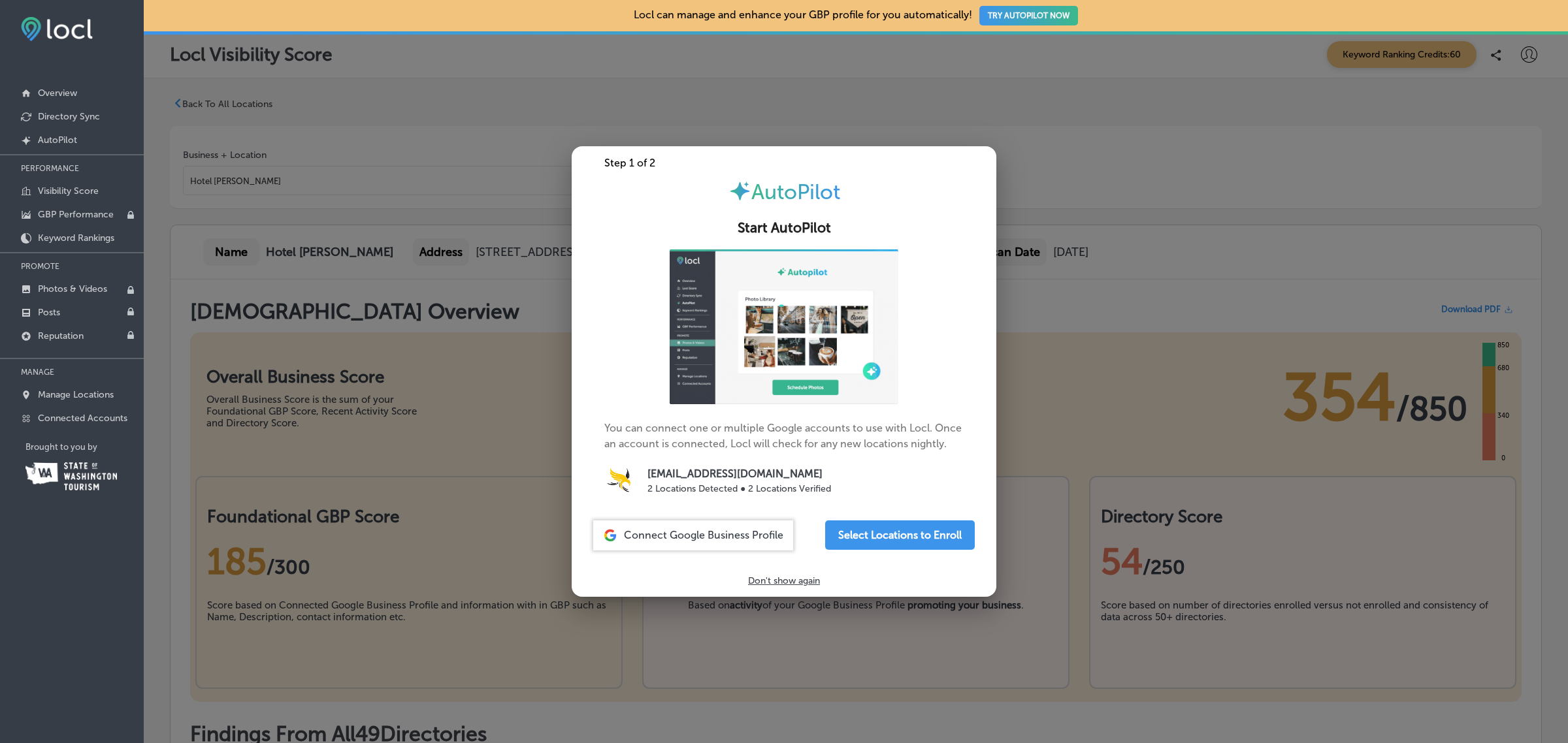
click at [1153, 345] on div at bounding box center [784, 372] width 1568 height 743
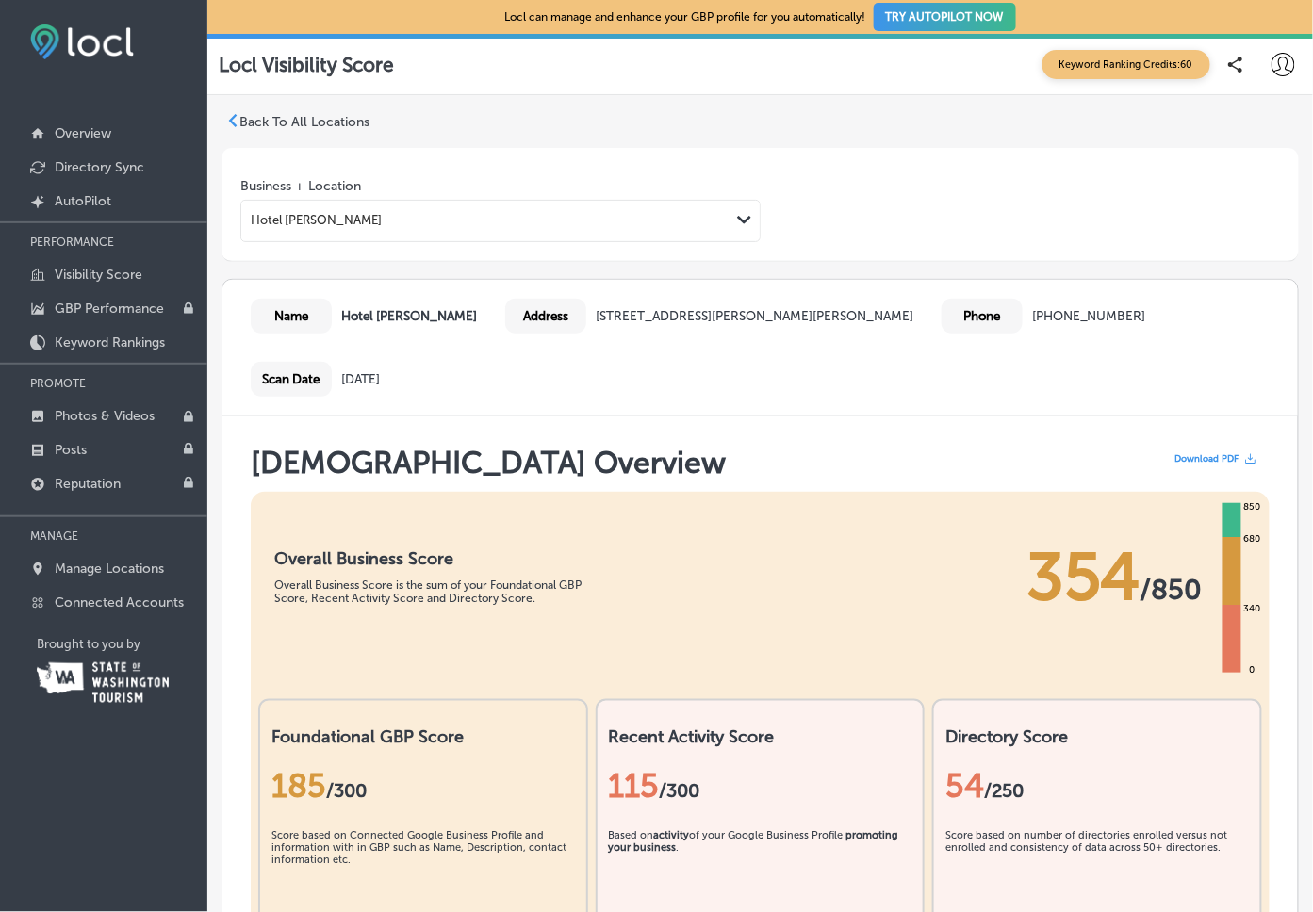
click at [326, 123] on p "Back To All Locations" at bounding box center [304, 122] width 130 height 16
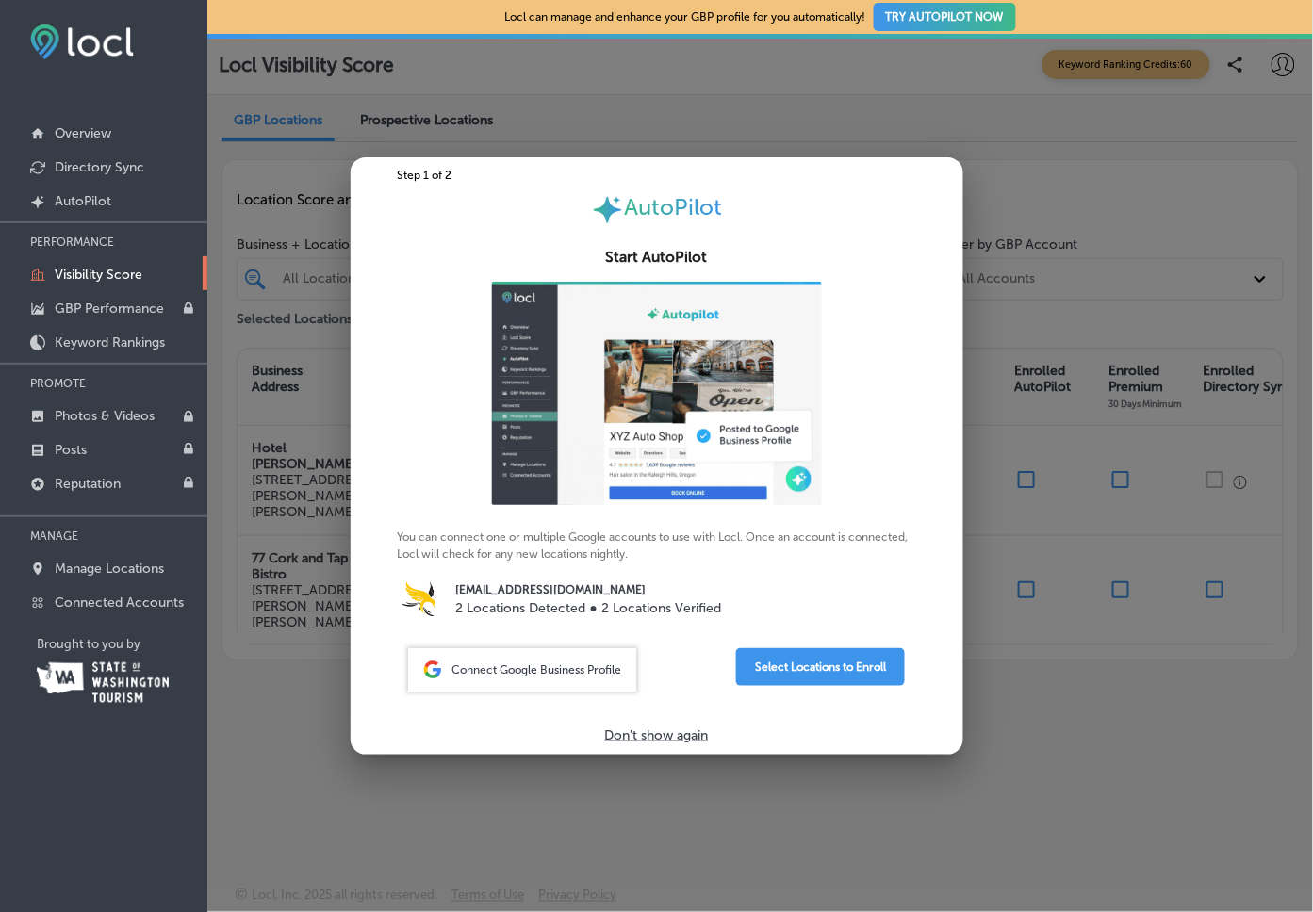
click at [1043, 740] on div at bounding box center [656, 456] width 1313 height 912
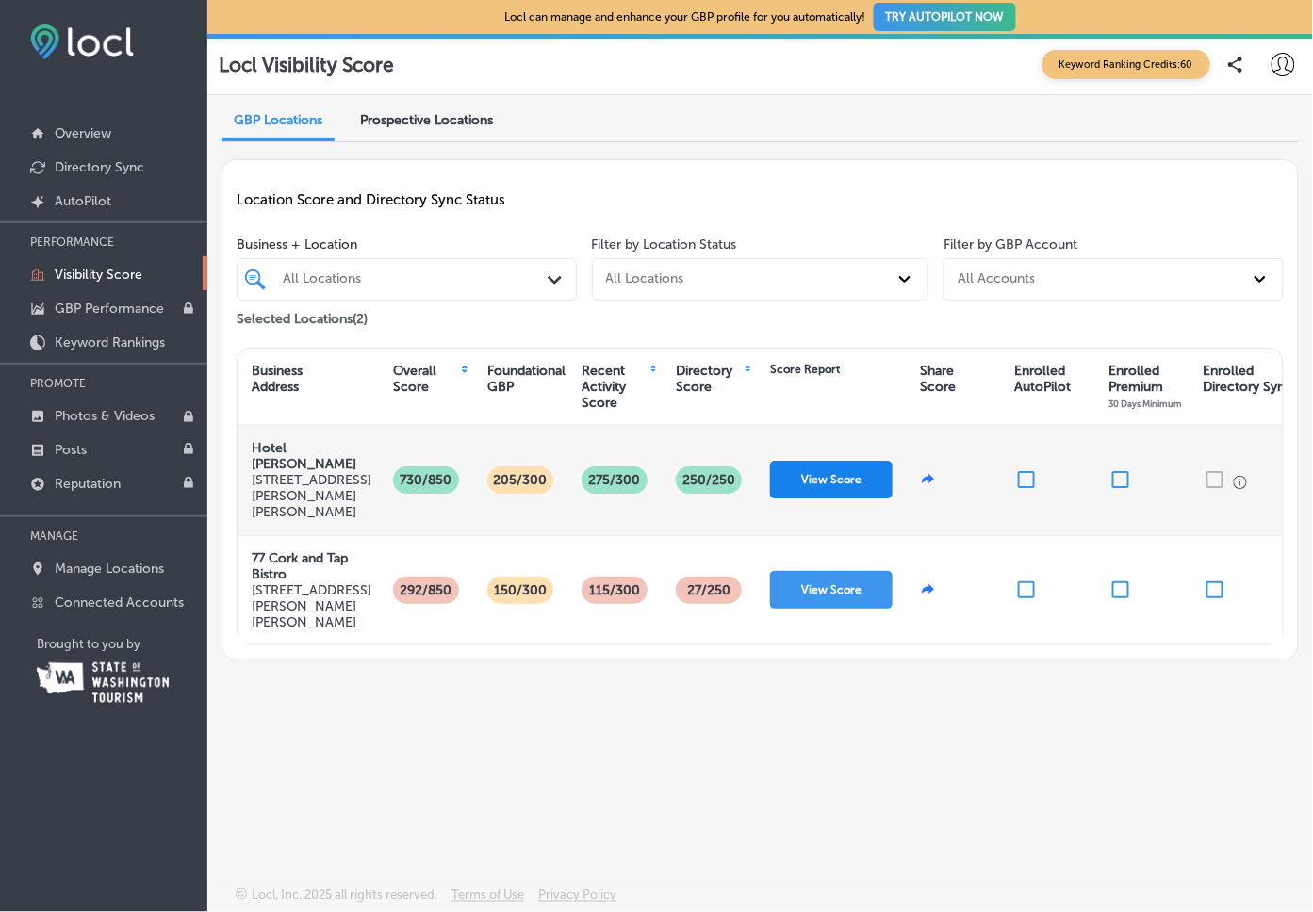
click at [825, 461] on button "View Score" at bounding box center [831, 480] width 123 height 38
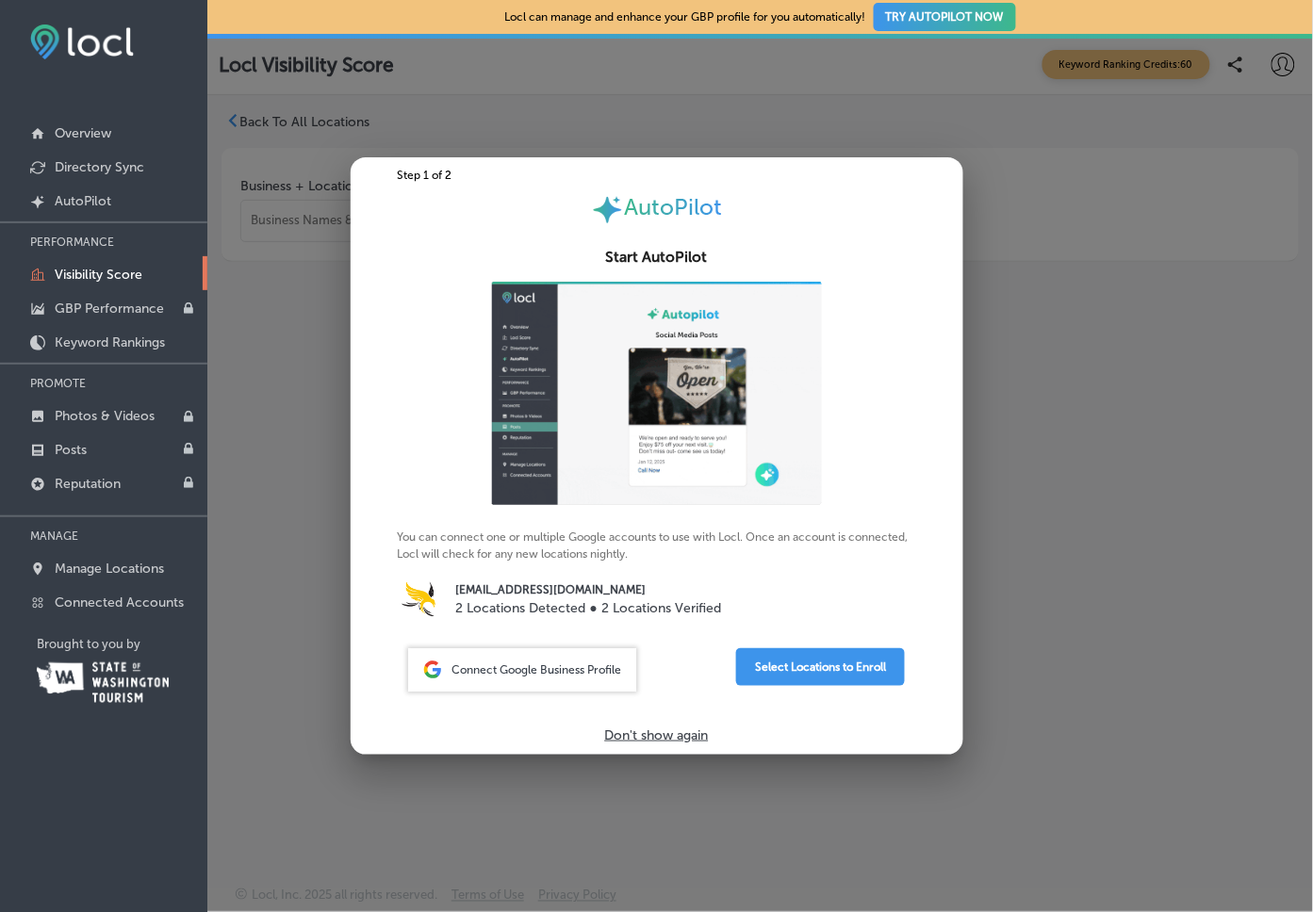
click at [1057, 651] on div at bounding box center [656, 456] width 1313 height 912
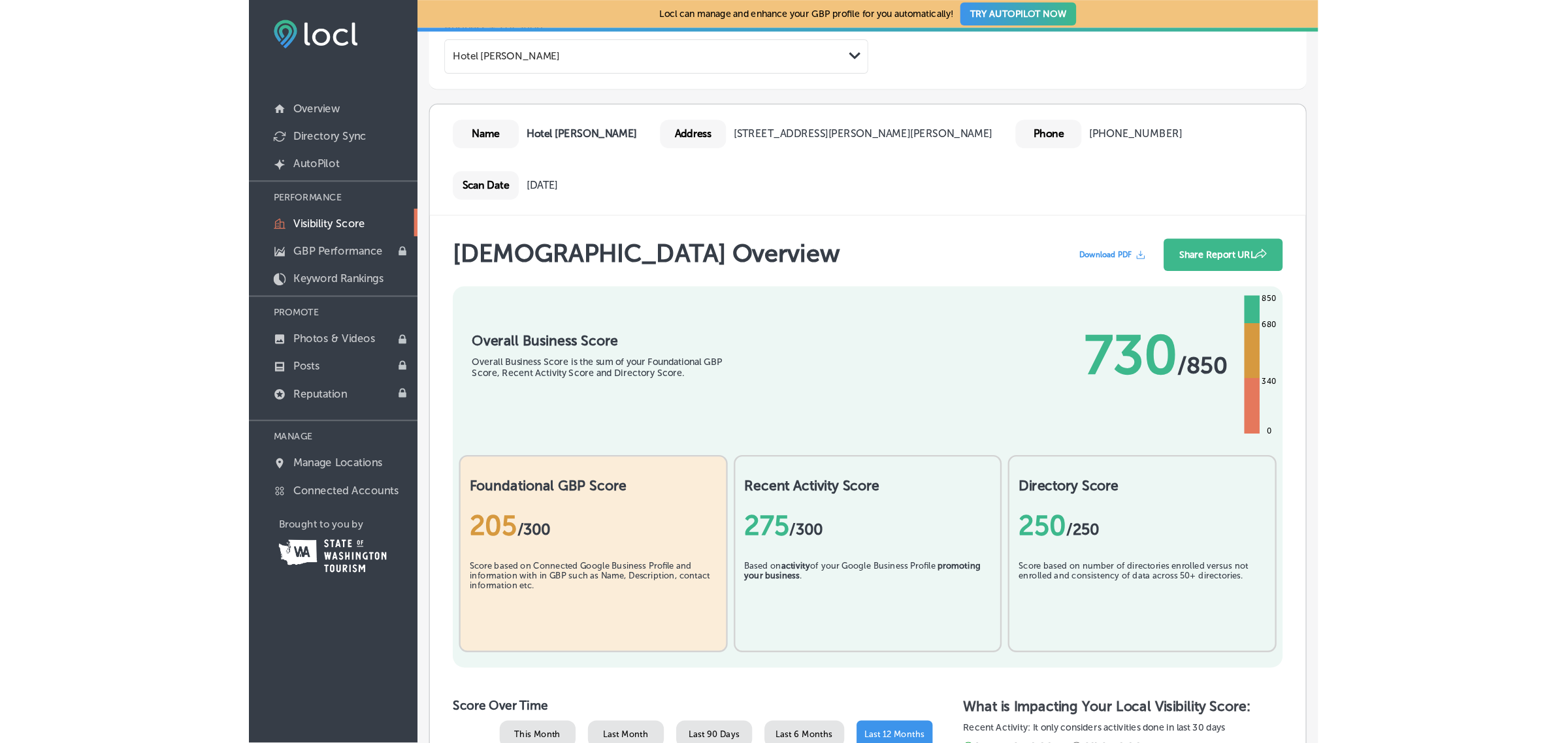
scroll to position [135, 0]
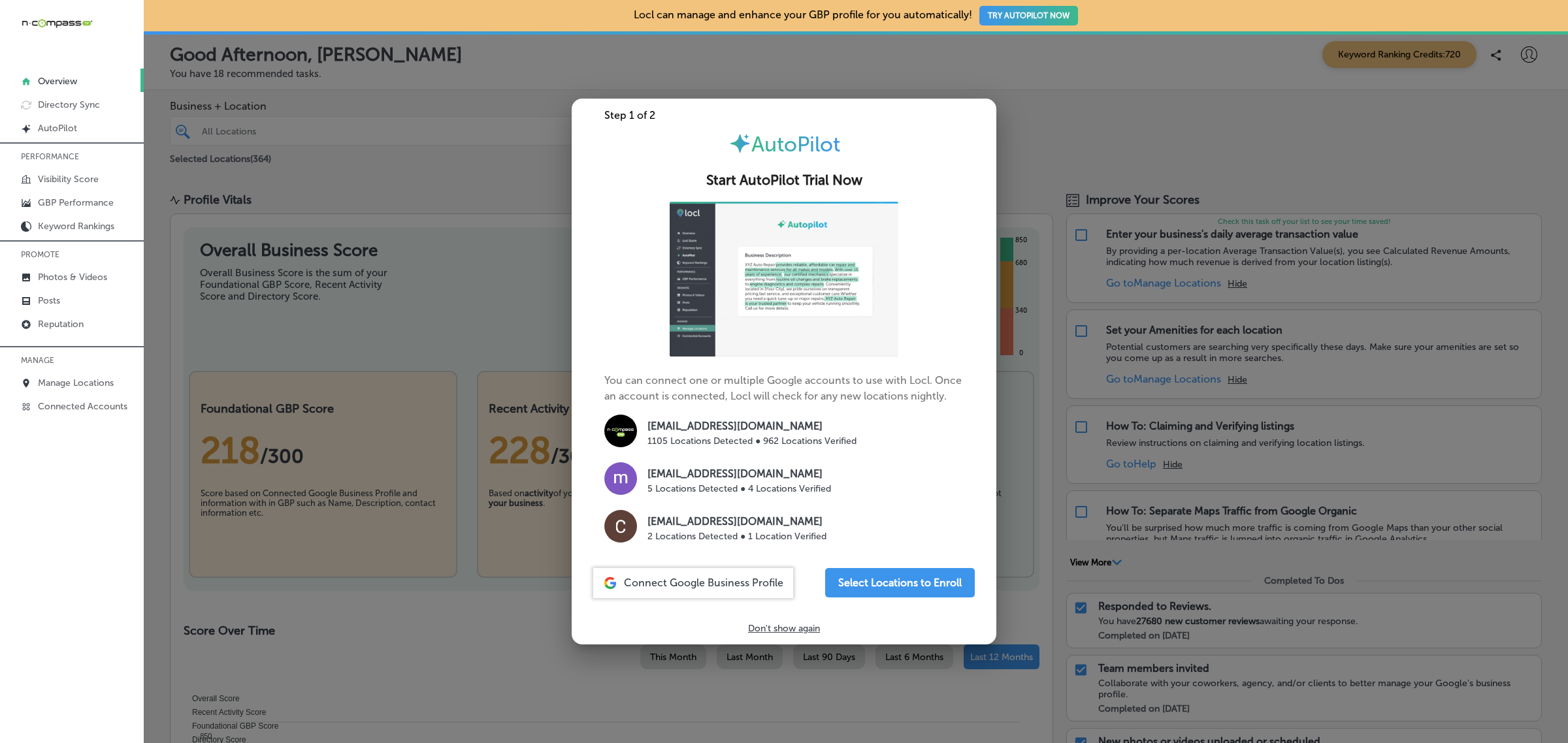
click at [371, 204] on div at bounding box center [784, 372] width 1568 height 743
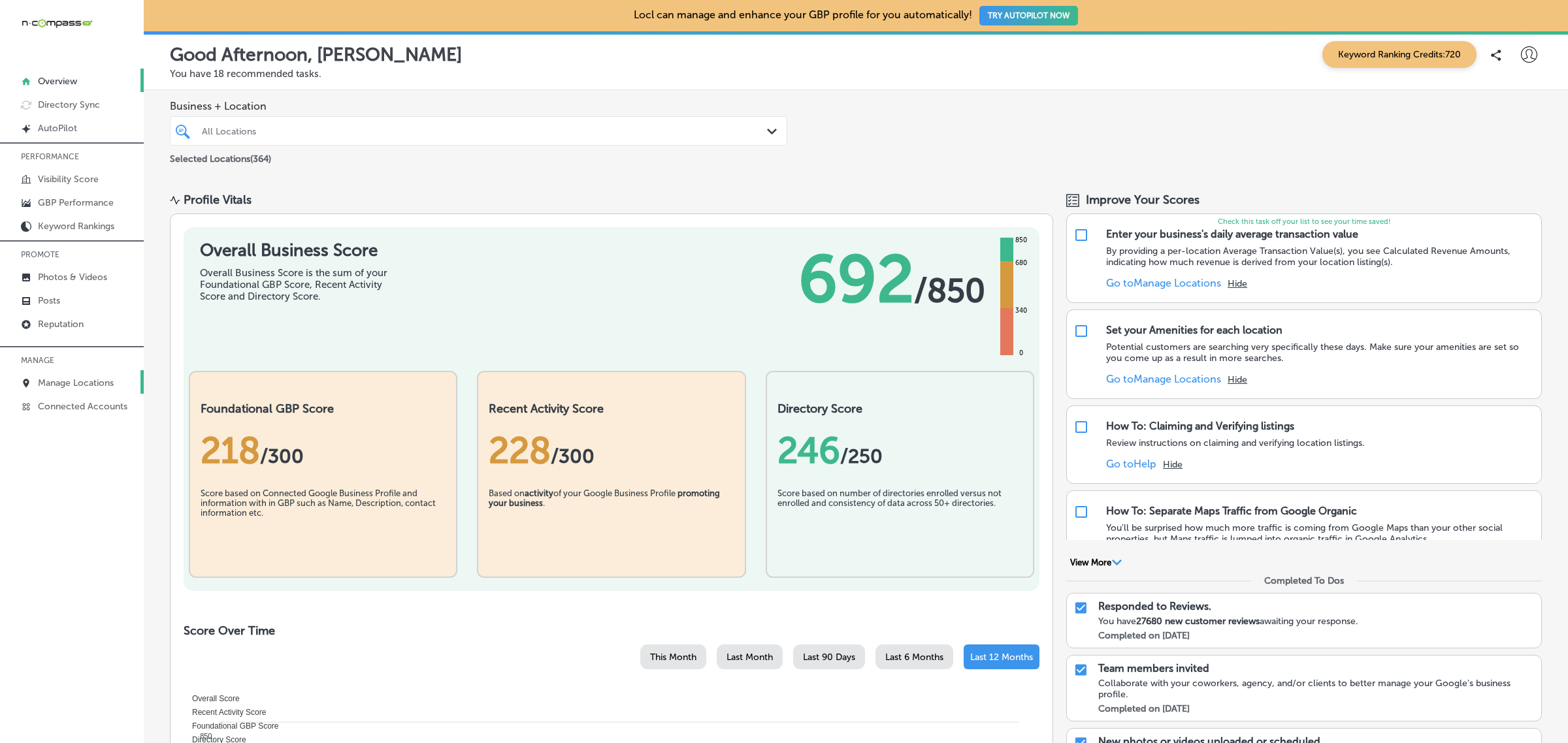
click at [77, 389] on p "Manage Locations" at bounding box center [76, 383] width 76 height 11
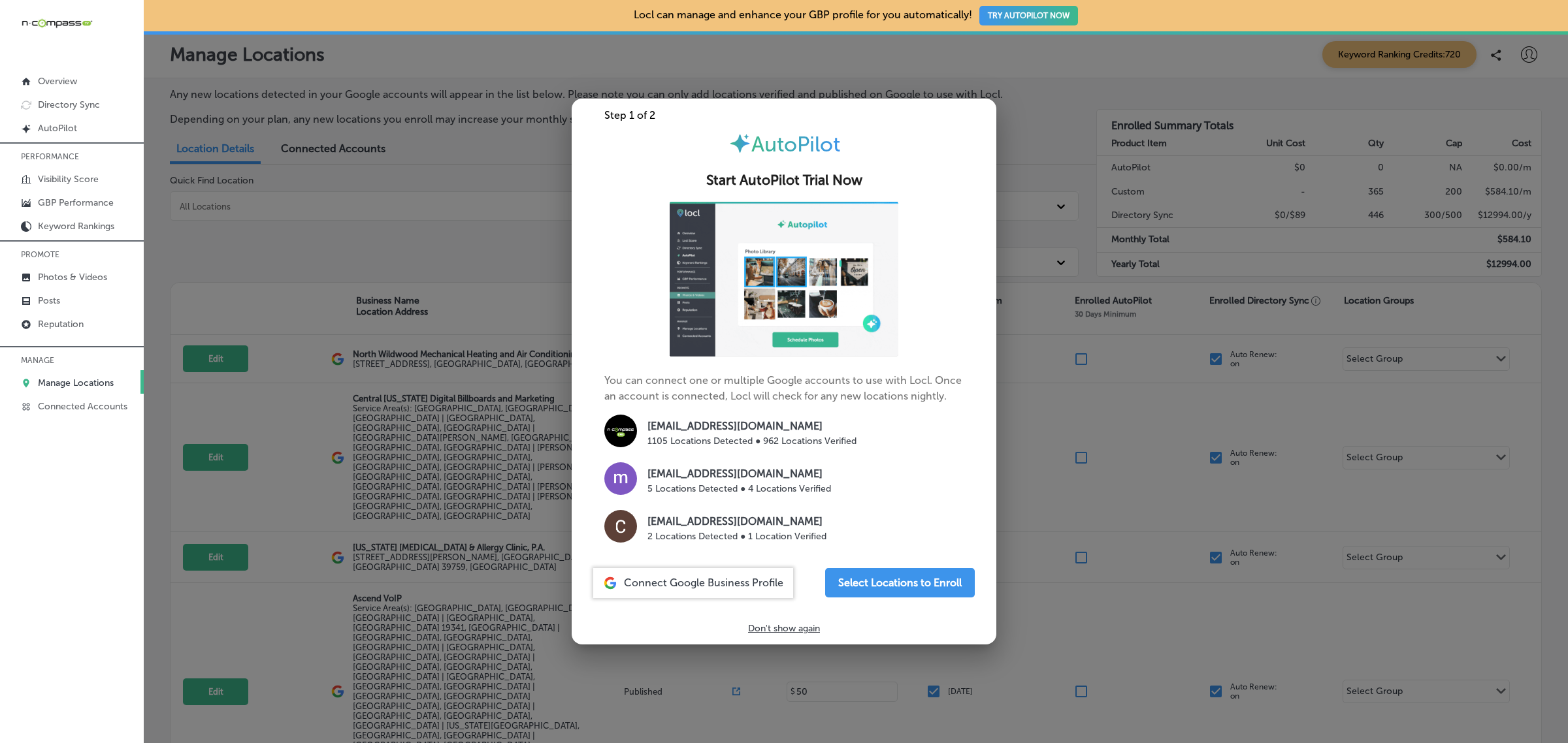
click at [385, 216] on div at bounding box center [784, 372] width 1568 height 743
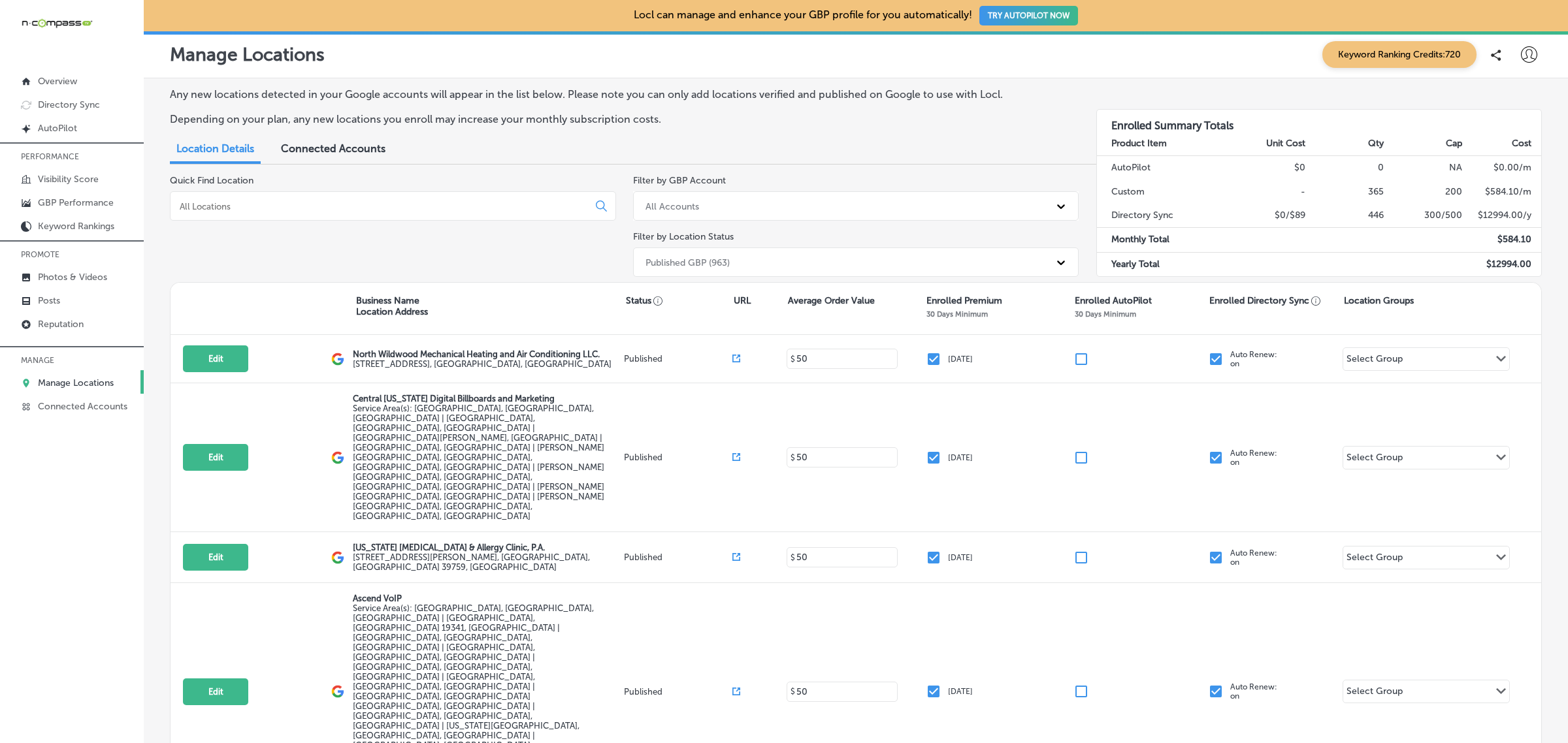
click at [1521, 58] on icon at bounding box center [1529, 55] width 17 height 17
click at [1522, 107] on p "My Account" at bounding box center [1510, 102] width 59 height 16
select select "US"
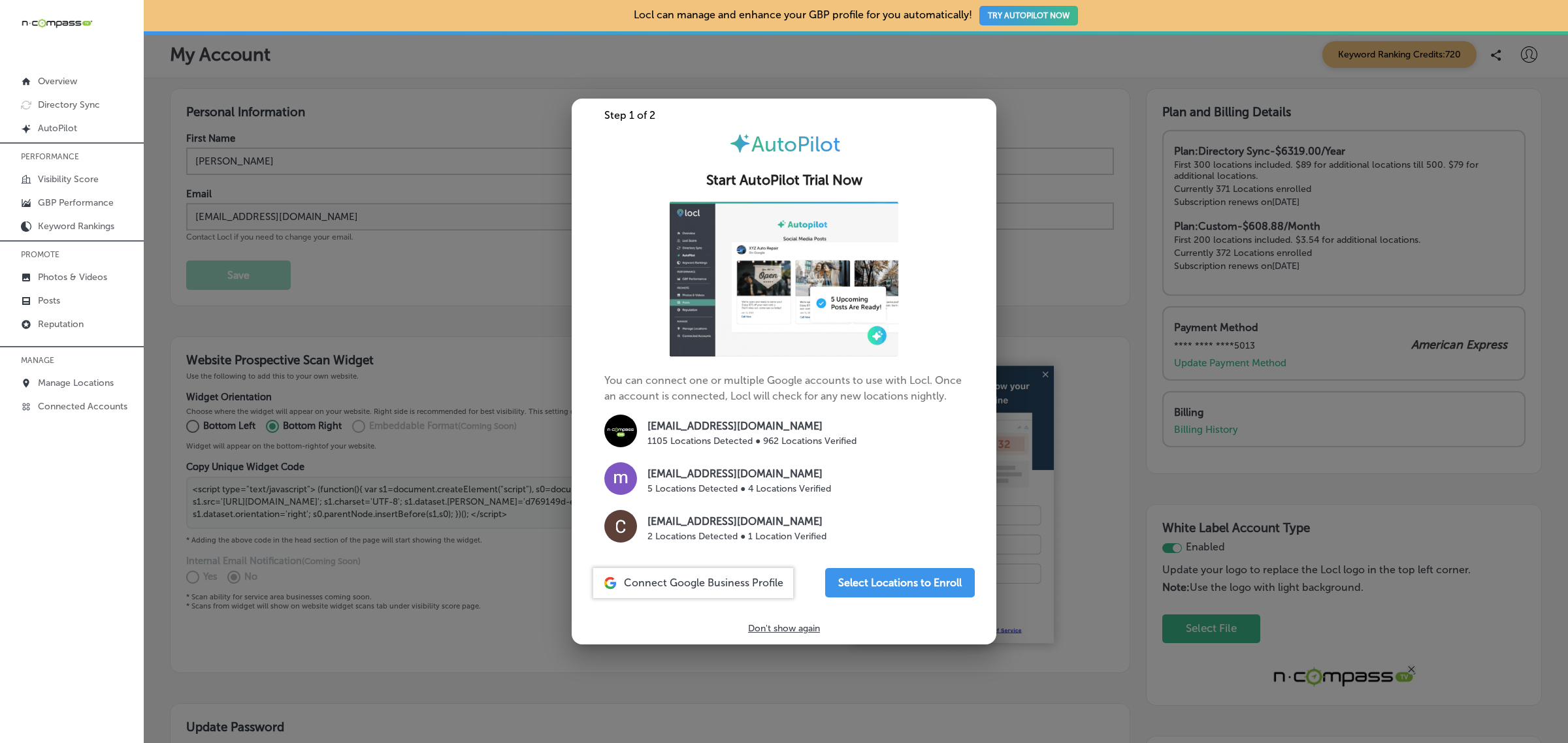
click at [1059, 234] on div at bounding box center [784, 372] width 1568 height 743
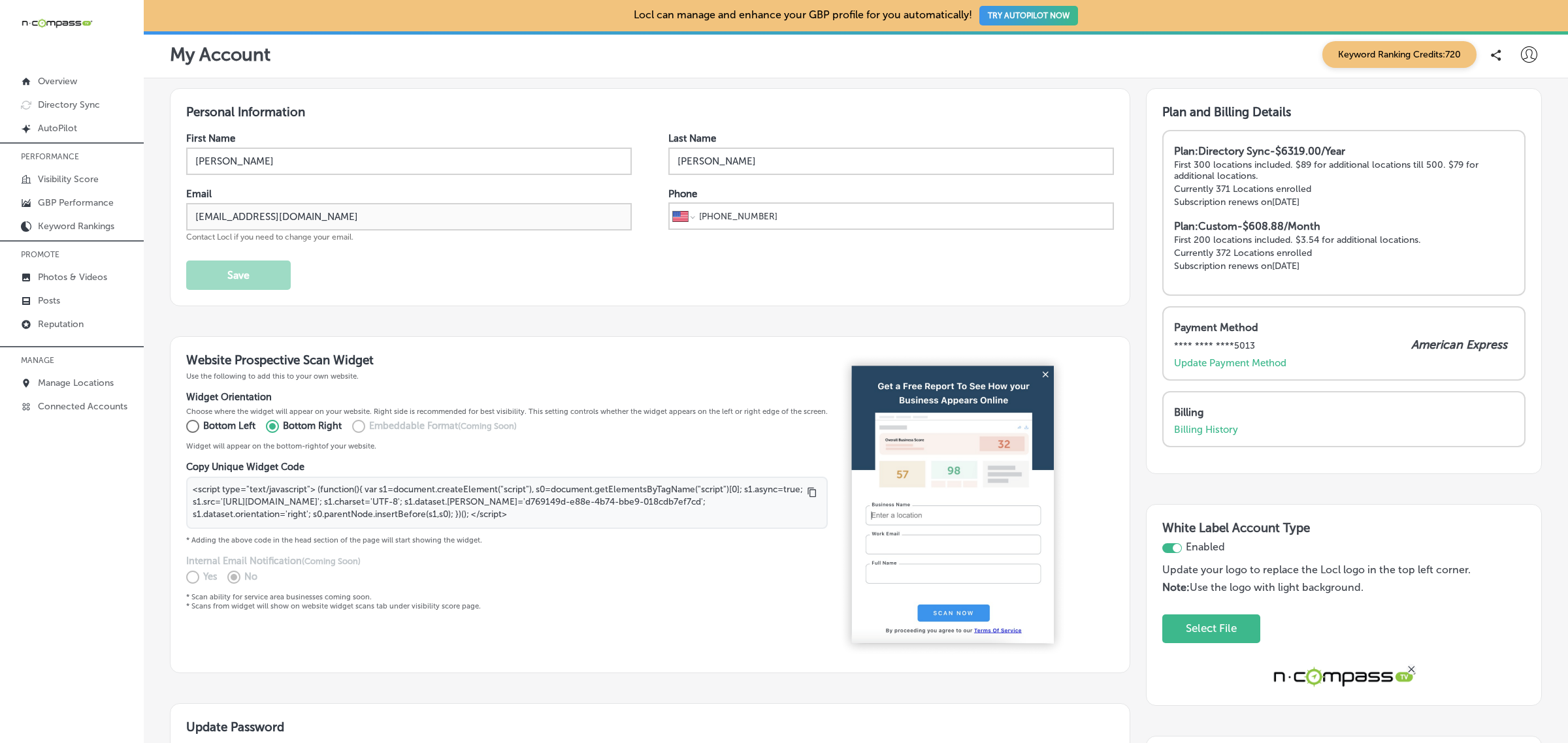
click at [1521, 51] on icon at bounding box center [1529, 55] width 17 height 17
click at [1510, 132] on p "My Teams" at bounding box center [1504, 135] width 48 height 16
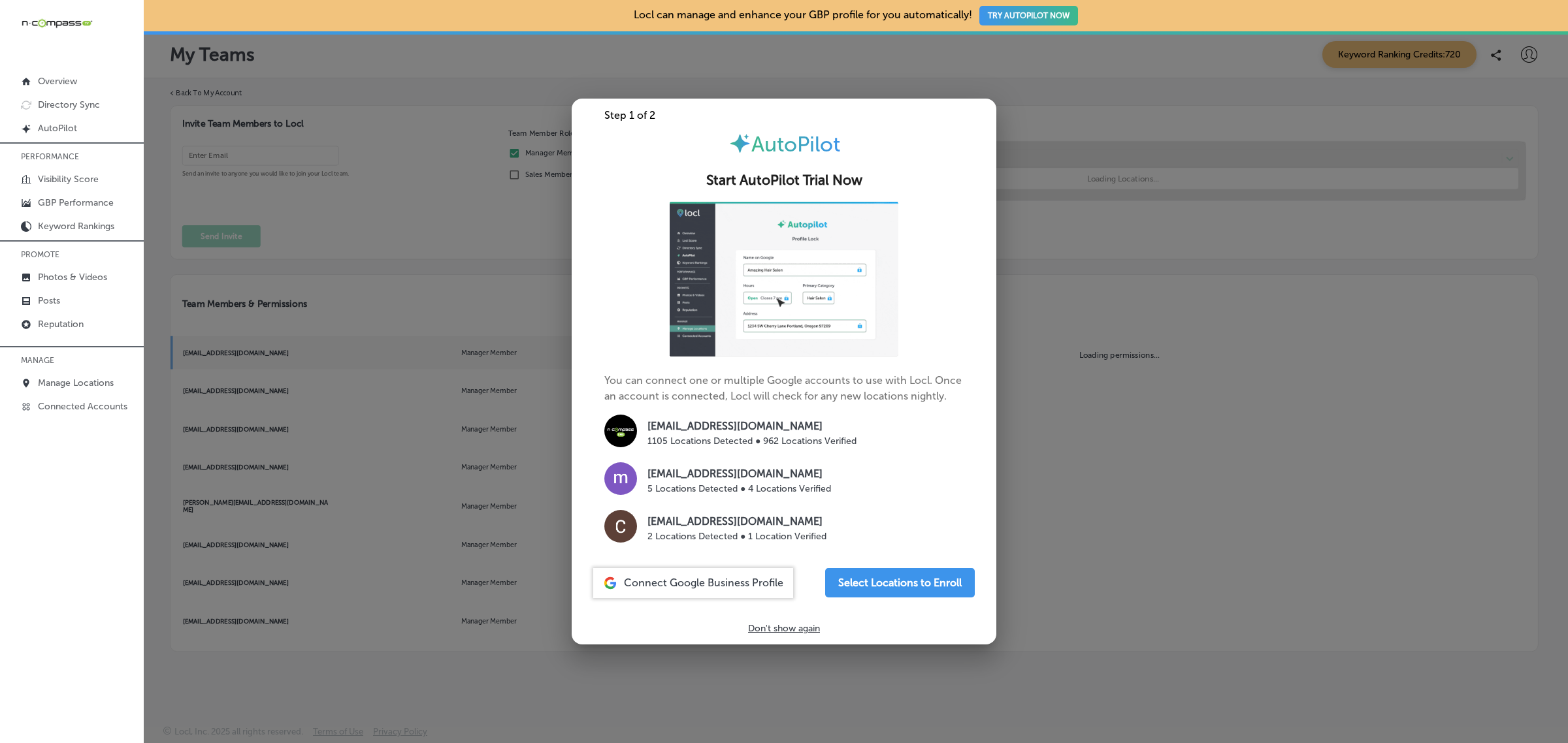
click at [1171, 420] on div at bounding box center [784, 372] width 1568 height 743
click at [1077, 259] on form "Invite Team Members to Locl Send an invite to anyone you would like to join you…" at bounding box center [854, 182] width 1368 height 154
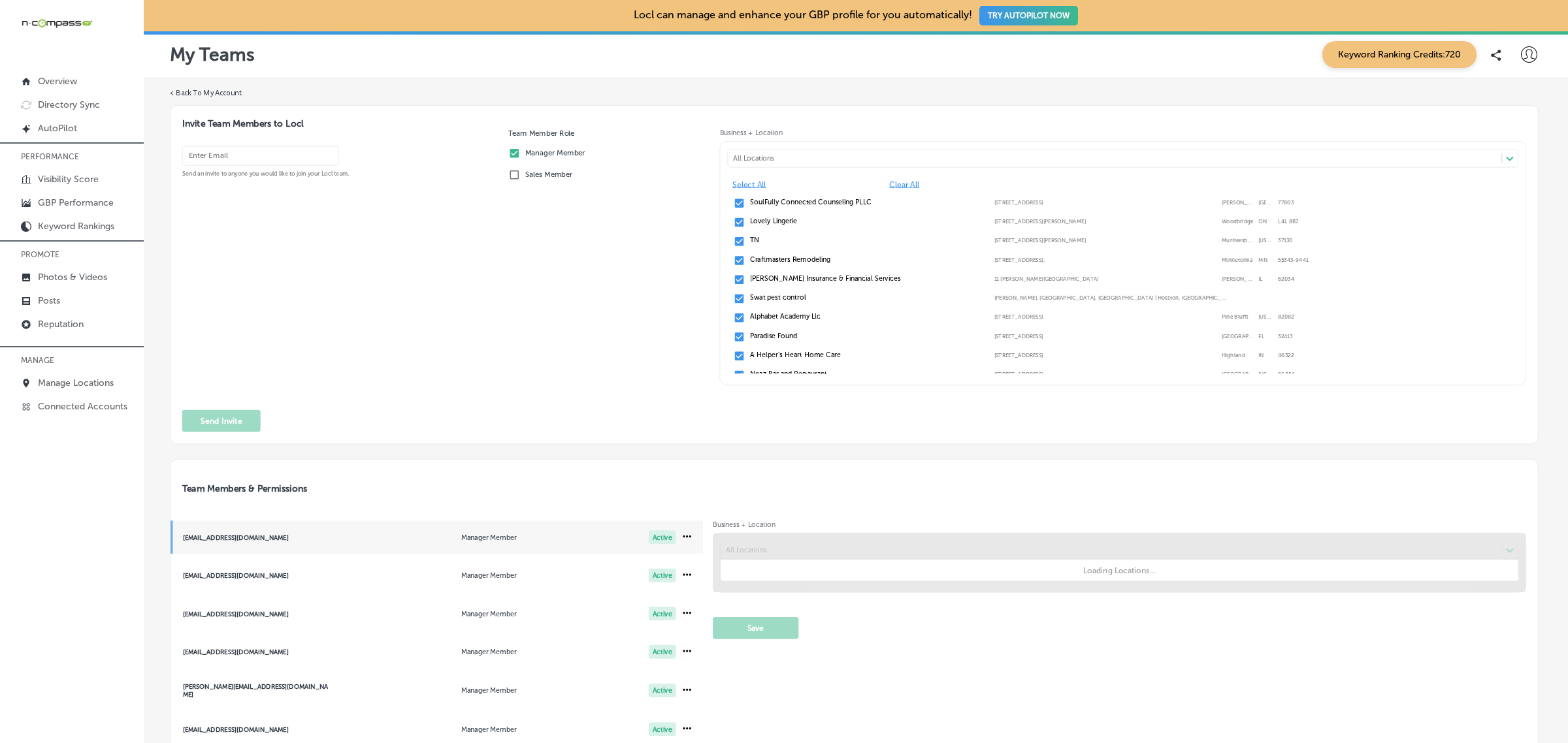
scroll to position [180, 0]
